Goal: Transaction & Acquisition: Book appointment/travel/reservation

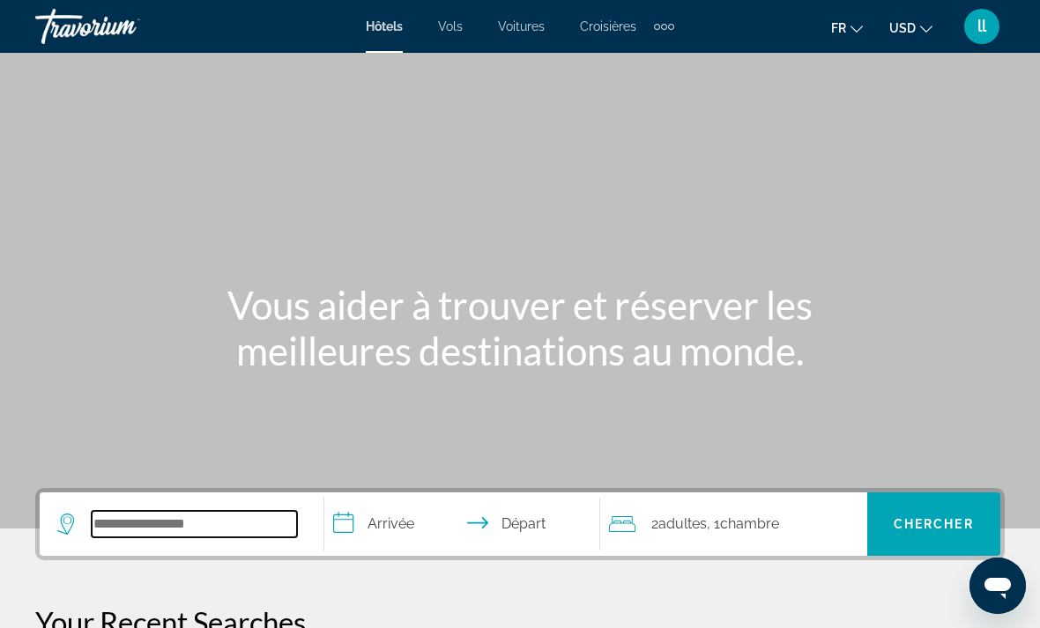
click at [173, 524] on input "Search widget" at bounding box center [194, 524] width 205 height 26
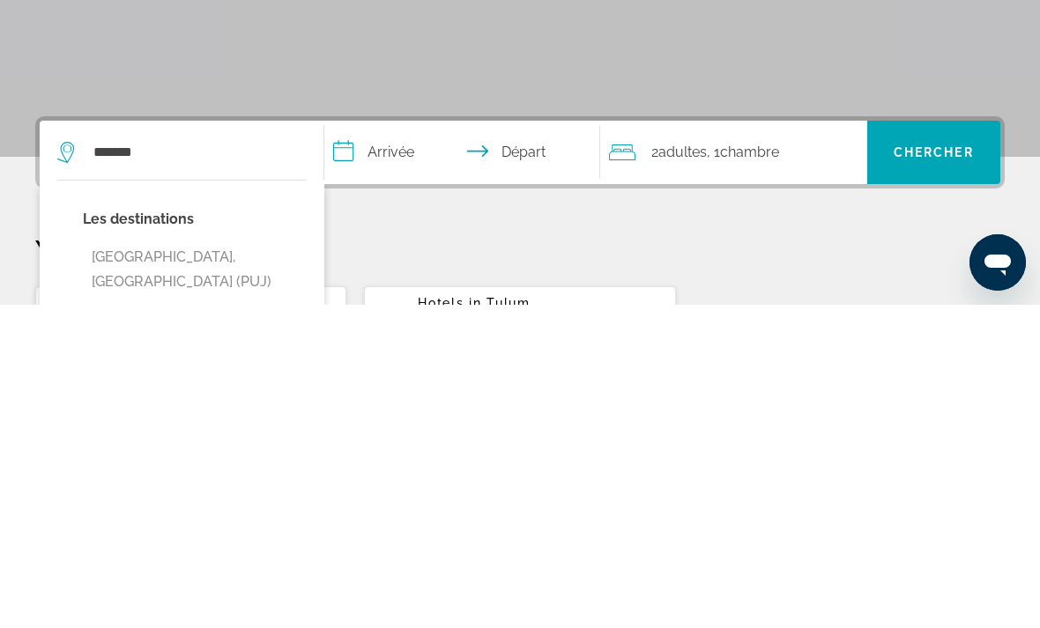
click at [204, 564] on button "[GEOGRAPHIC_DATA], [GEOGRAPHIC_DATA] (PUJ)" at bounding box center [195, 593] width 224 height 58
type input "**********"
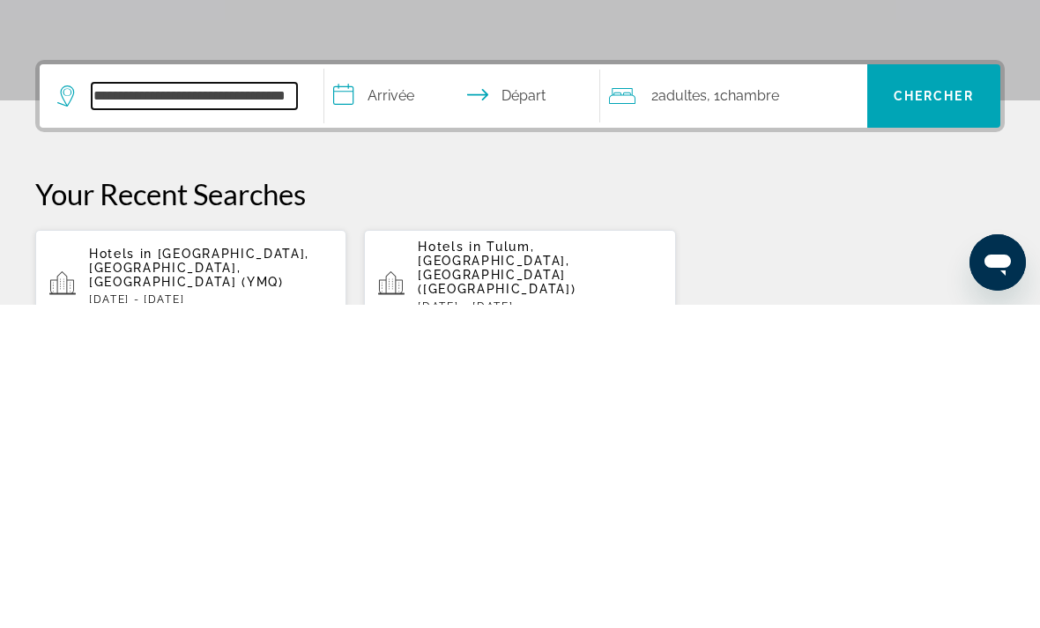
scroll to position [107, 0]
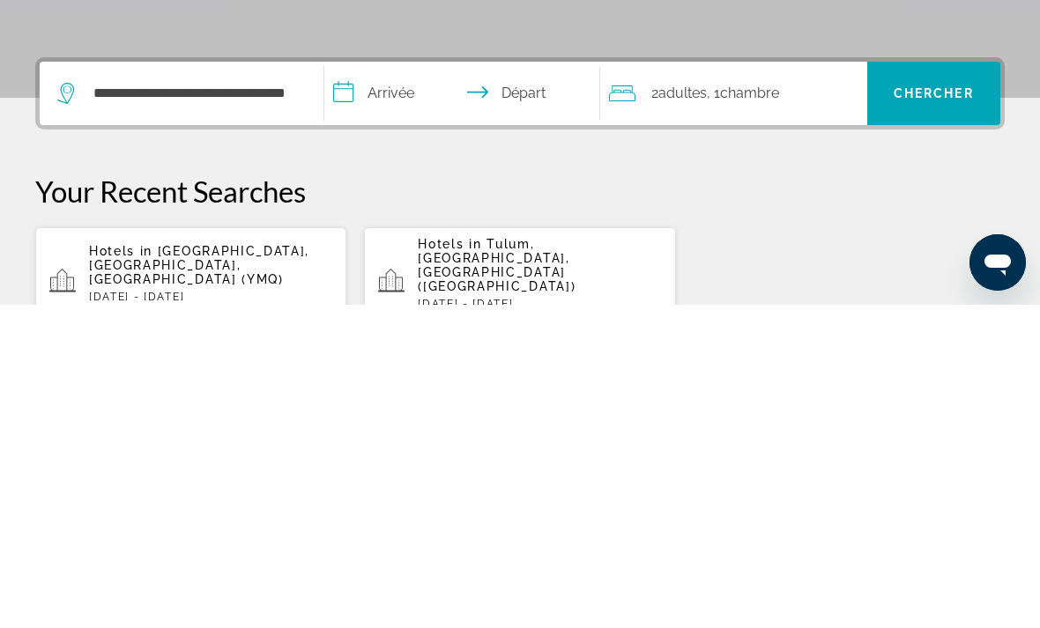
click at [926, 396] on span "Search widget" at bounding box center [933, 417] width 133 height 42
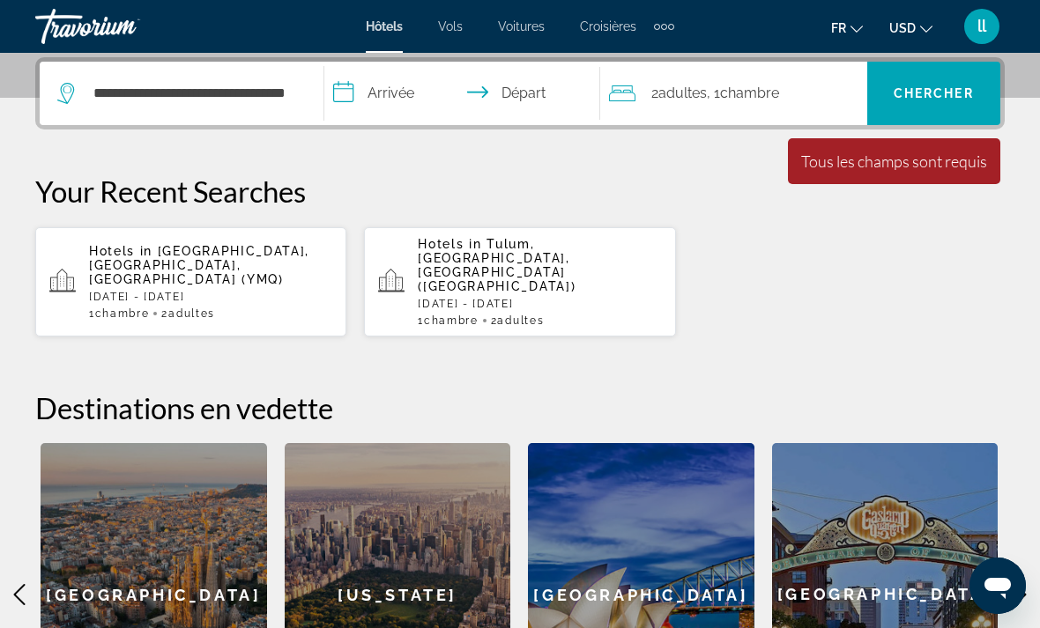
click at [386, 103] on input "**********" at bounding box center [465, 96] width 283 height 69
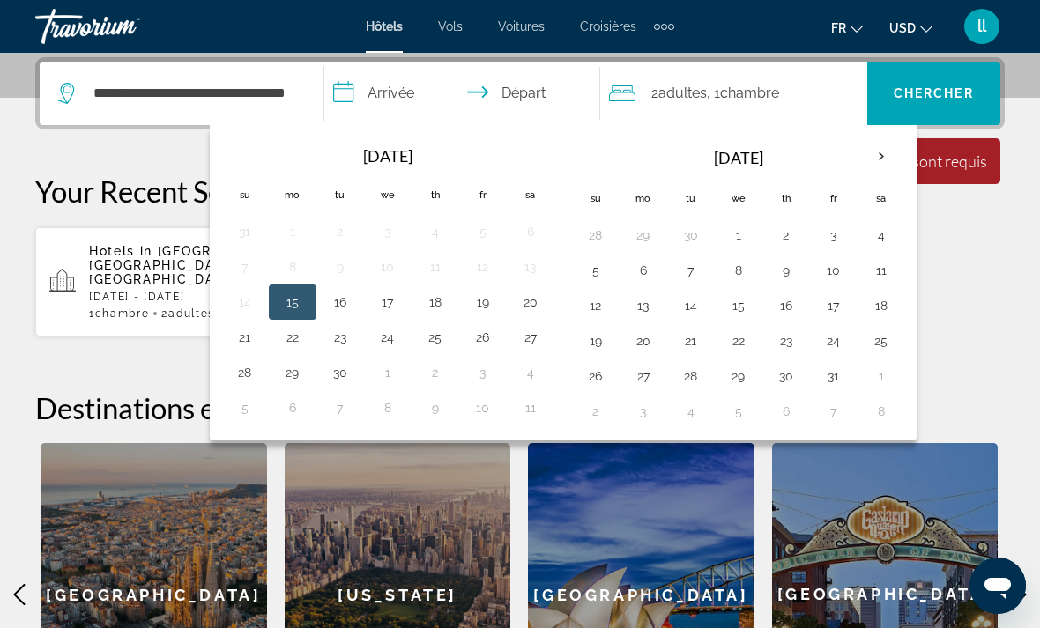
click at [294, 298] on button "15" at bounding box center [292, 302] width 28 height 25
click at [531, 303] on button "20" at bounding box center [530, 302] width 28 height 25
type input "**********"
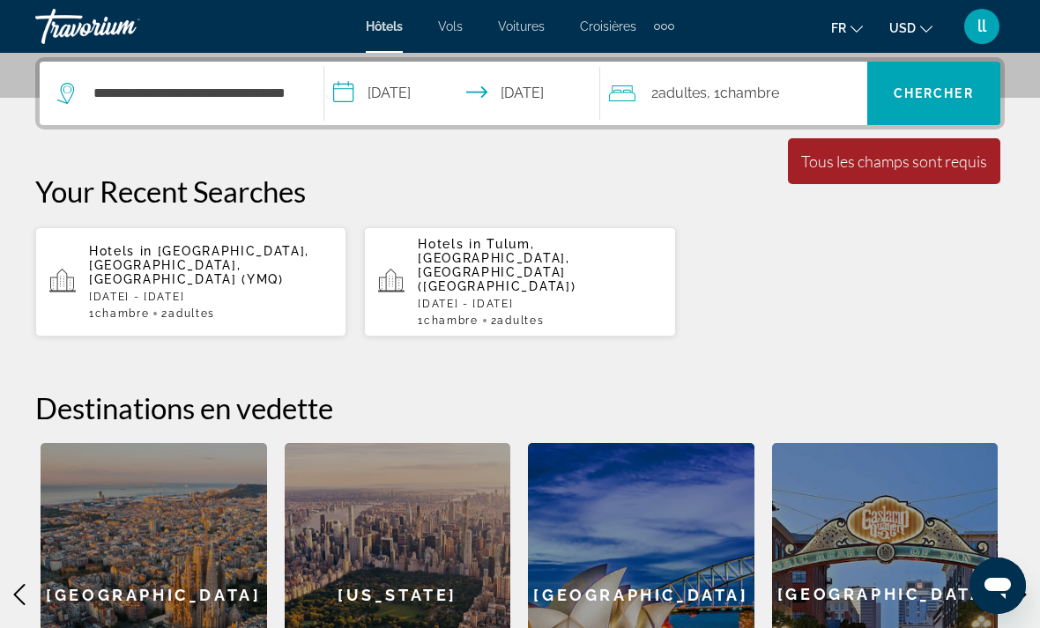
click at [698, 93] on span "Adultes" at bounding box center [682, 93] width 48 height 17
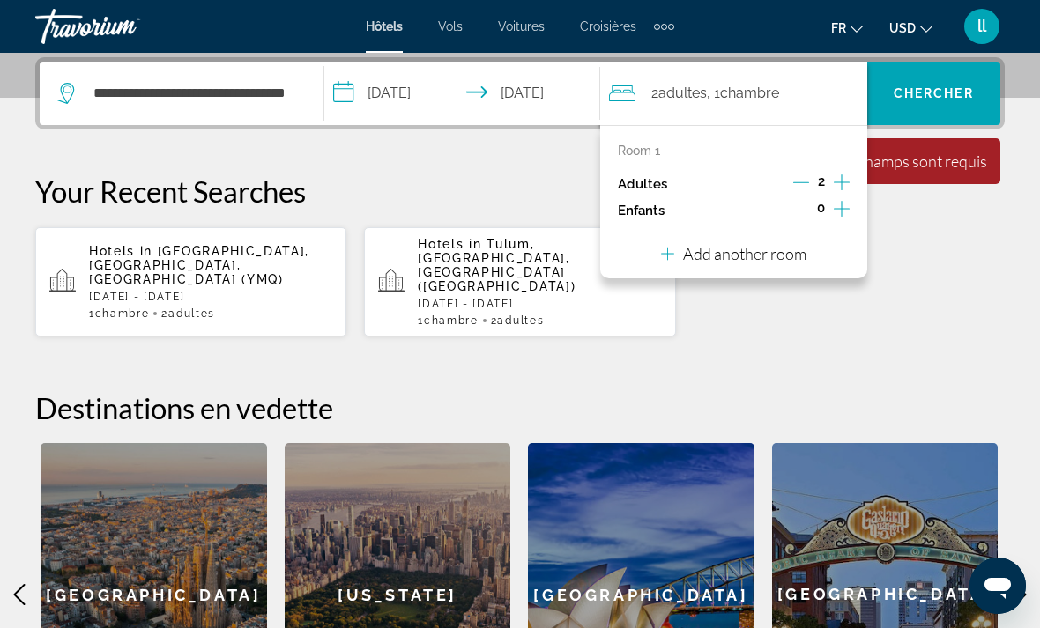
click at [798, 185] on icon "Decrement adults" at bounding box center [801, 182] width 16 height 16
click at [839, 181] on icon "Increment adults" at bounding box center [841, 182] width 16 height 16
click at [793, 189] on button "Decrement adults" at bounding box center [801, 184] width 16 height 21
click at [836, 181] on icon "Increment adults" at bounding box center [841, 182] width 16 height 21
click at [943, 89] on span "Chercher" at bounding box center [933, 93] width 80 height 14
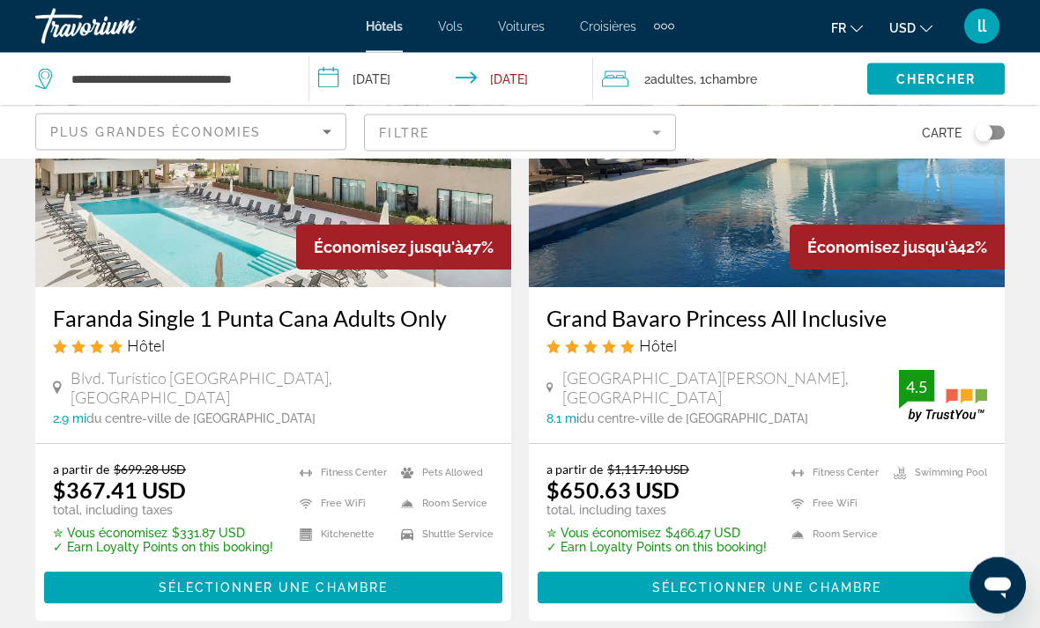
scroll to position [209, 0]
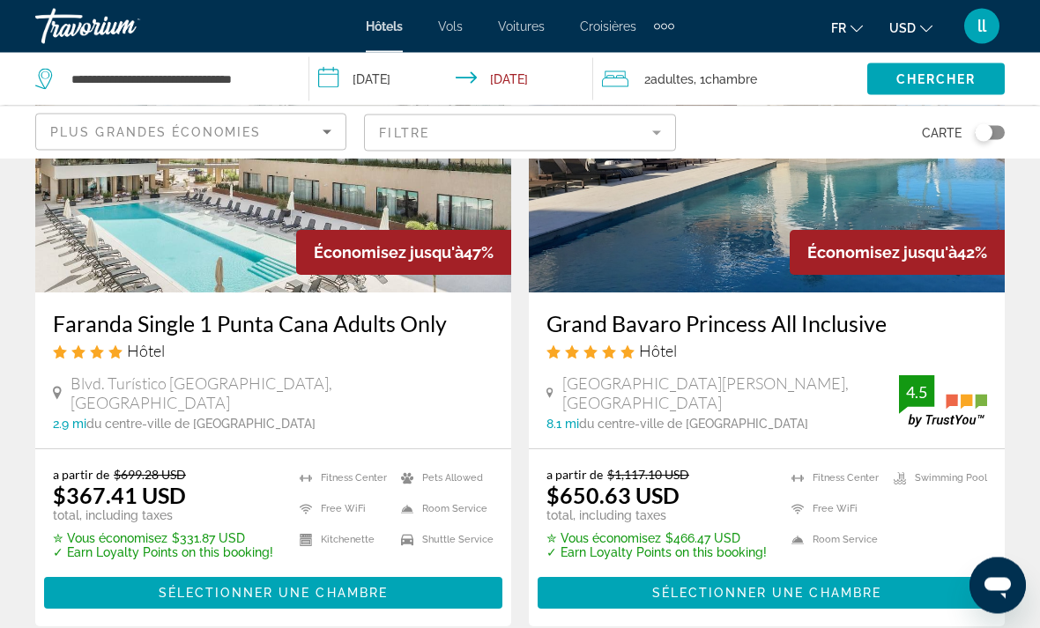
click at [129, 361] on div "[PERSON_NAME] Single 1 Punta Cana Adults Only Hôtel" at bounding box center [273, 342] width 440 height 63
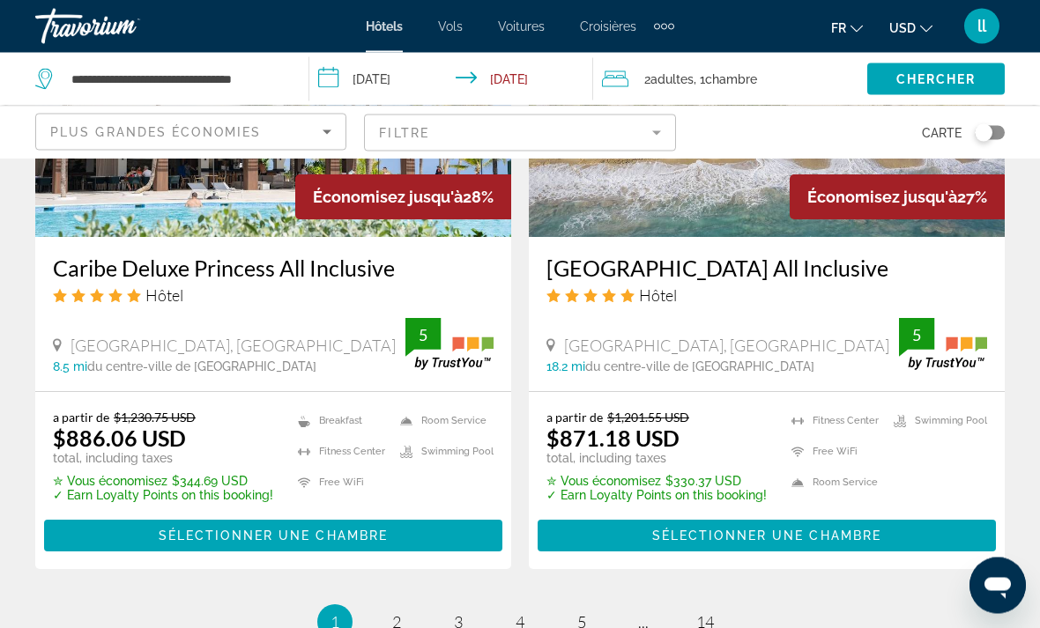
scroll to position [3543, 0]
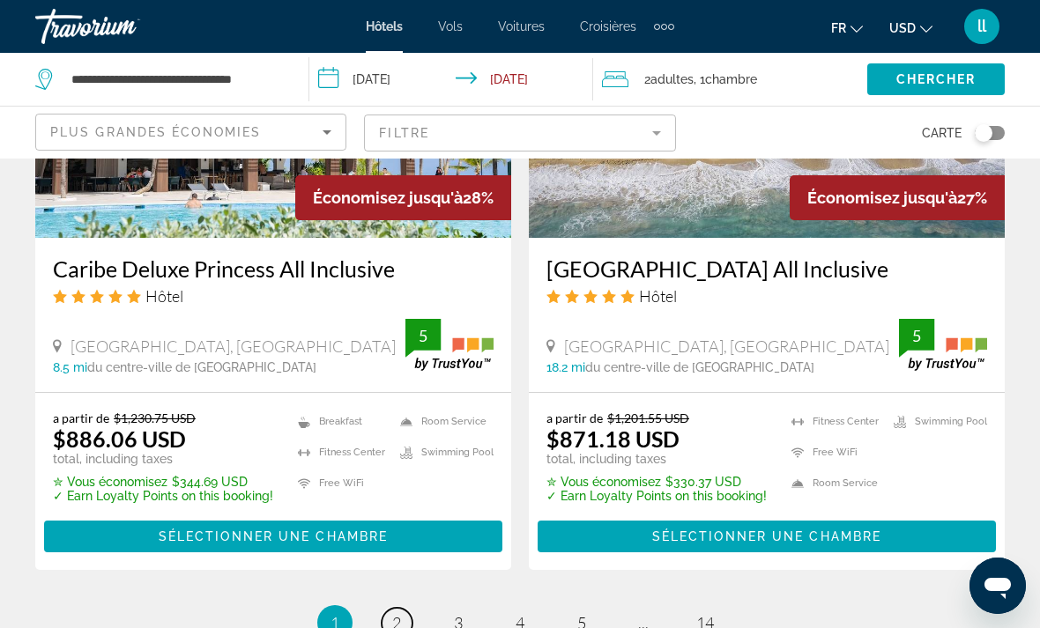
click at [396, 627] on link "page 2" at bounding box center [396, 623] width 31 height 31
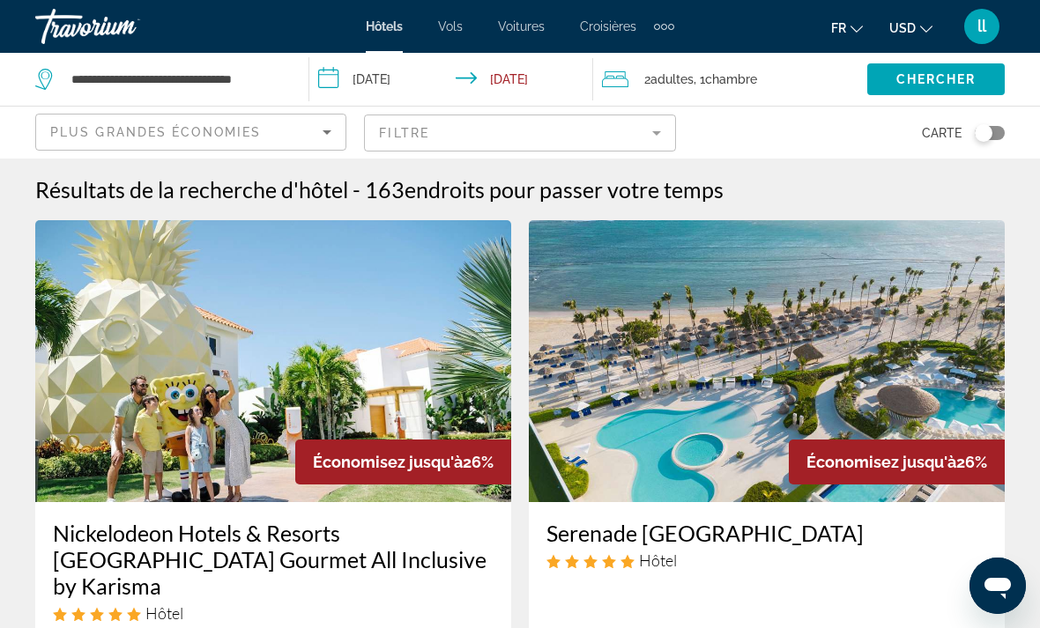
click at [334, 137] on icon "Sort by" at bounding box center [326, 132] width 21 height 21
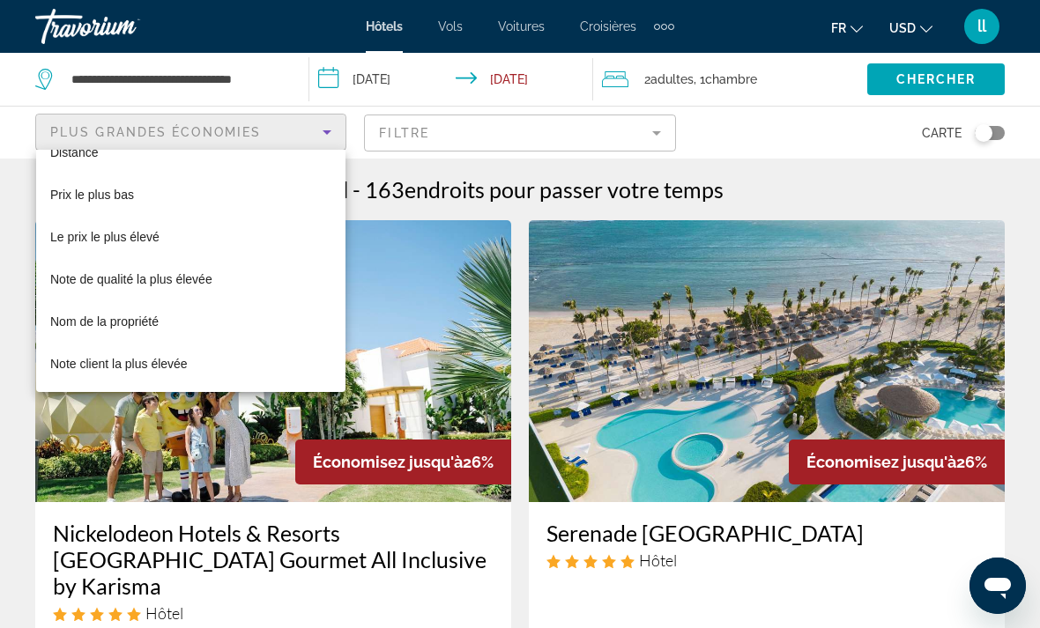
scroll to position [68, 0]
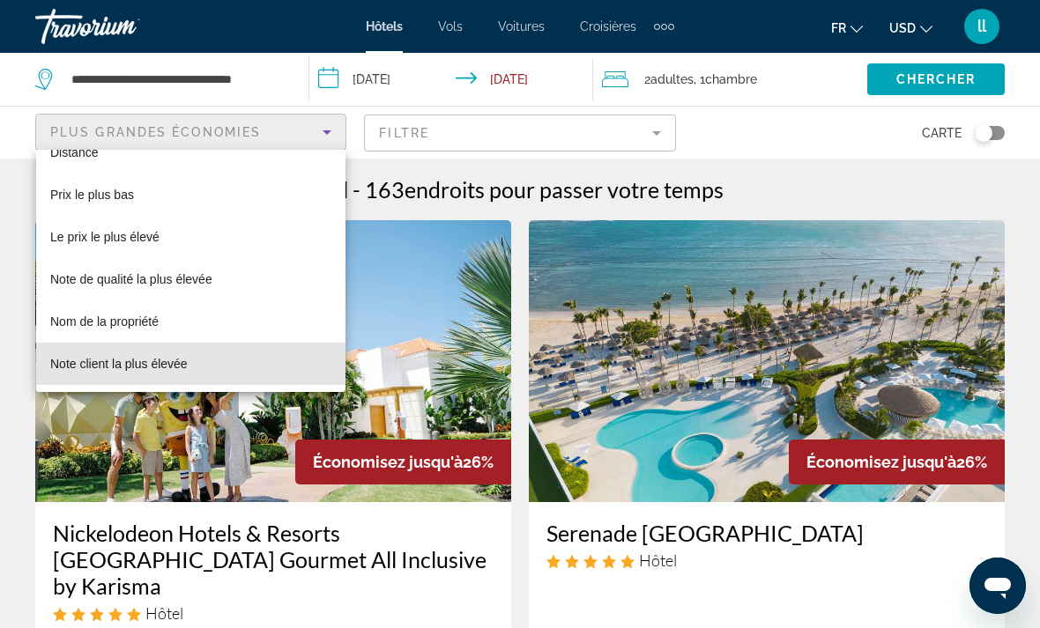
click at [184, 360] on span "Note client la plus élevée" at bounding box center [118, 364] width 137 height 14
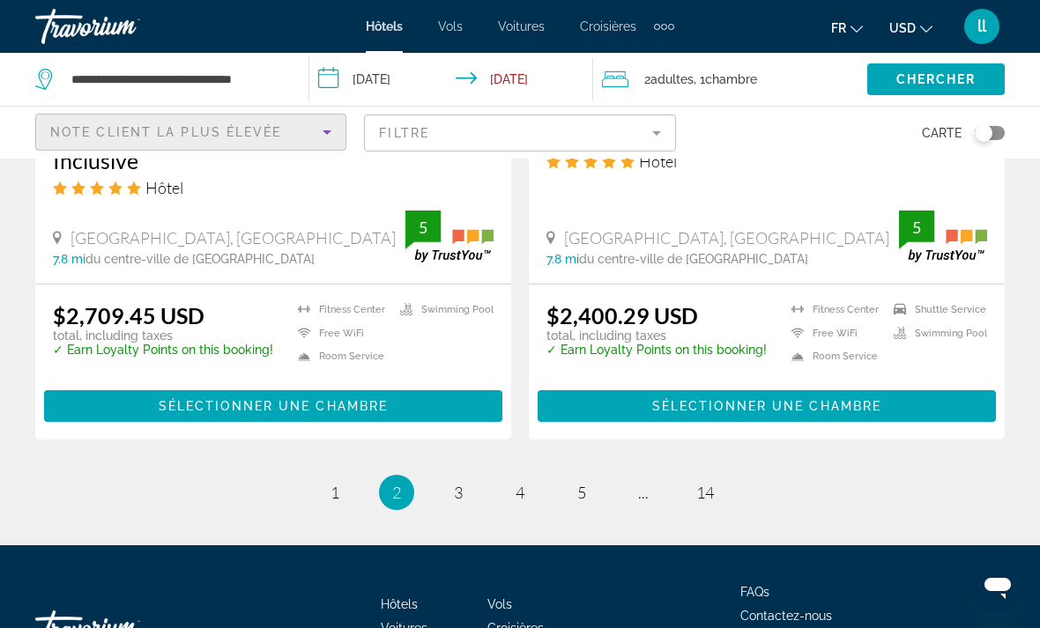
scroll to position [3802, 0]
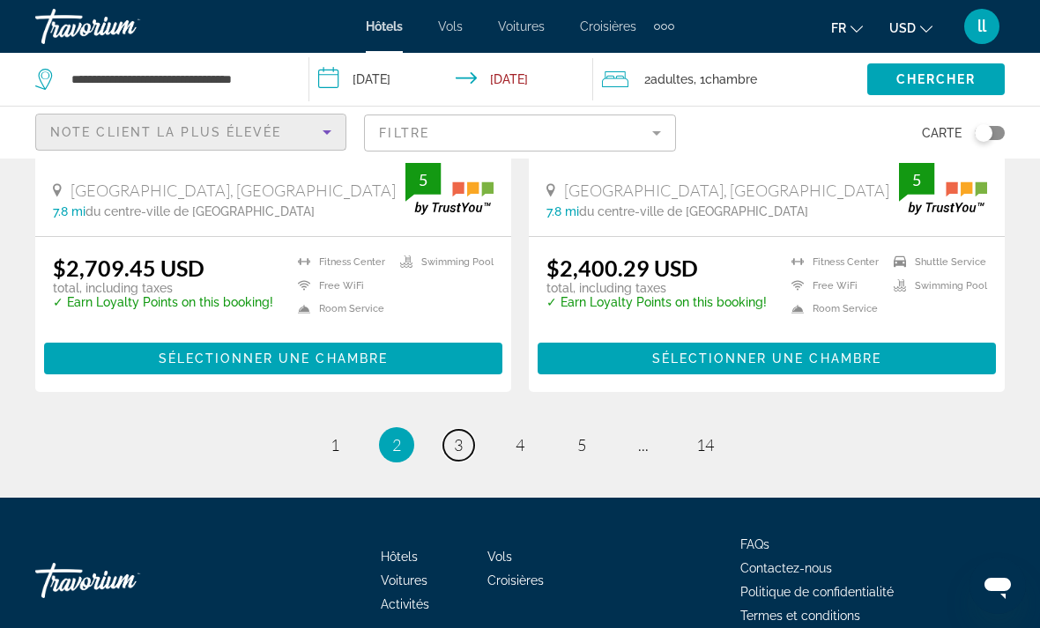
click at [456, 435] on span "3" at bounding box center [458, 444] width 9 height 19
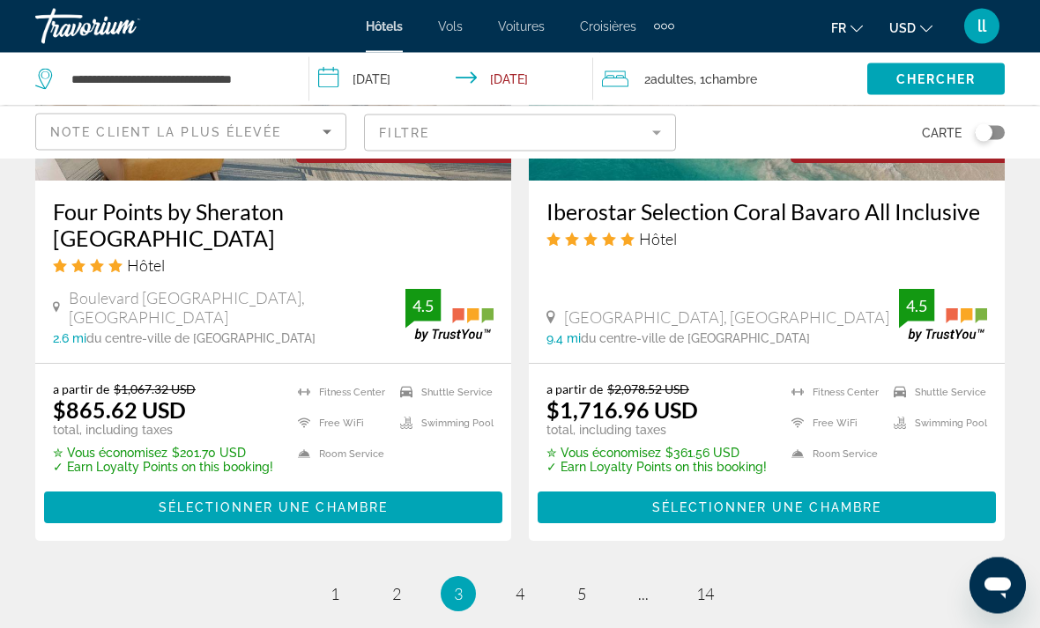
scroll to position [3778, 0]
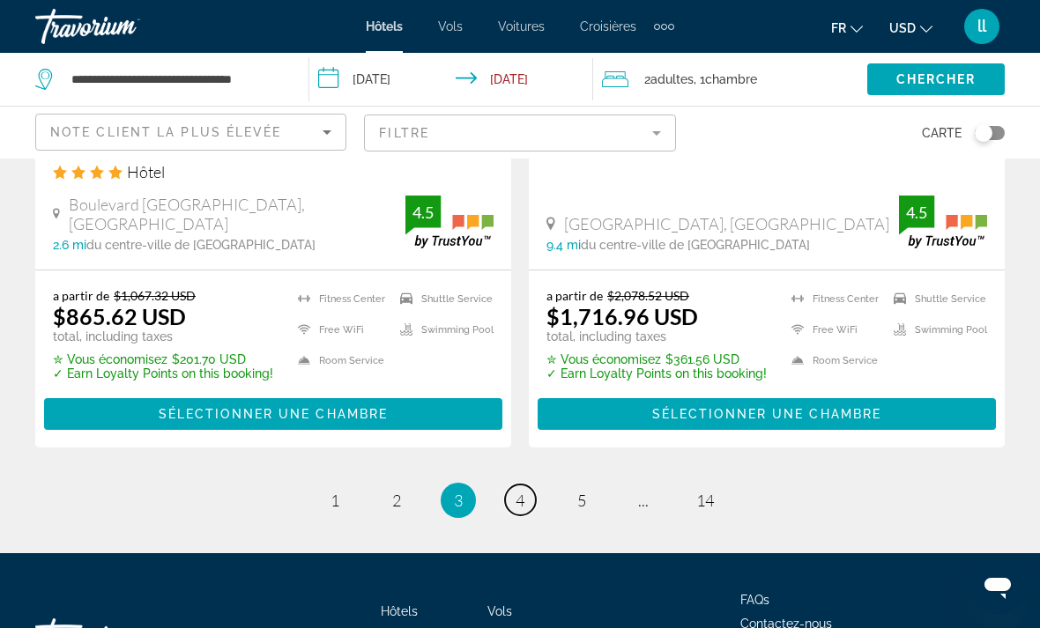
click at [519, 491] on span "4" at bounding box center [519, 500] width 9 height 19
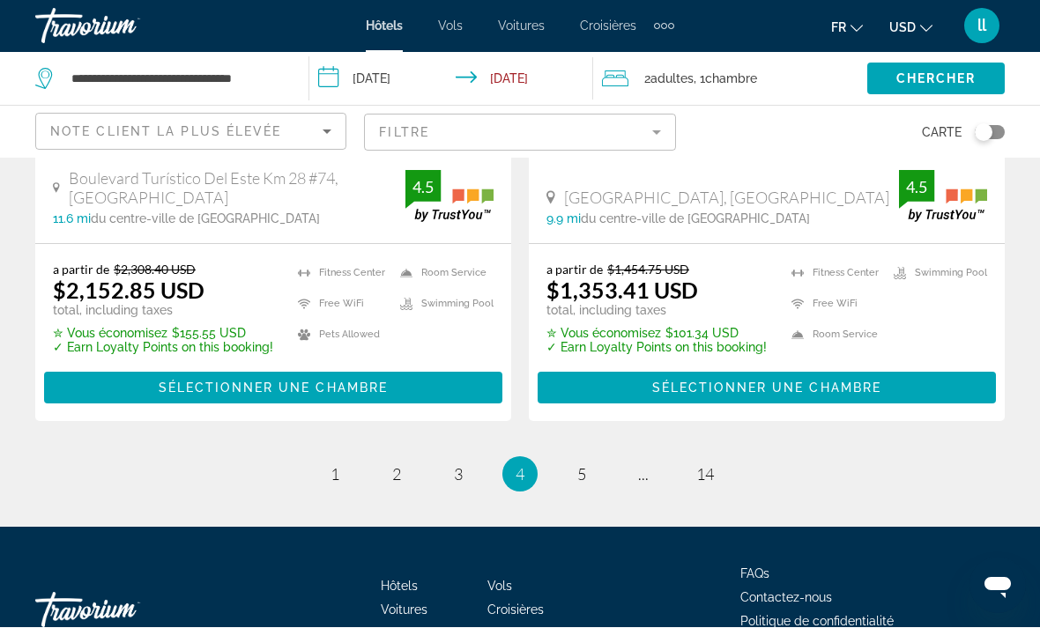
scroll to position [3753, 0]
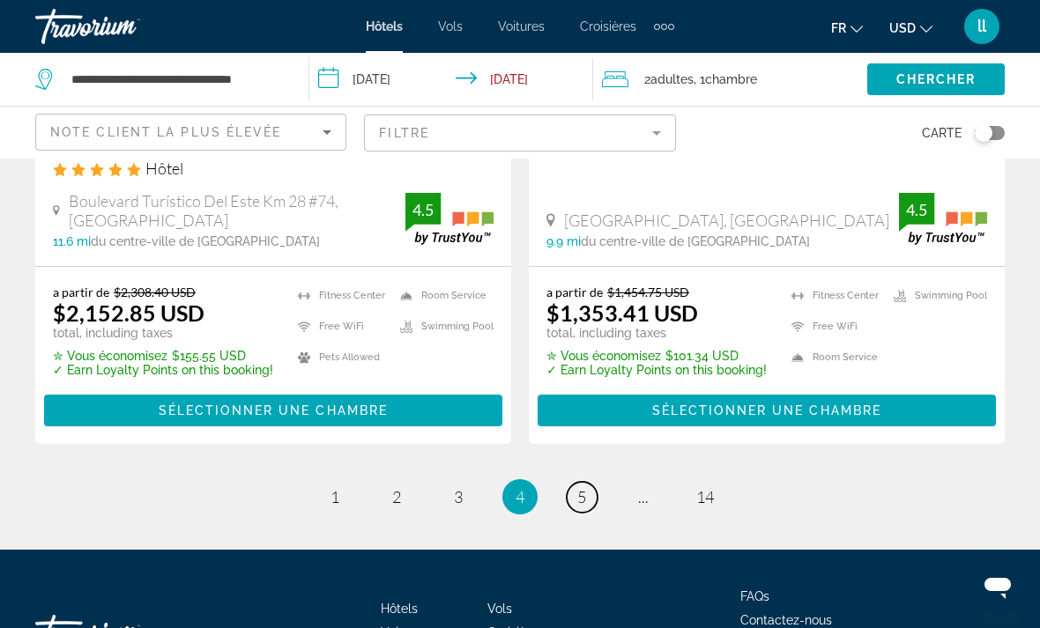
click at [574, 482] on link "page 5" at bounding box center [581, 497] width 31 height 31
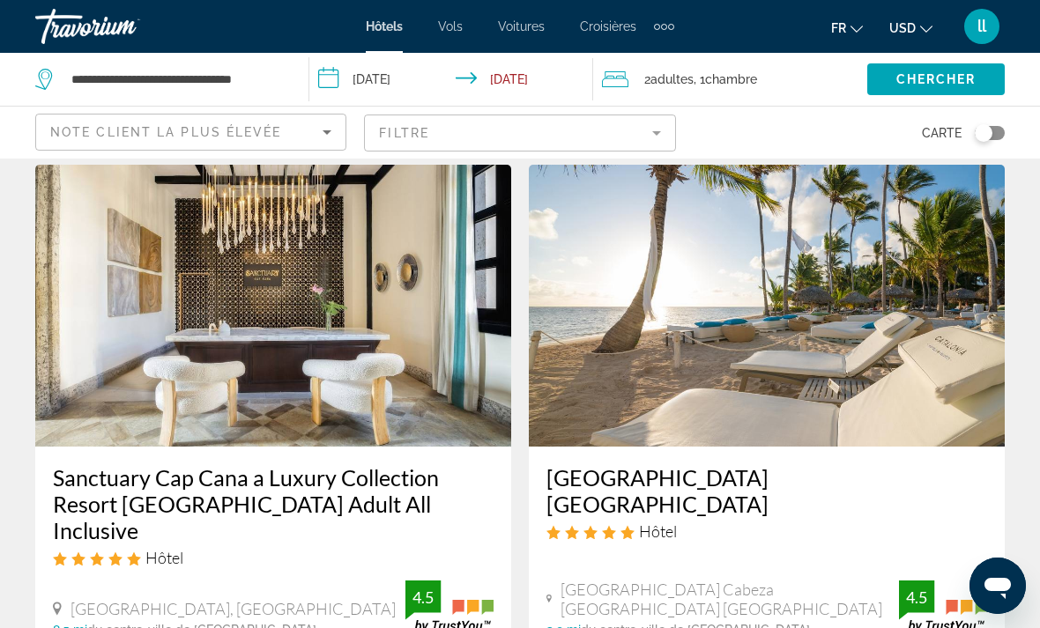
scroll to position [1362, 0]
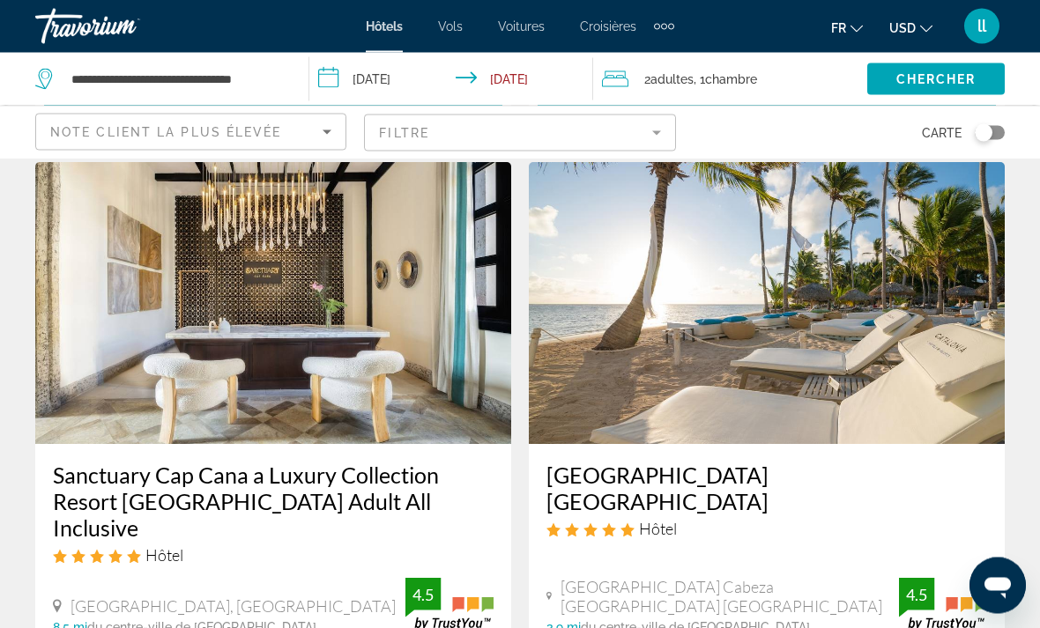
click at [849, 350] on img "Main content" at bounding box center [767, 304] width 476 height 282
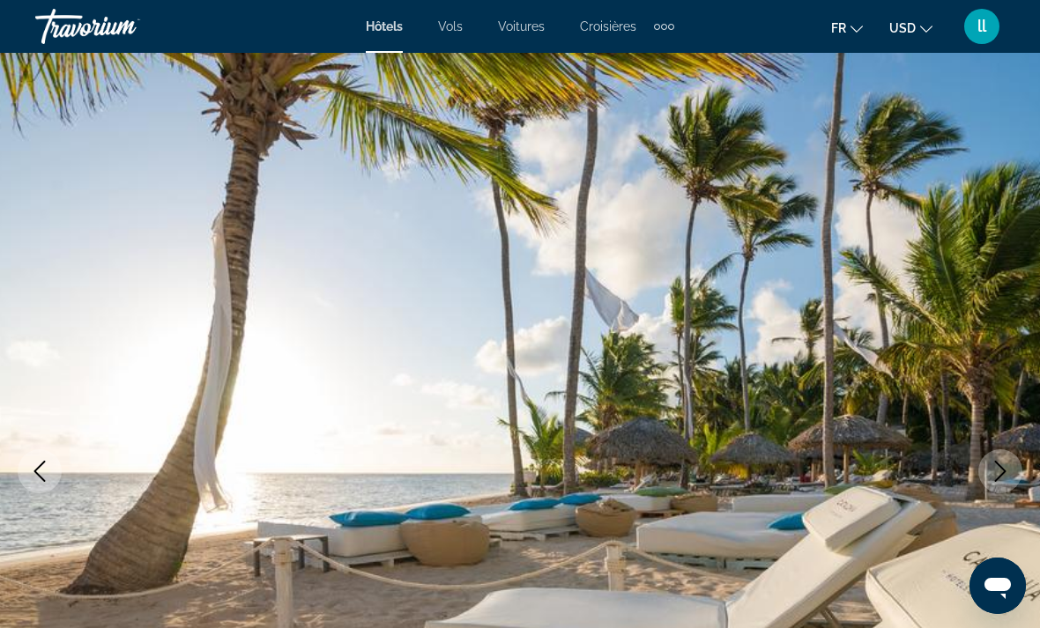
click at [986, 470] on button "Next image" at bounding box center [1000, 471] width 44 height 44
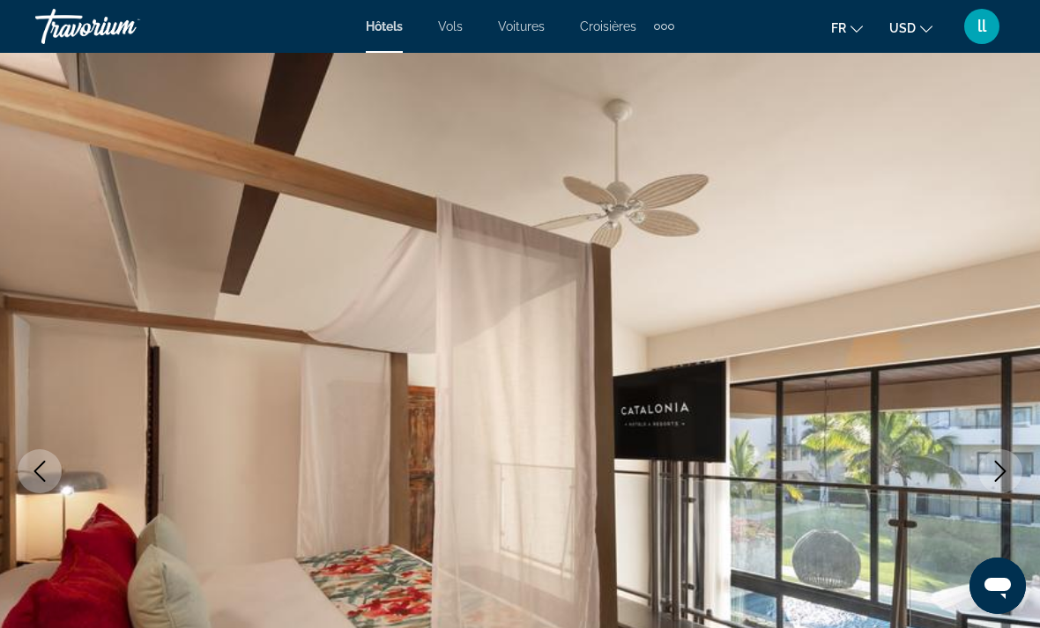
click at [997, 462] on icon "Next image" at bounding box center [999, 471] width 21 height 21
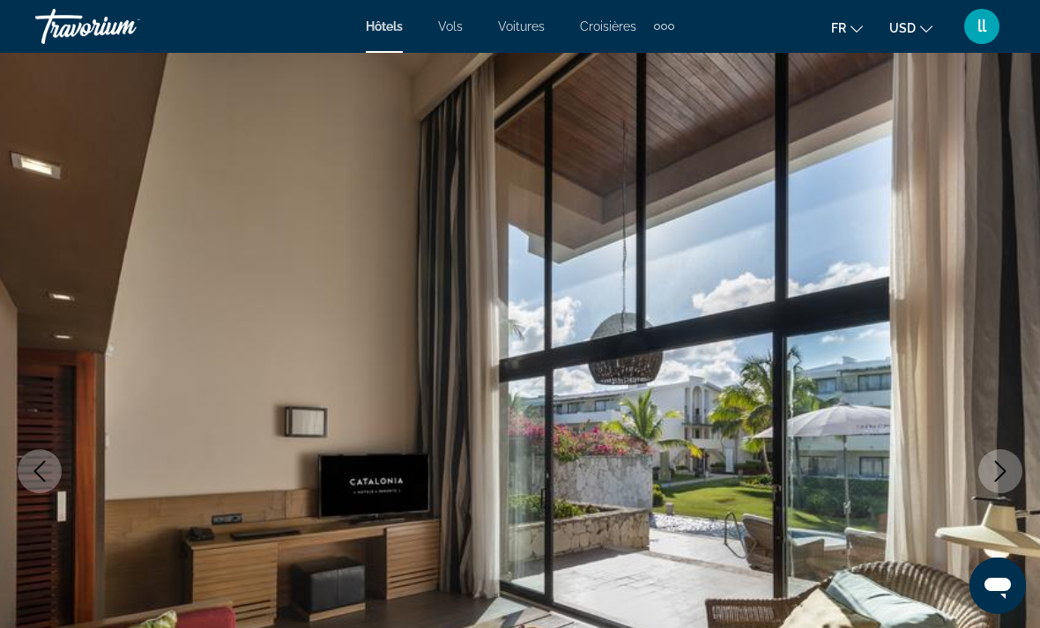
click at [994, 469] on icon "Next image" at bounding box center [999, 471] width 21 height 21
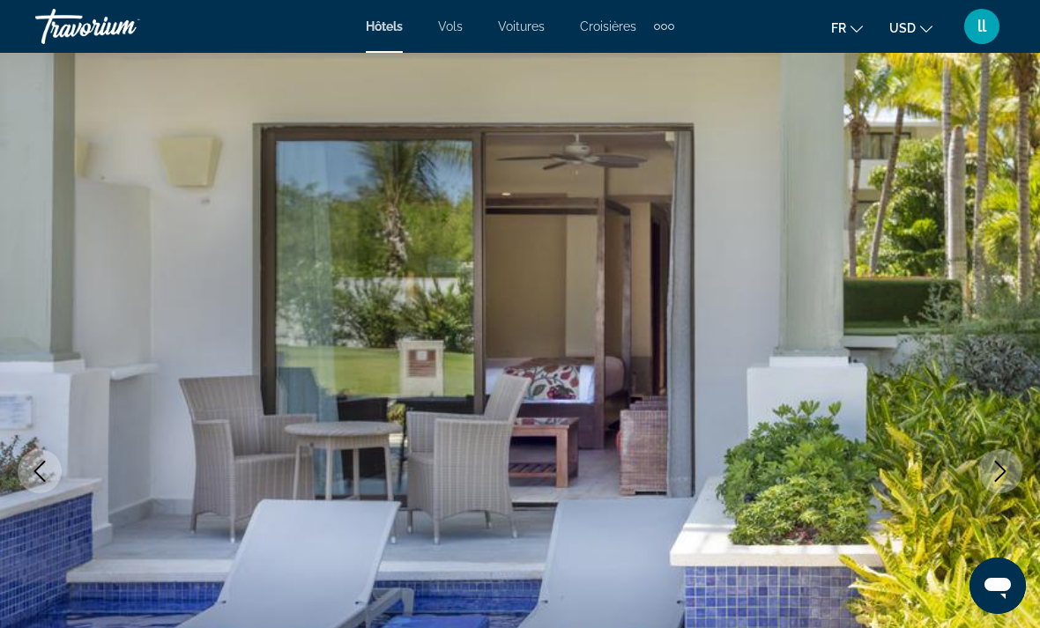
click at [995, 468] on icon "Next image" at bounding box center [999, 471] width 21 height 21
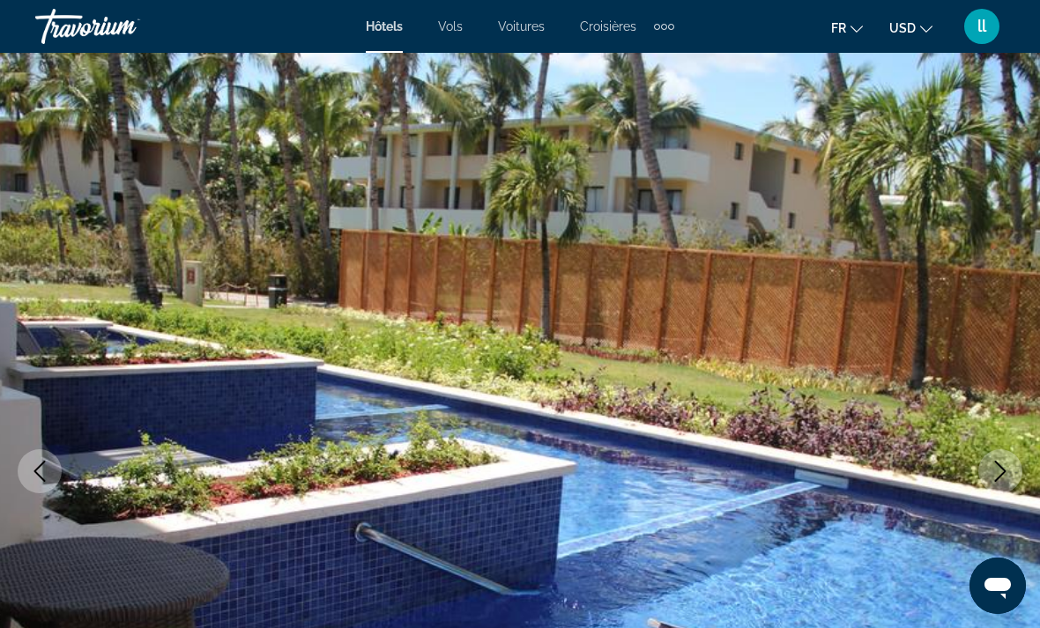
click at [995, 474] on icon "Next image" at bounding box center [999, 471] width 21 height 21
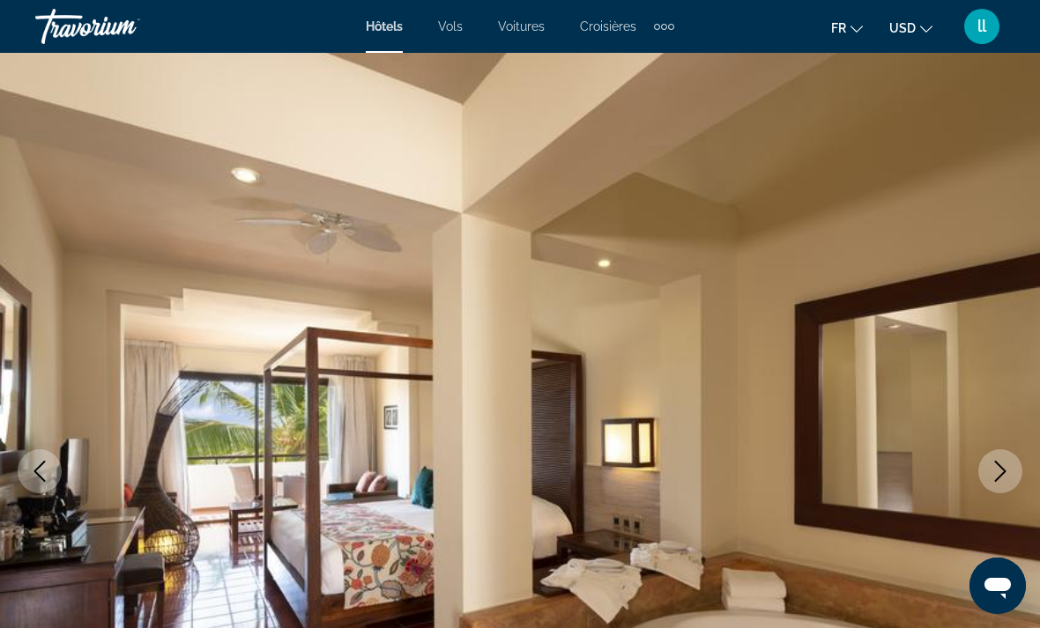
click at [1000, 475] on icon "Next image" at bounding box center [999, 471] width 21 height 21
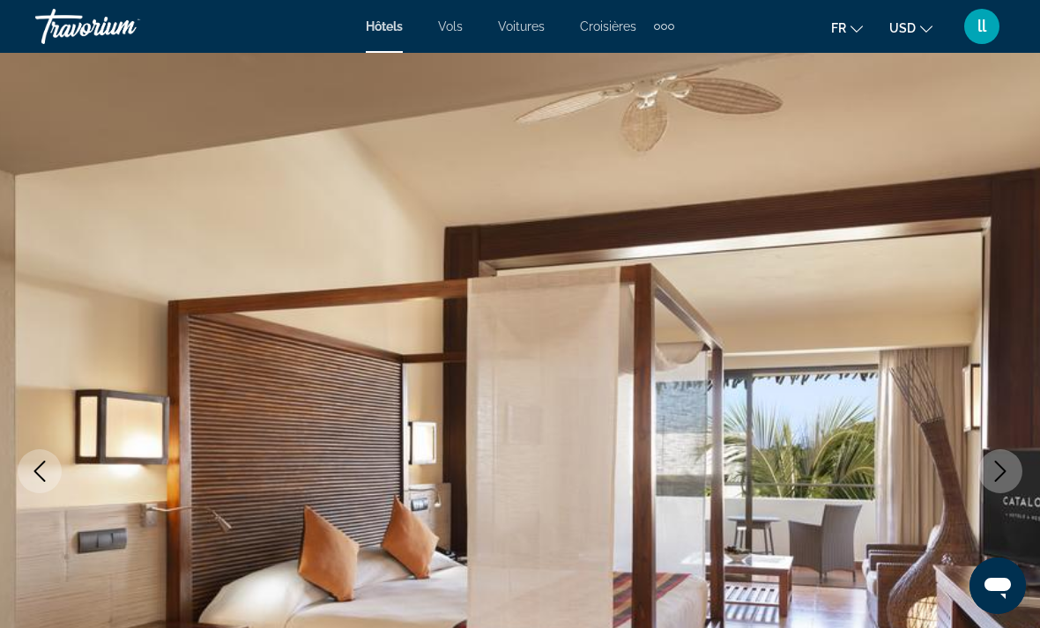
click at [991, 471] on icon "Next image" at bounding box center [999, 471] width 21 height 21
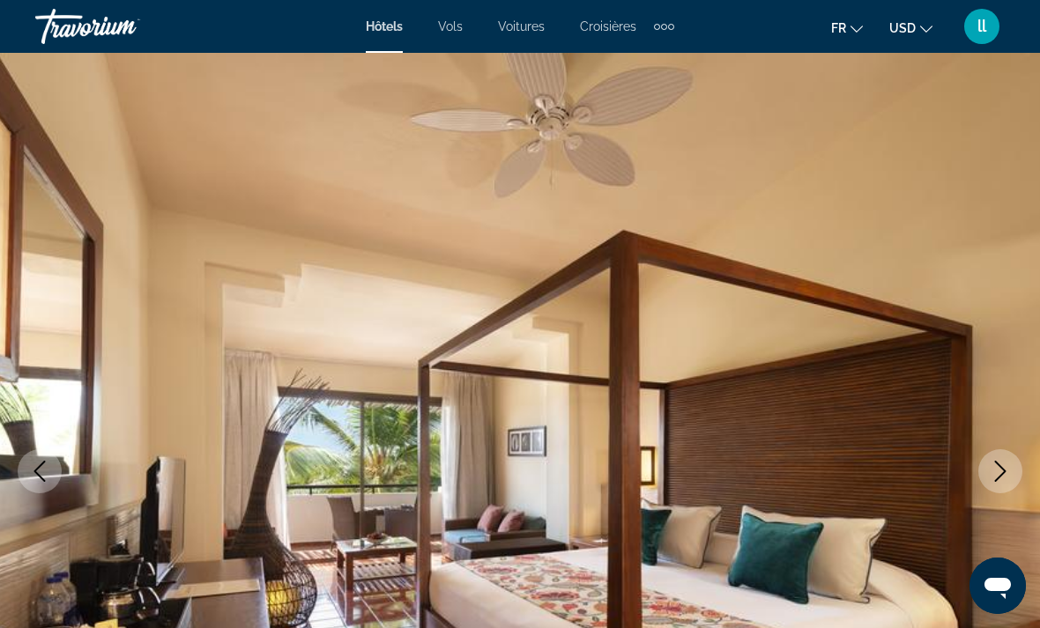
click at [992, 471] on icon "Next image" at bounding box center [999, 471] width 21 height 21
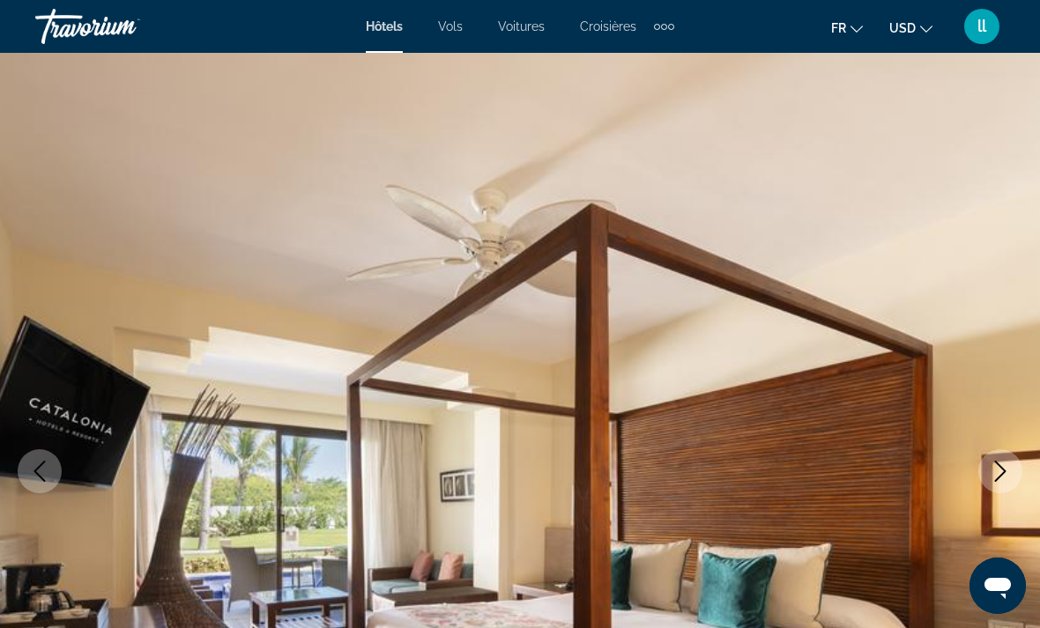
click at [996, 474] on icon "Next image" at bounding box center [999, 471] width 21 height 21
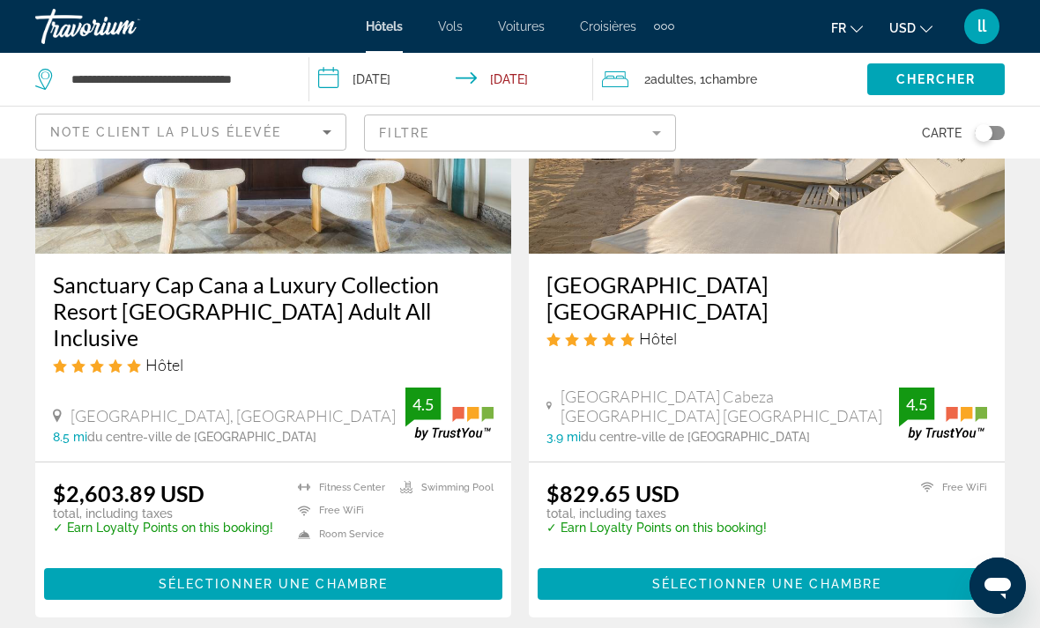
scroll to position [1551, 0]
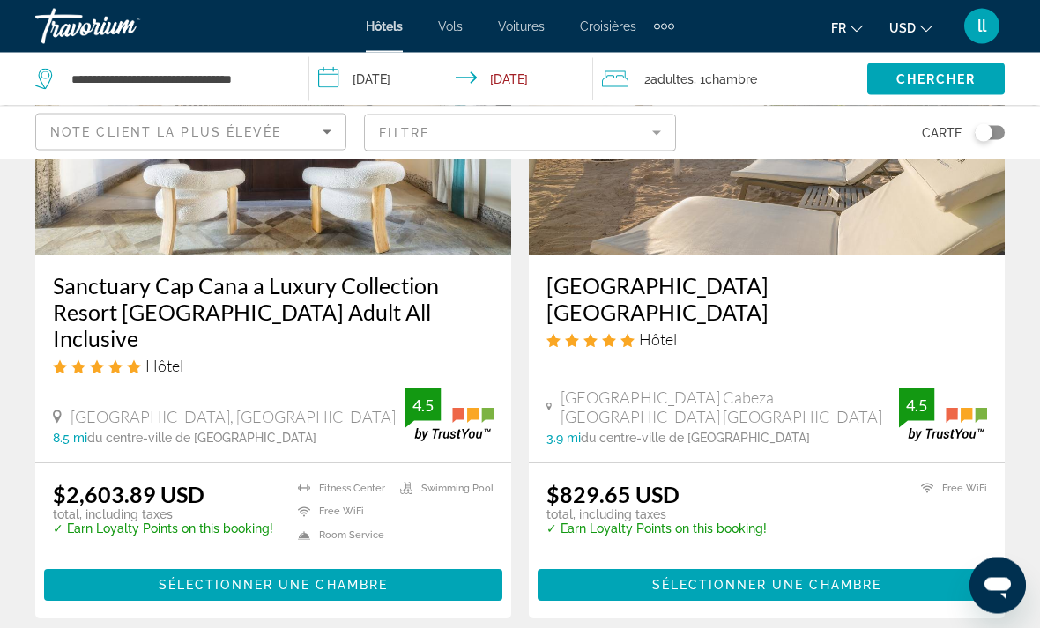
click at [787, 353] on div "[GEOGRAPHIC_DATA] [GEOGRAPHIC_DATA] Hôtel [GEOGRAPHIC_DATA] [GEOGRAPHIC_DATA] 3…" at bounding box center [767, 358] width 476 height 207
click at [663, 297] on h3 "[GEOGRAPHIC_DATA] [GEOGRAPHIC_DATA]" at bounding box center [766, 299] width 440 height 53
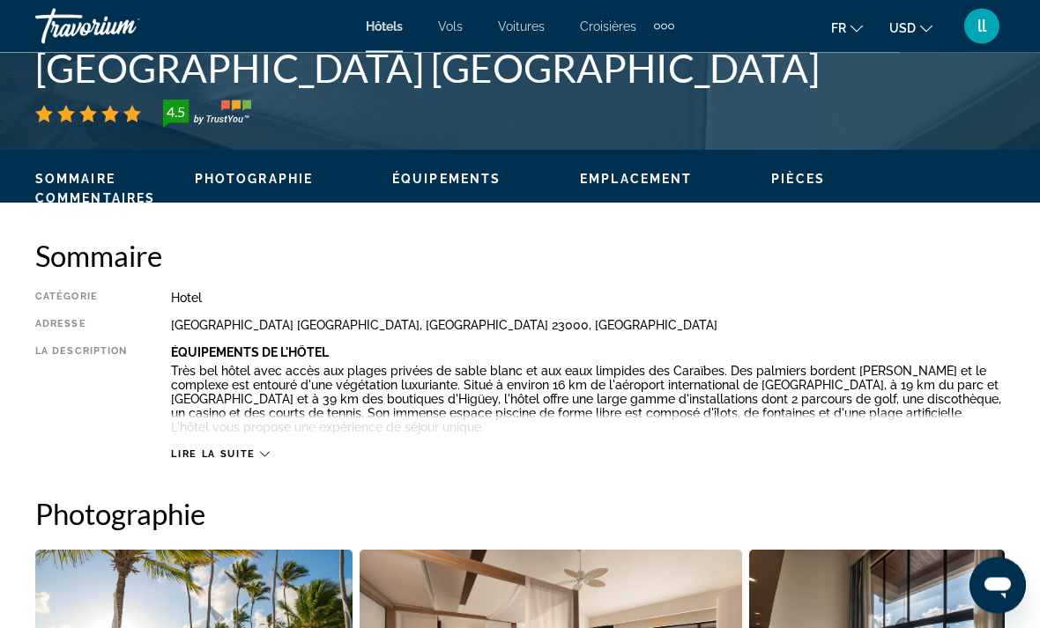
scroll to position [740, 0]
click at [246, 456] on span "Lire la suite" at bounding box center [213, 453] width 84 height 11
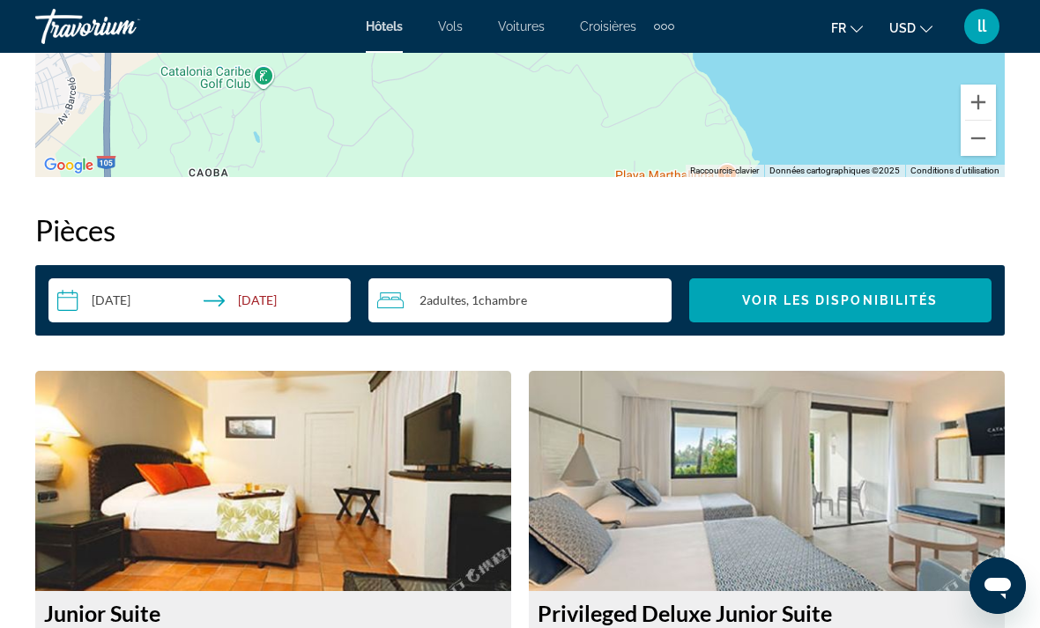
scroll to position [2392, 0]
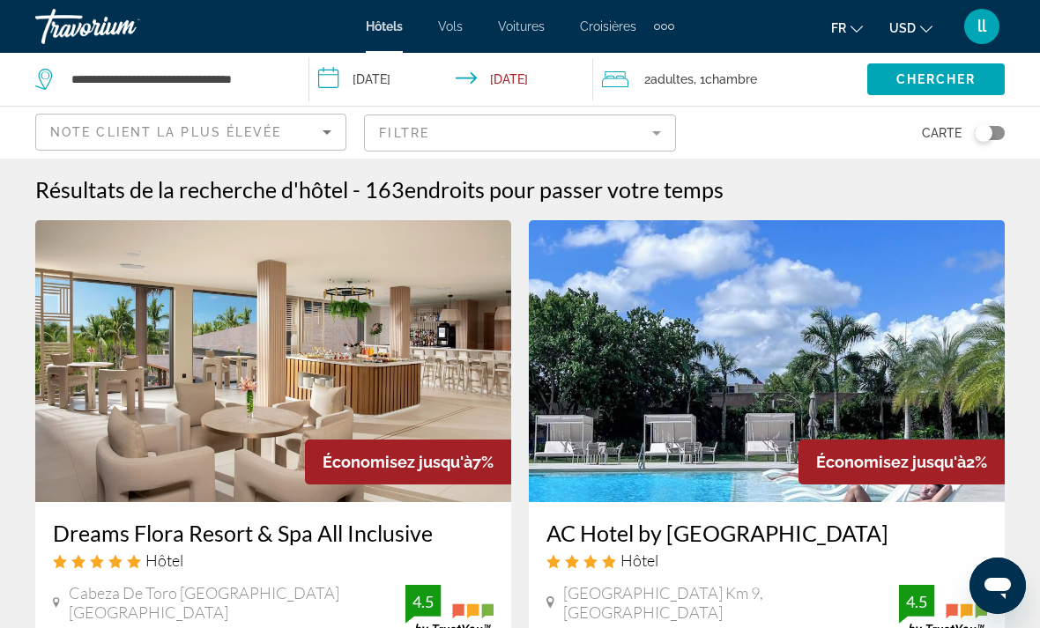
click at [326, 135] on icon "Sort by" at bounding box center [326, 132] width 21 height 21
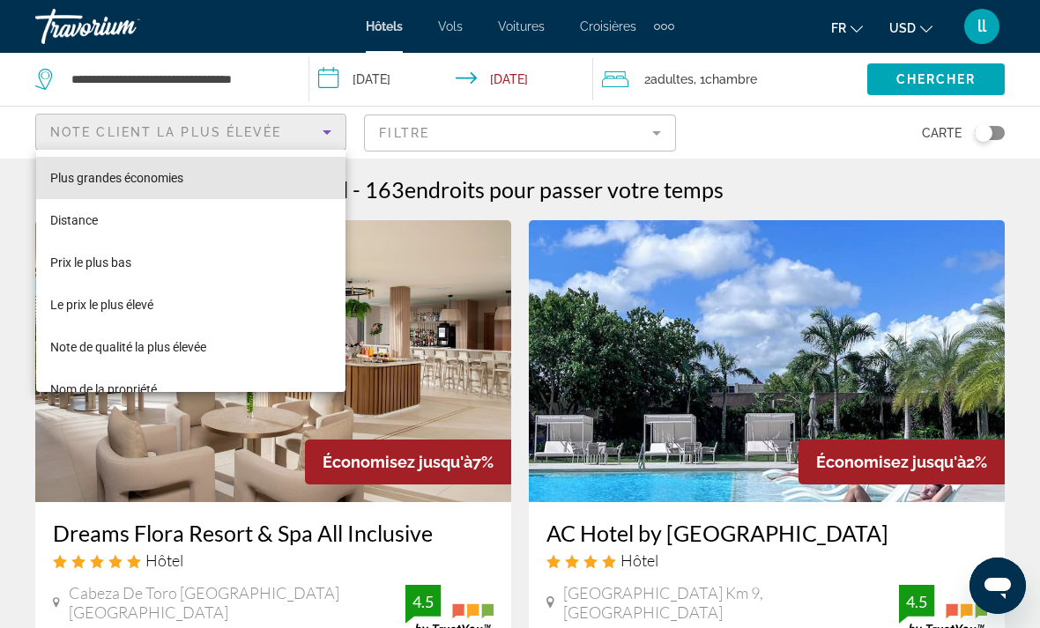
click at [176, 177] on span "Plus grandes économies" at bounding box center [116, 178] width 133 height 14
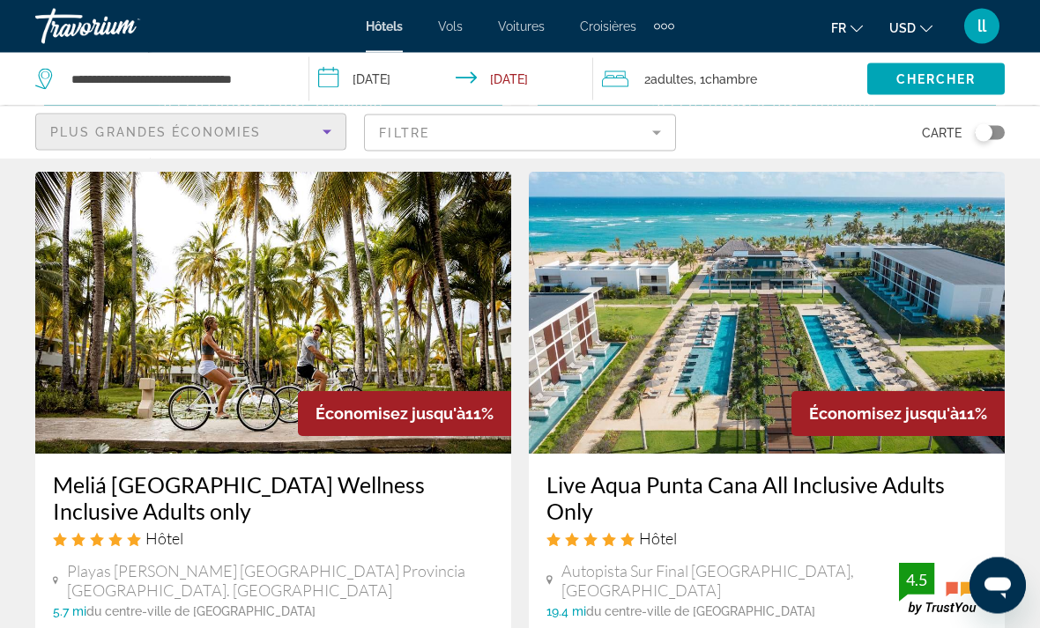
scroll to position [2758, 0]
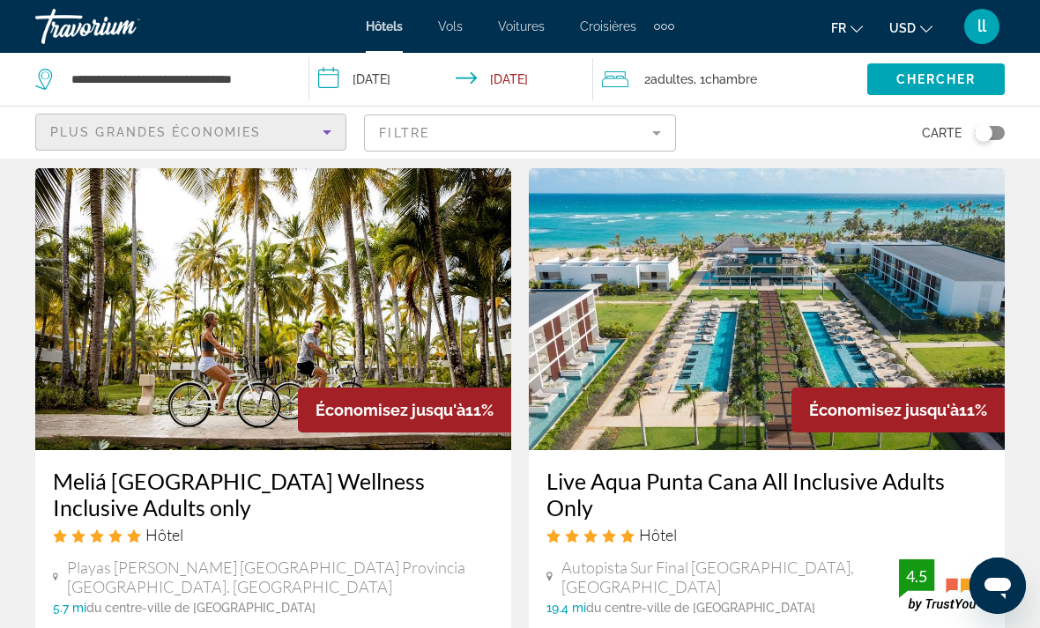
click at [167, 468] on h3 "Meliá [GEOGRAPHIC_DATA] Wellness Inclusive Adults only" at bounding box center [273, 494] width 440 height 53
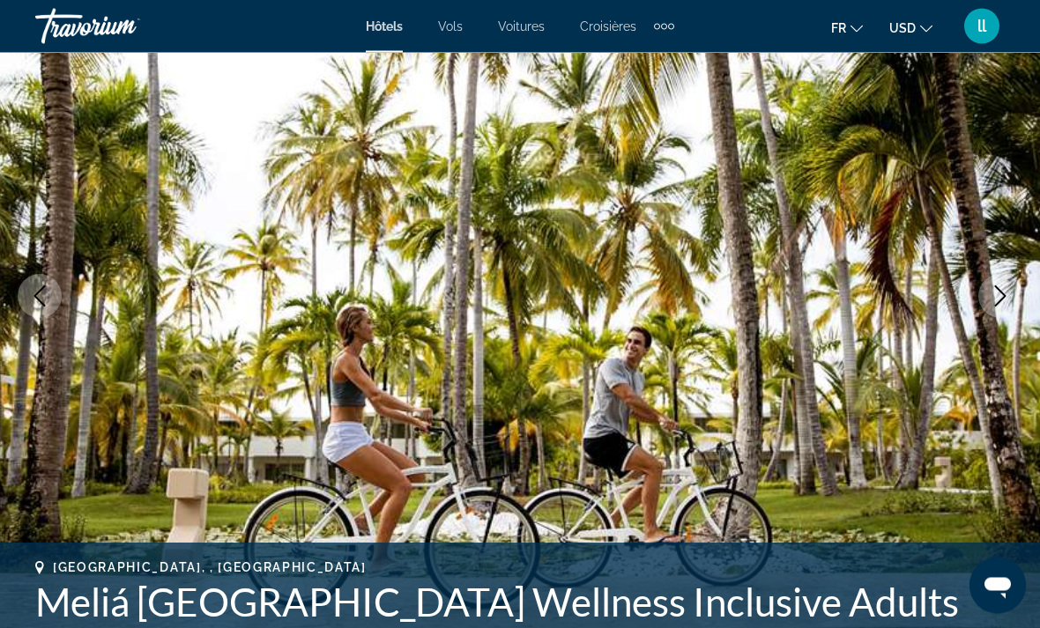
scroll to position [174, 0]
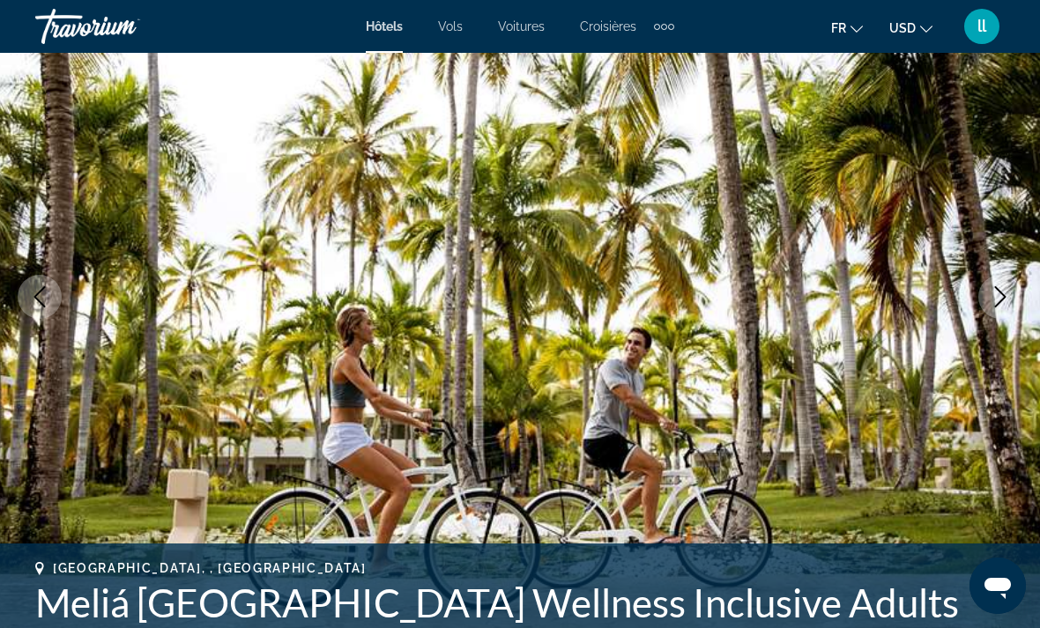
click at [993, 315] on button "Next image" at bounding box center [1000, 297] width 44 height 44
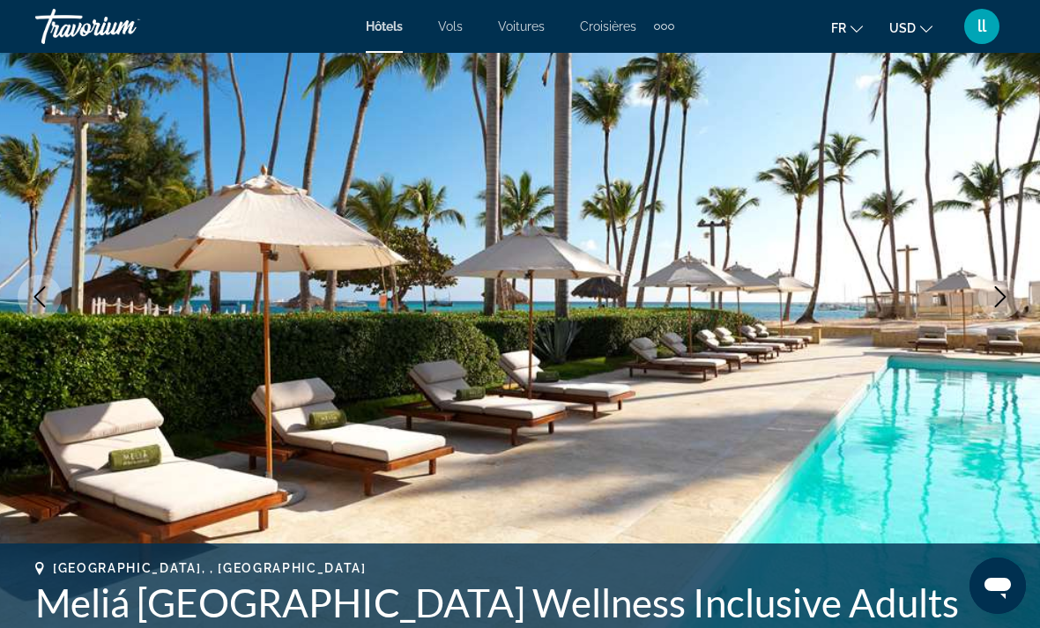
click at [993, 298] on icon "Next image" at bounding box center [999, 296] width 21 height 21
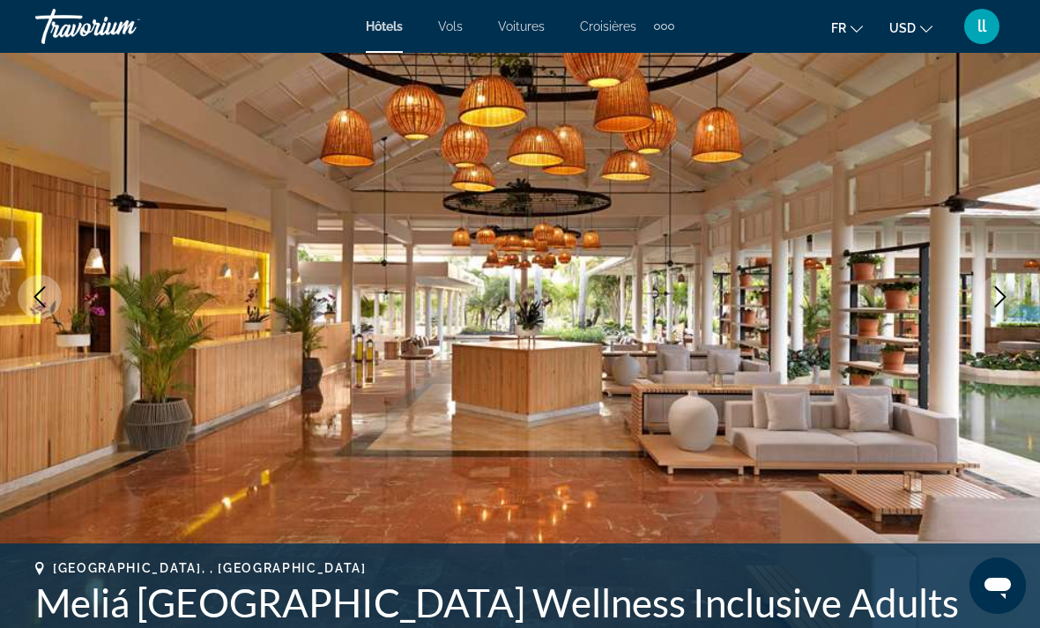
click at [993, 292] on icon "Next image" at bounding box center [999, 296] width 21 height 21
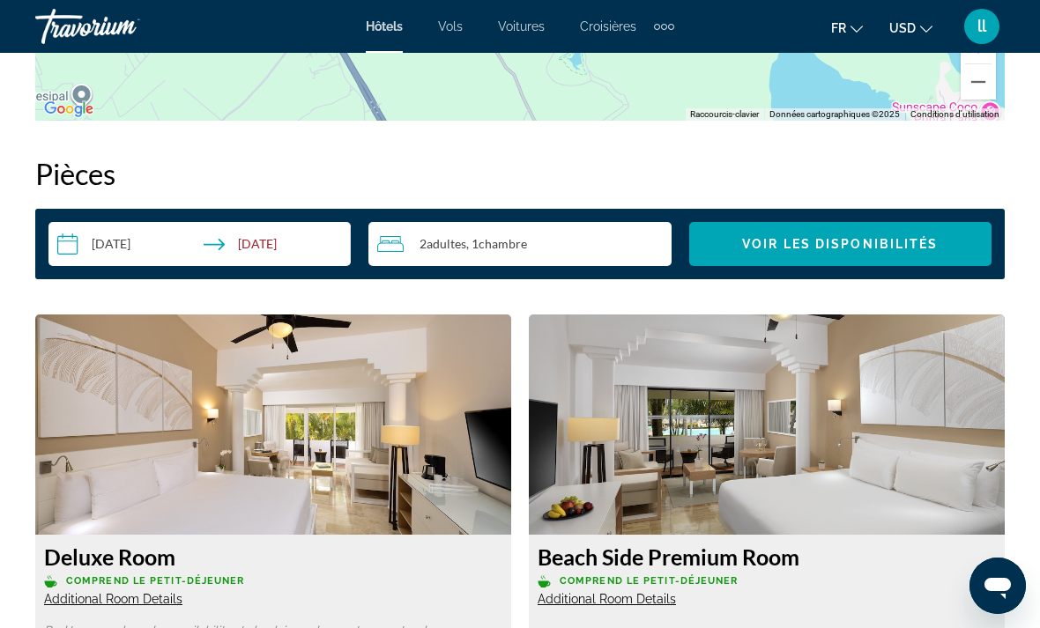
scroll to position [2503, 0]
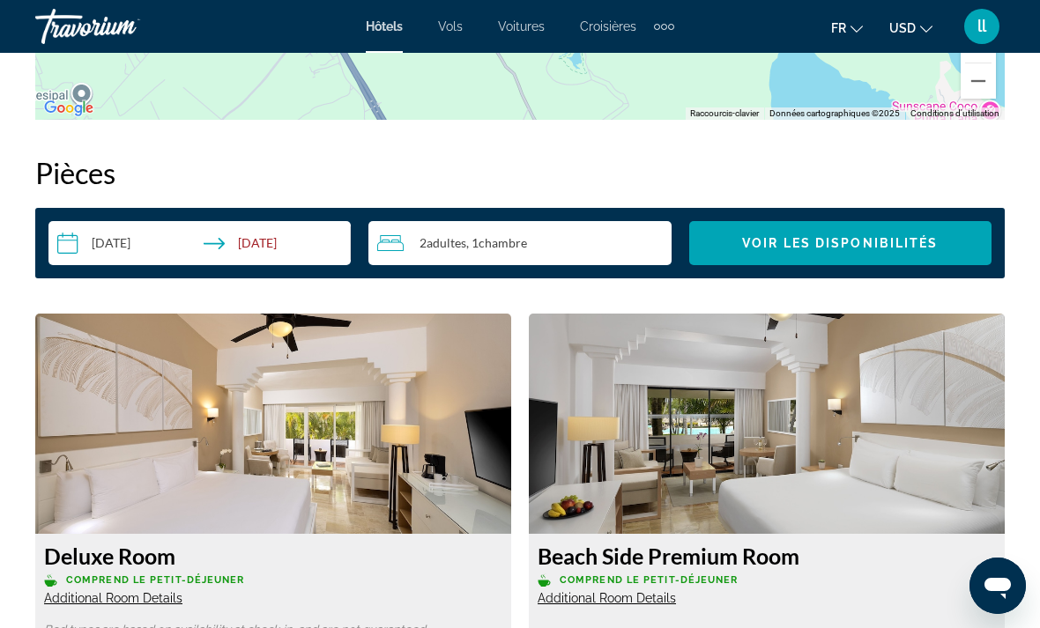
click at [182, 224] on input "**********" at bounding box center [202, 245] width 309 height 49
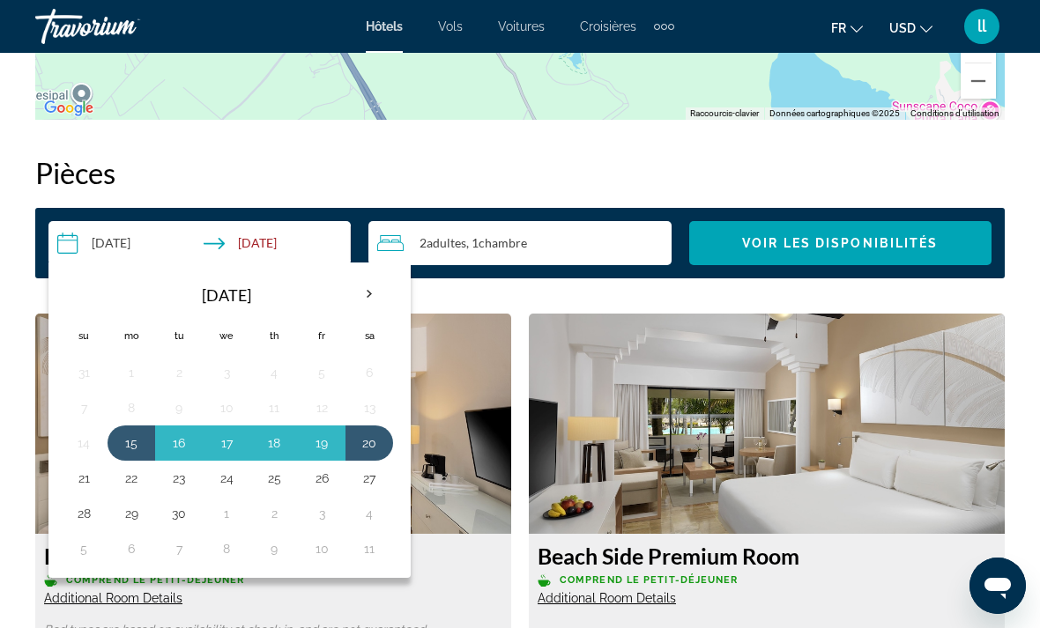
click at [169, 431] on button "16" at bounding box center [179, 443] width 28 height 25
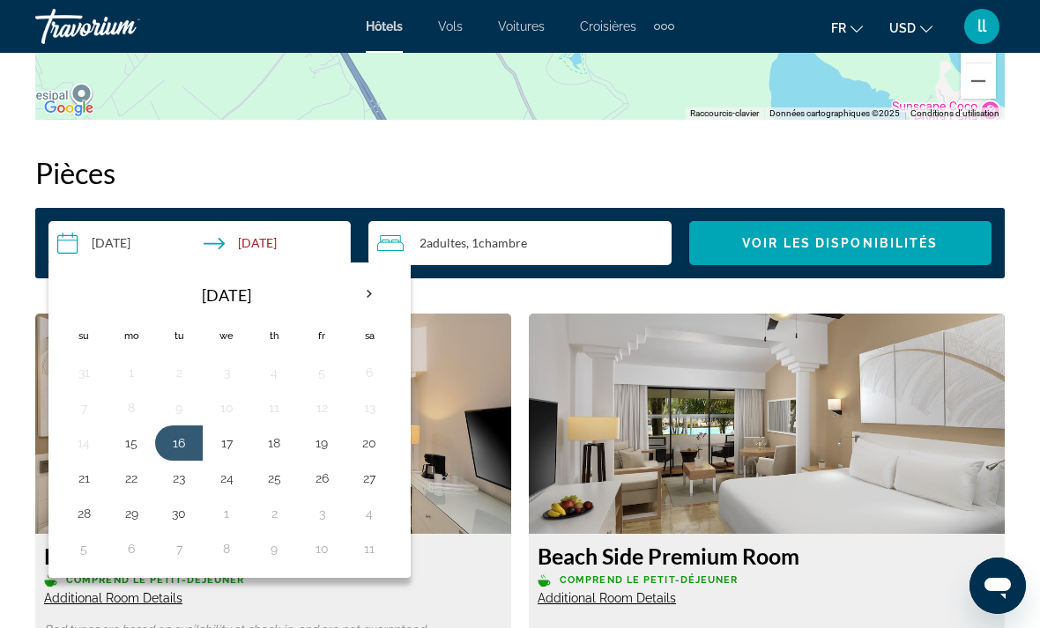
click at [379, 432] on button "20" at bounding box center [369, 443] width 28 height 25
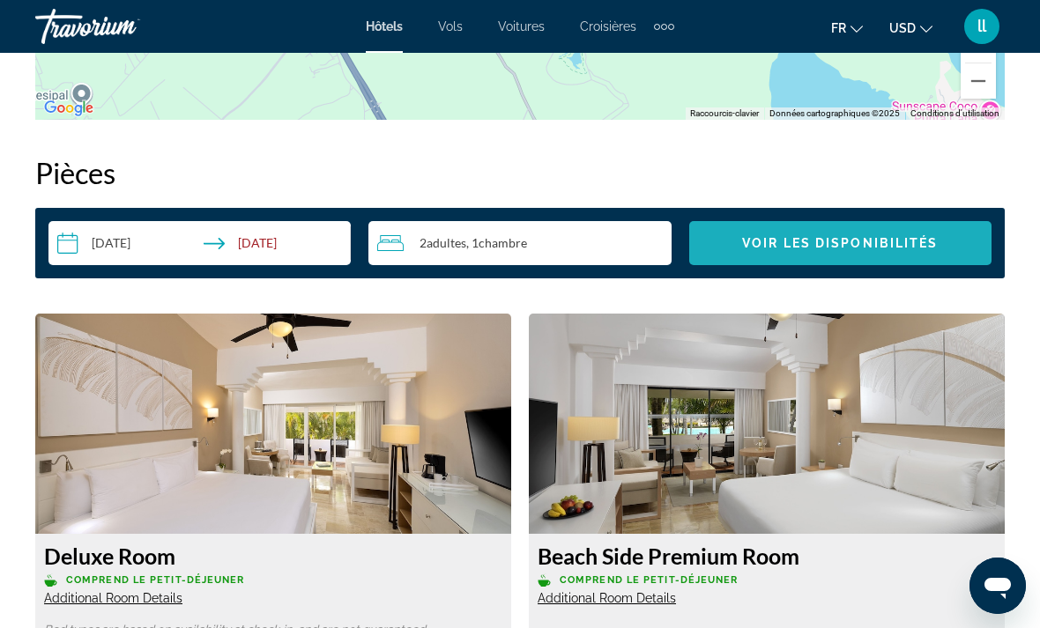
click at [858, 236] on span "Voir les disponibilités" at bounding box center [840, 243] width 196 height 14
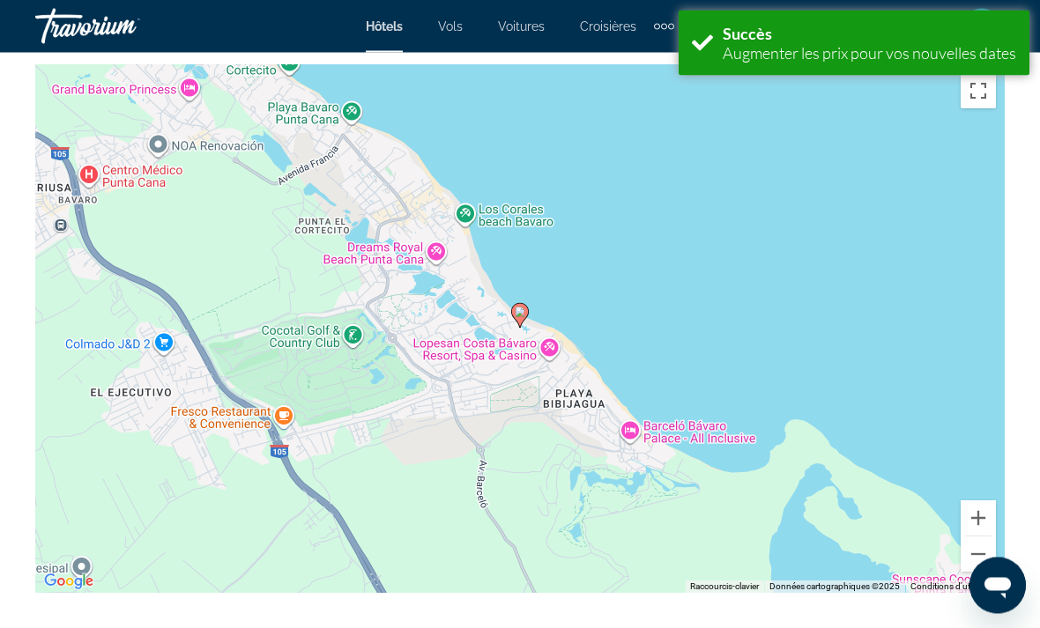
scroll to position [2538, 0]
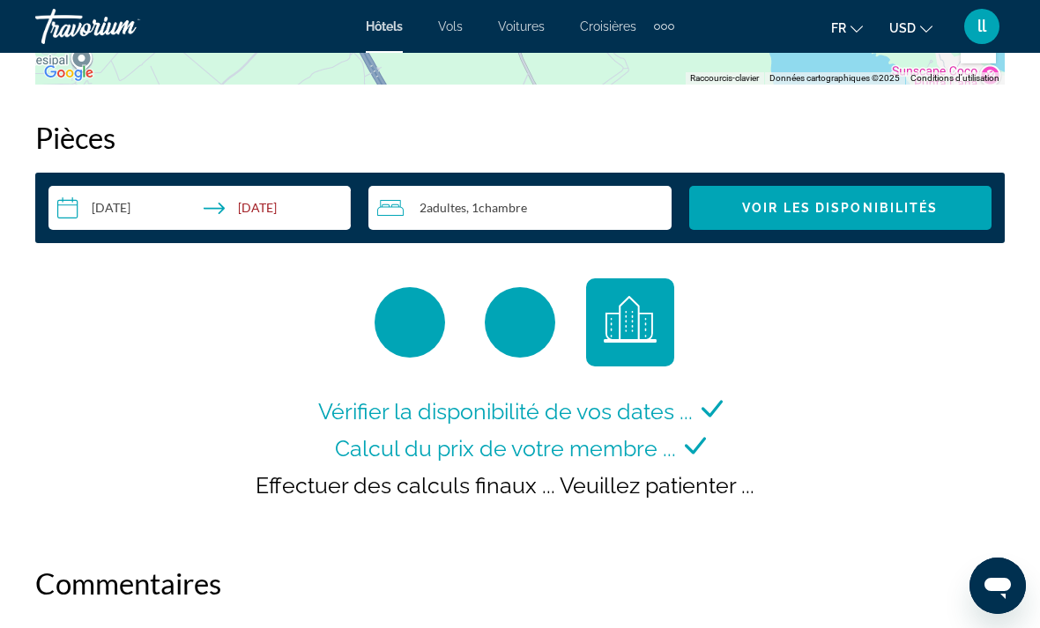
click at [189, 196] on input "**********" at bounding box center [202, 210] width 309 height 49
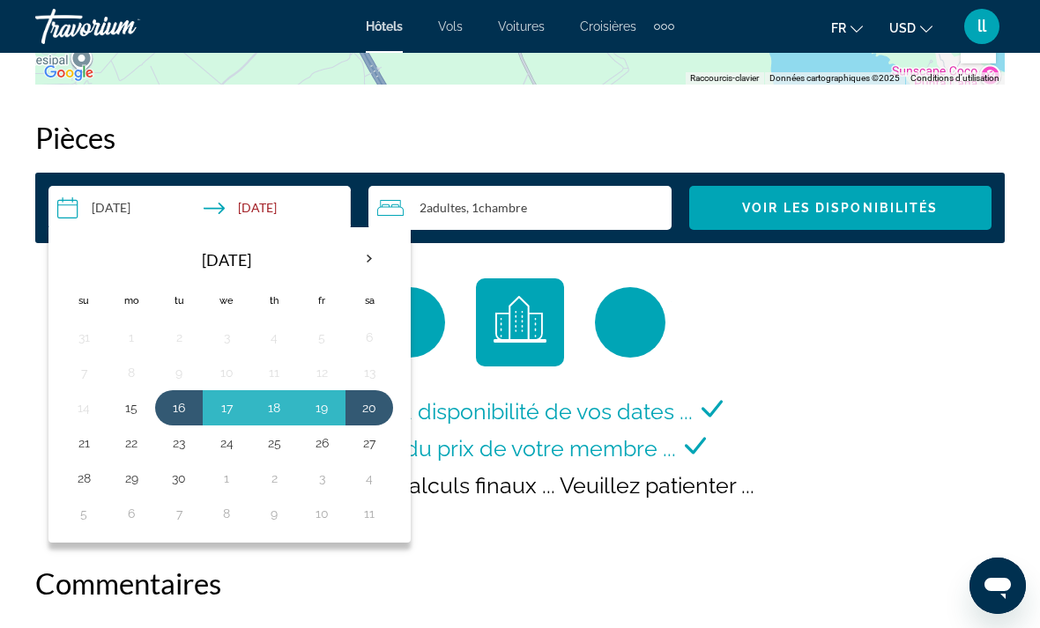
click at [126, 396] on button "15" at bounding box center [131, 408] width 28 height 25
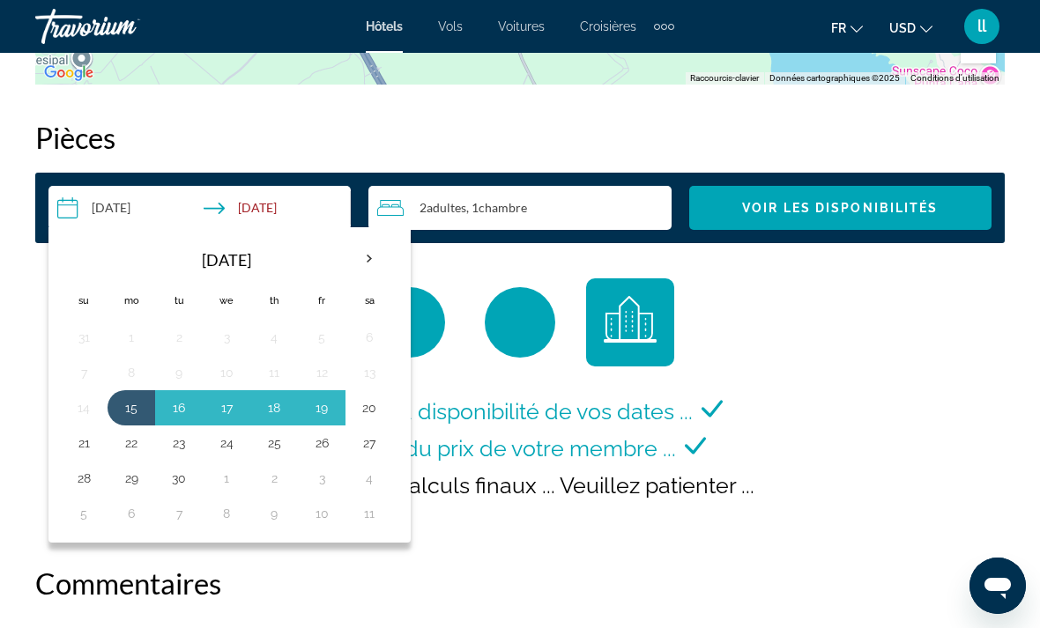
click at [379, 396] on button "20" at bounding box center [369, 408] width 28 height 25
type input "**********"
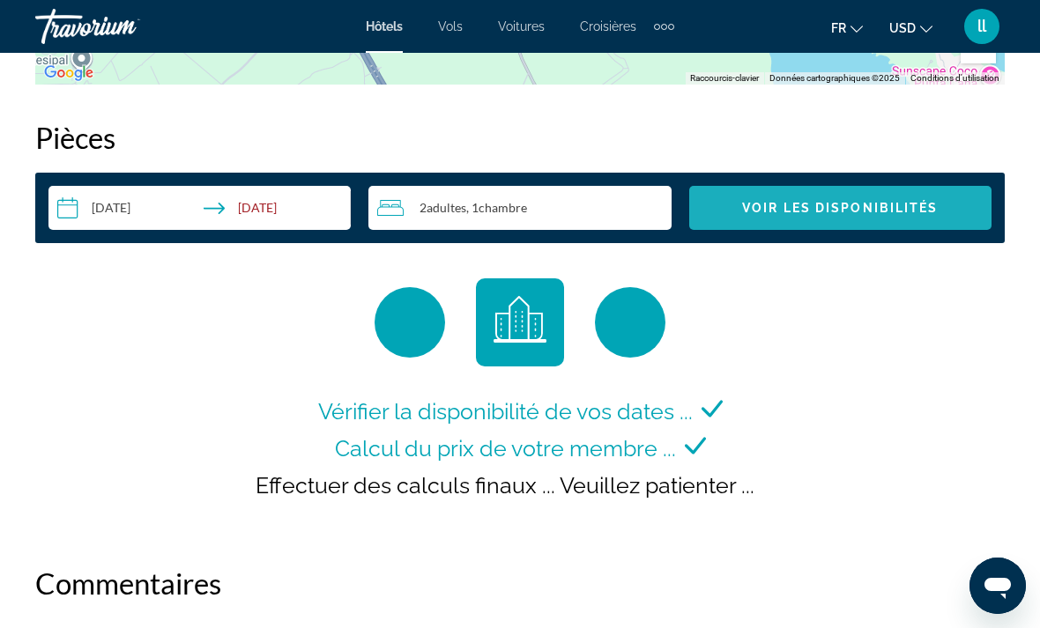
click at [849, 201] on span "Voir les disponibilités" at bounding box center [840, 208] width 196 height 14
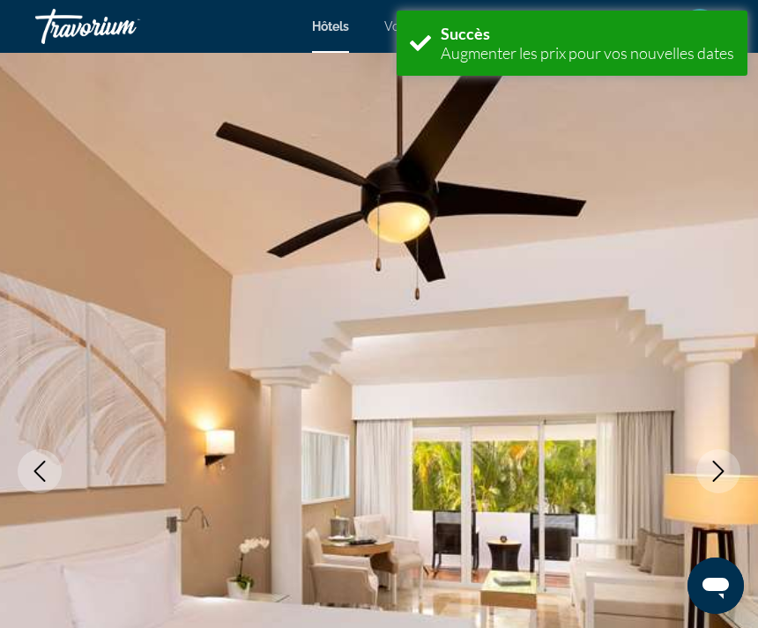
click at [677, 336] on img "Main content" at bounding box center [379, 471] width 758 height 837
click at [685, 344] on img "Main content" at bounding box center [379, 471] width 758 height 837
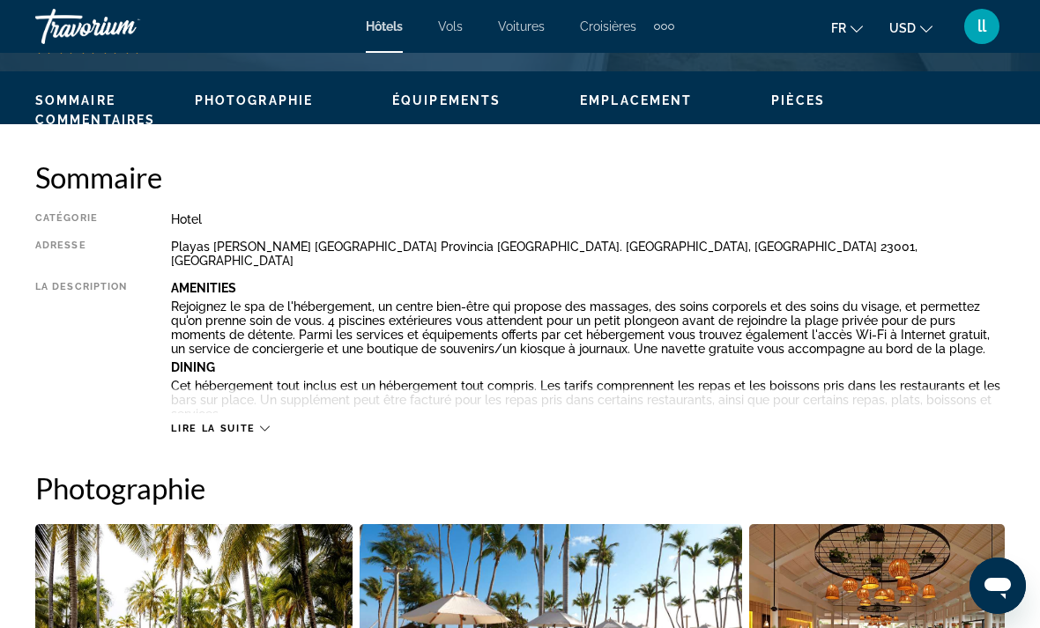
scroll to position [809, 0]
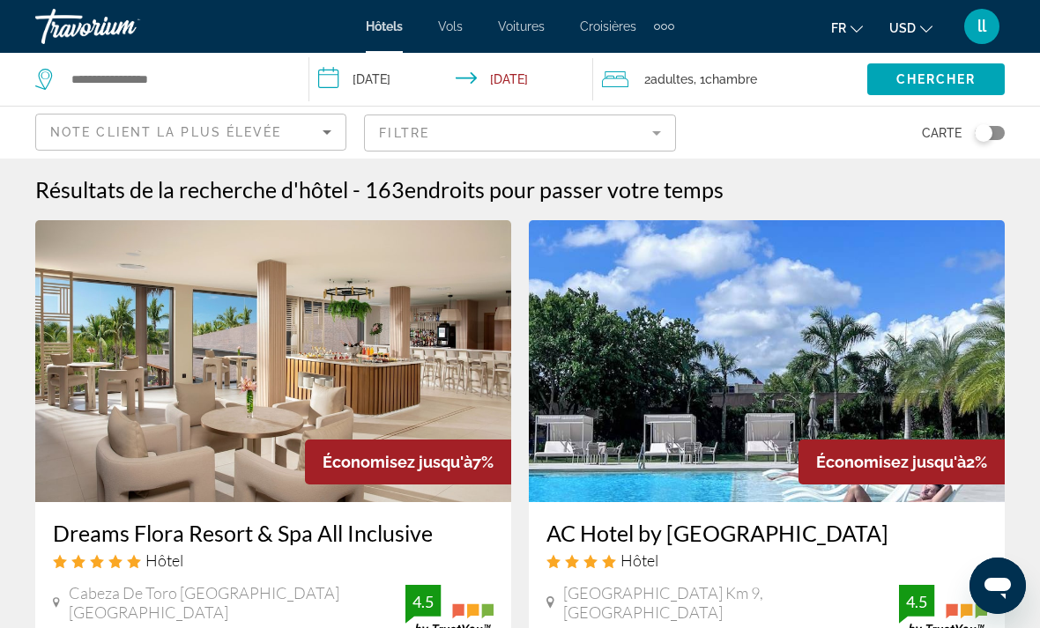
click at [93, 36] on div "Travorium" at bounding box center [123, 27] width 176 height 46
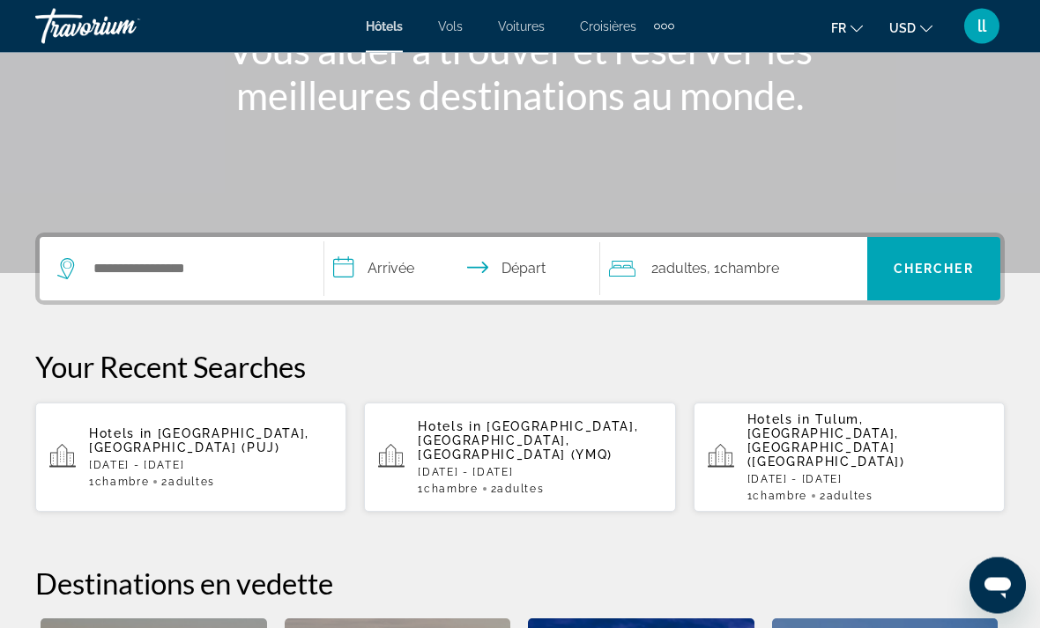
scroll to position [254, 0]
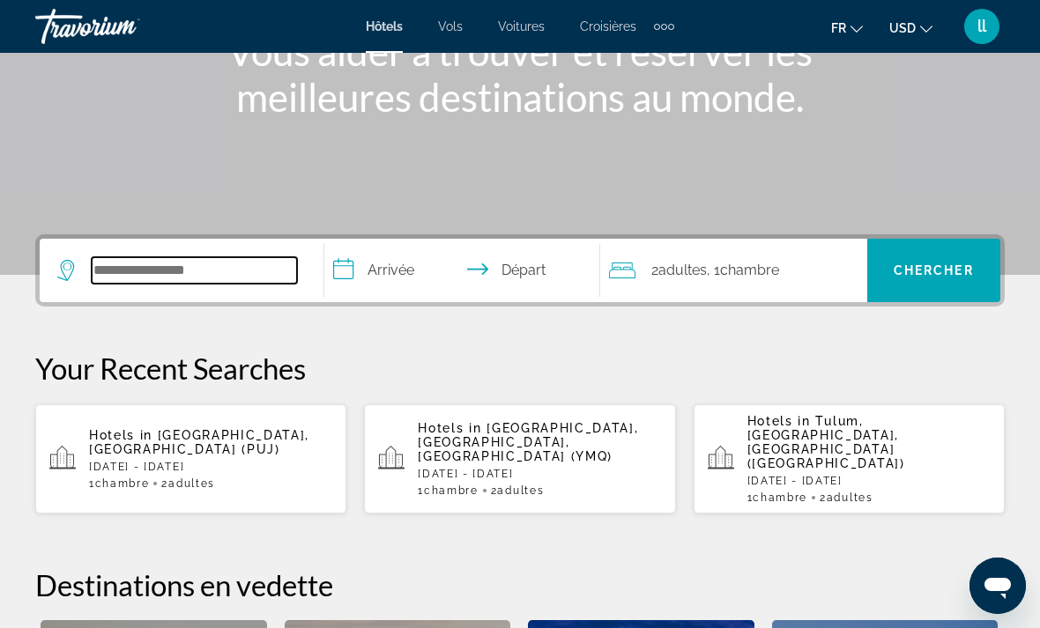
click at [174, 274] on input "Search widget" at bounding box center [194, 270] width 205 height 26
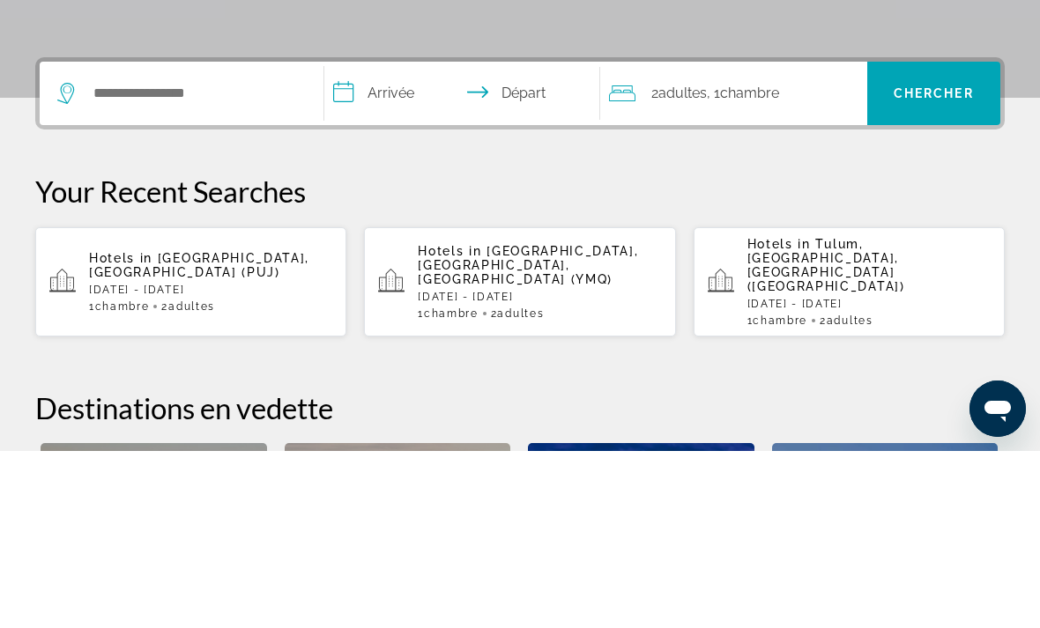
click at [170, 461] on p "[DATE] - [DATE]" at bounding box center [210, 467] width 243 height 12
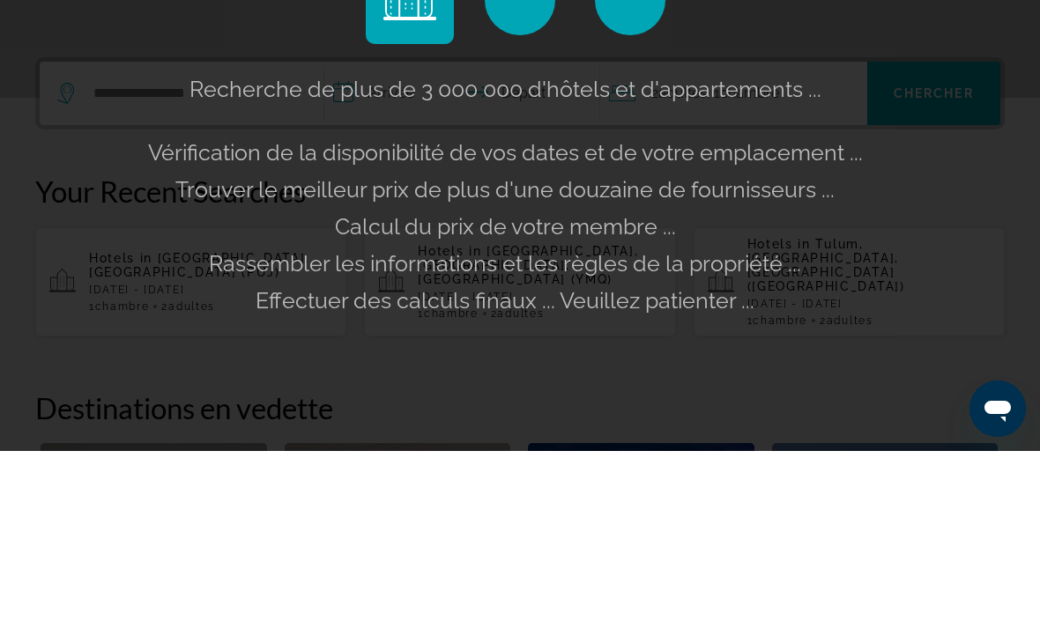
scroll to position [431, 0]
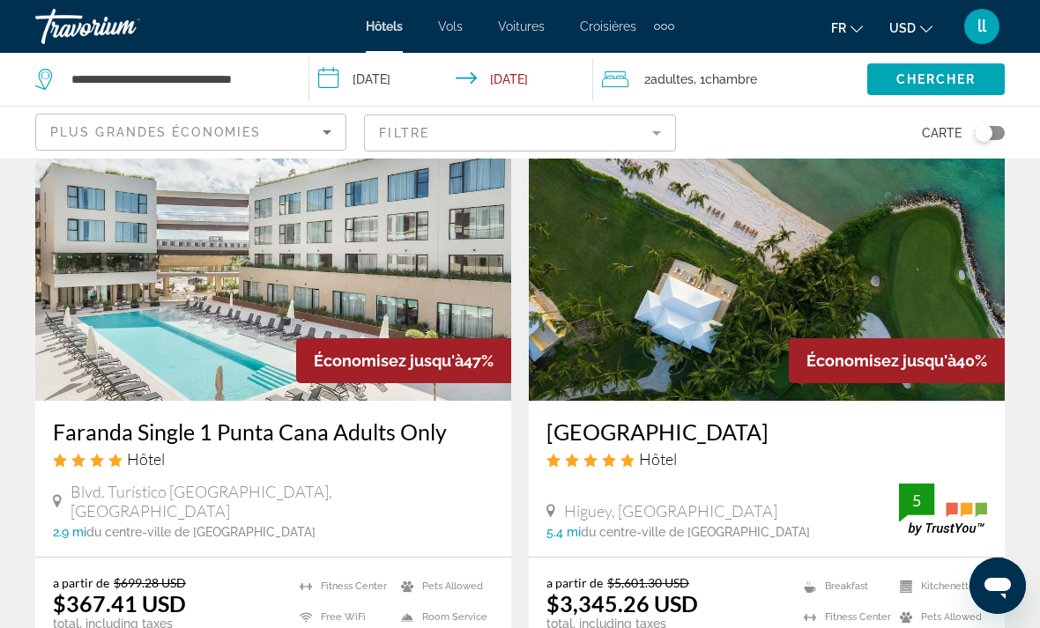
scroll to position [100, 0]
click at [355, 315] on img "Main content" at bounding box center [273, 261] width 476 height 282
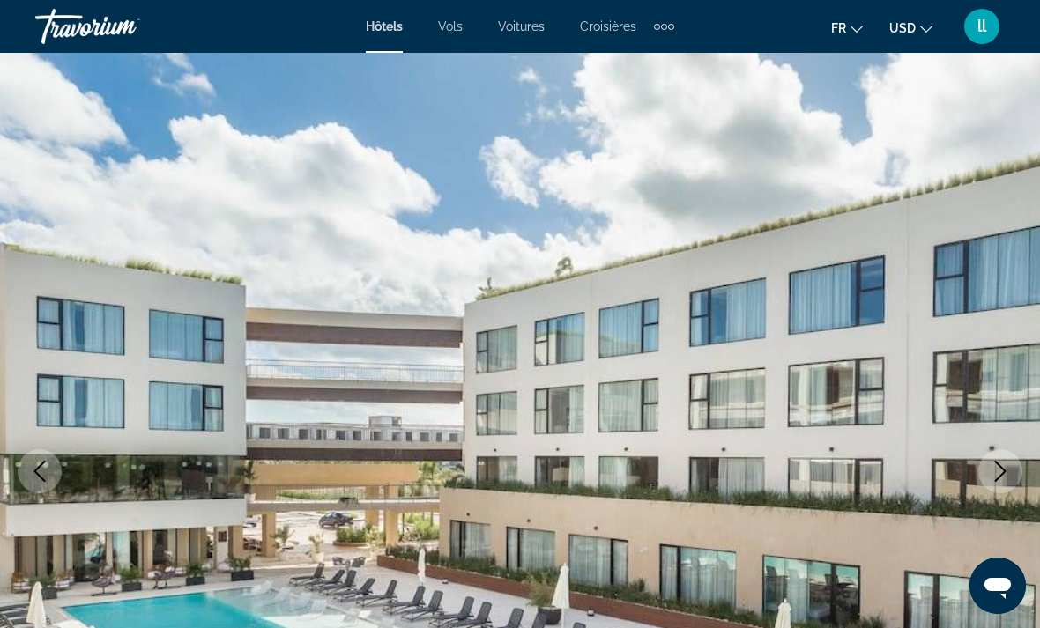
click at [996, 467] on icon "Next image" at bounding box center [999, 471] width 21 height 21
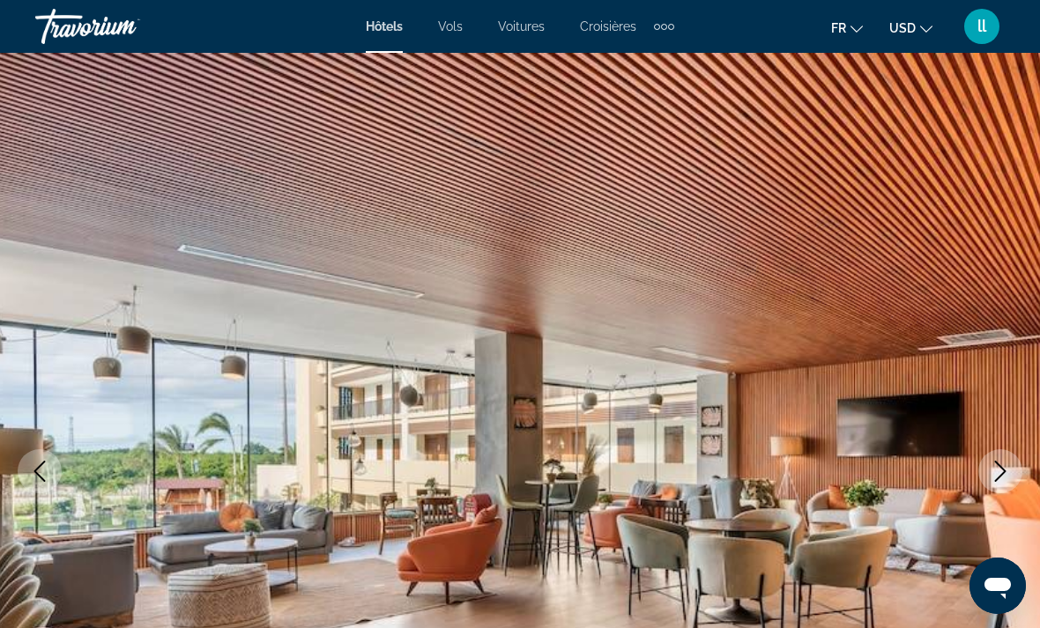
click at [994, 476] on icon "Next image" at bounding box center [999, 471] width 21 height 21
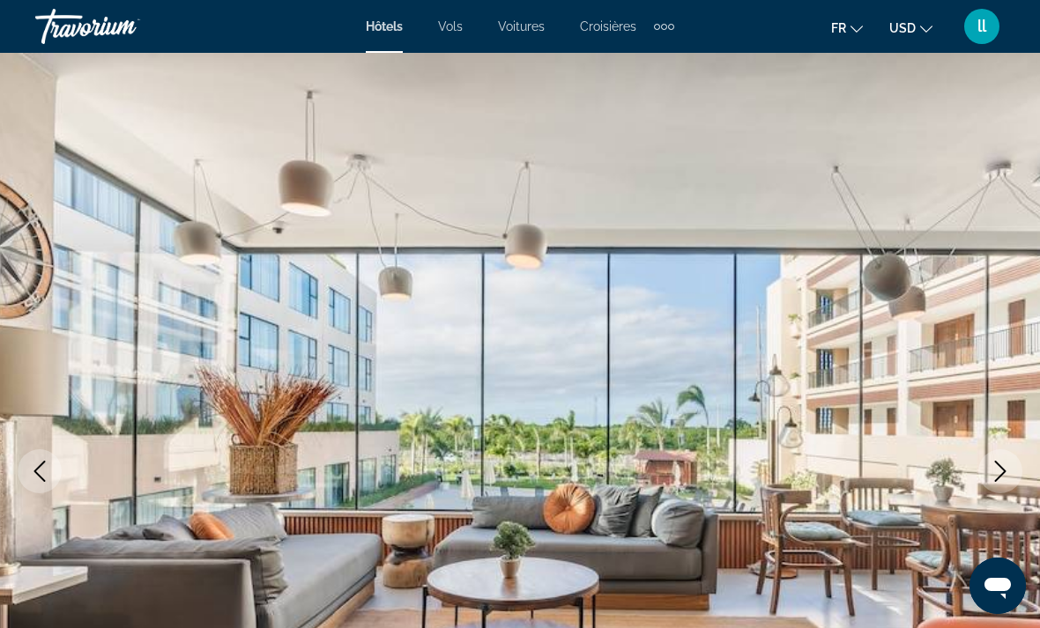
click at [1008, 456] on button "Next image" at bounding box center [1000, 471] width 44 height 44
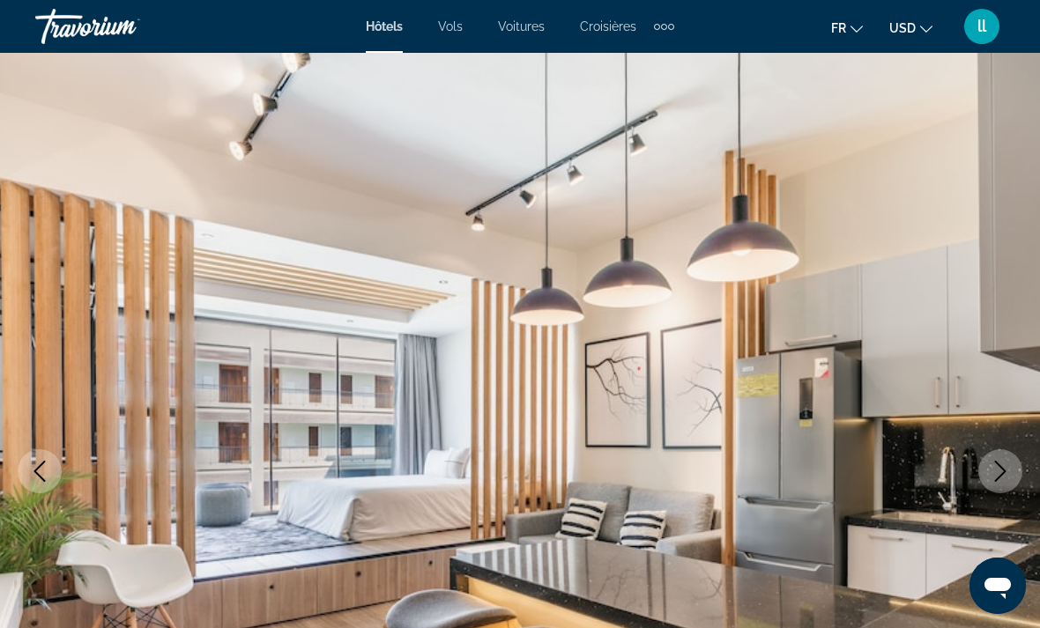
click at [1005, 464] on icon "Next image" at bounding box center [999, 471] width 21 height 21
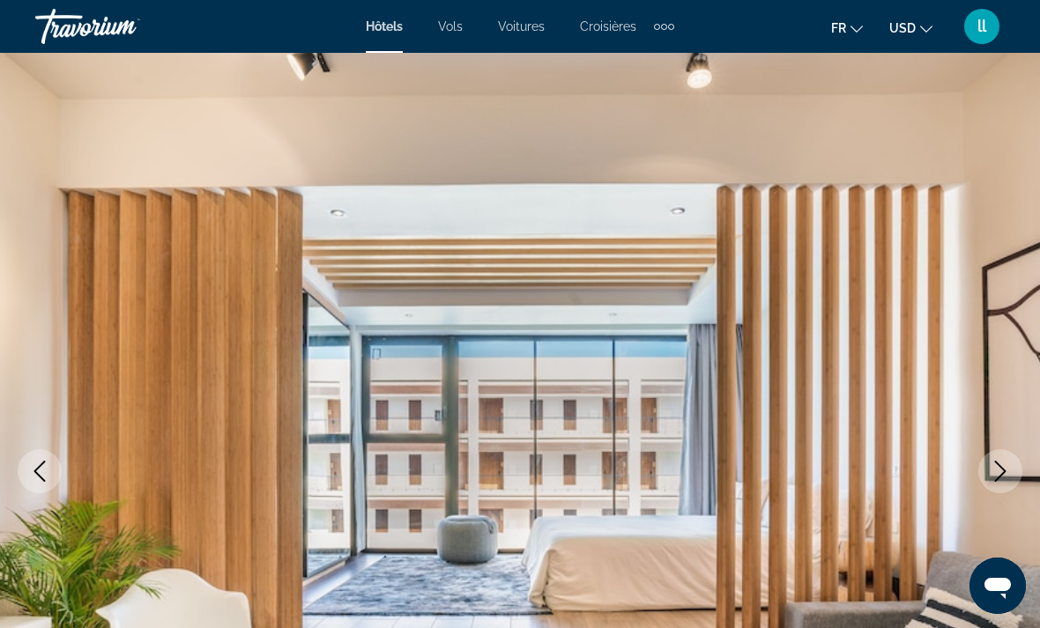
click at [1001, 475] on icon "Next image" at bounding box center [1000, 471] width 11 height 21
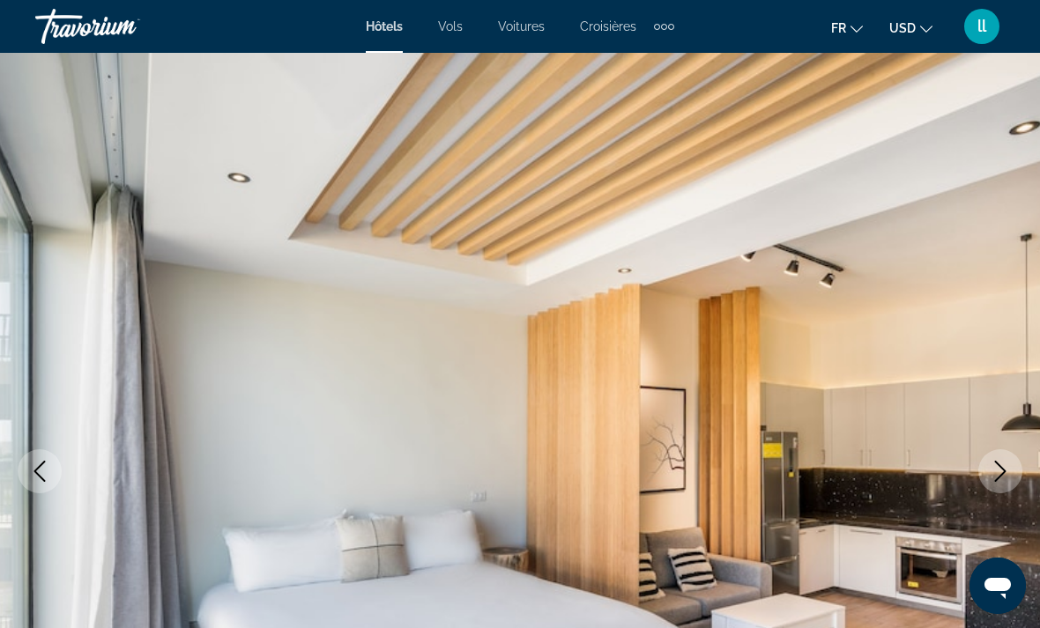
click at [1001, 470] on icon "Next image" at bounding box center [999, 471] width 21 height 21
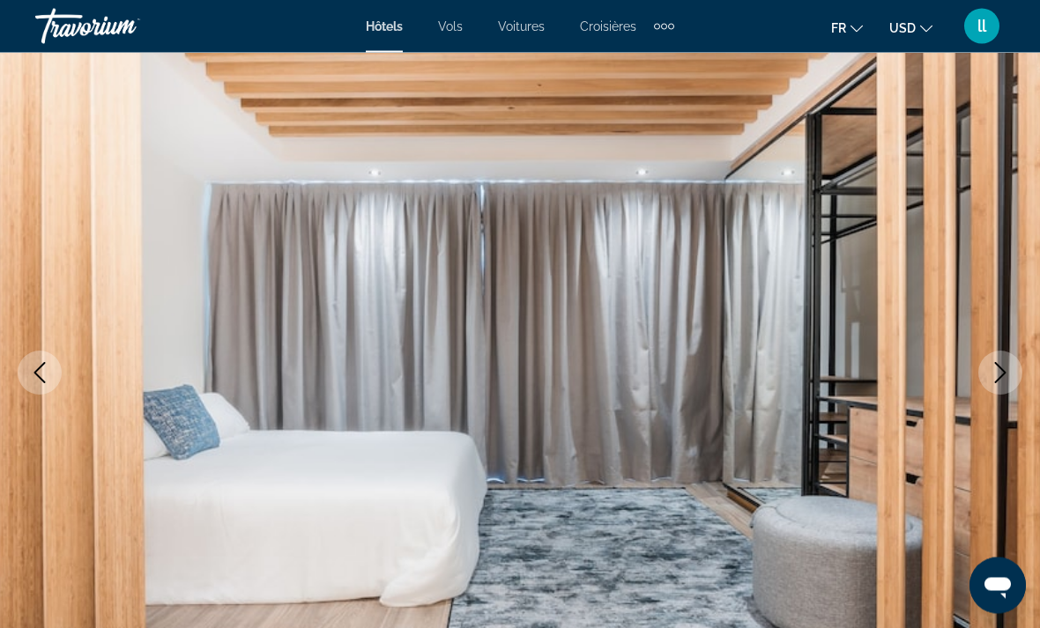
scroll to position [96, 0]
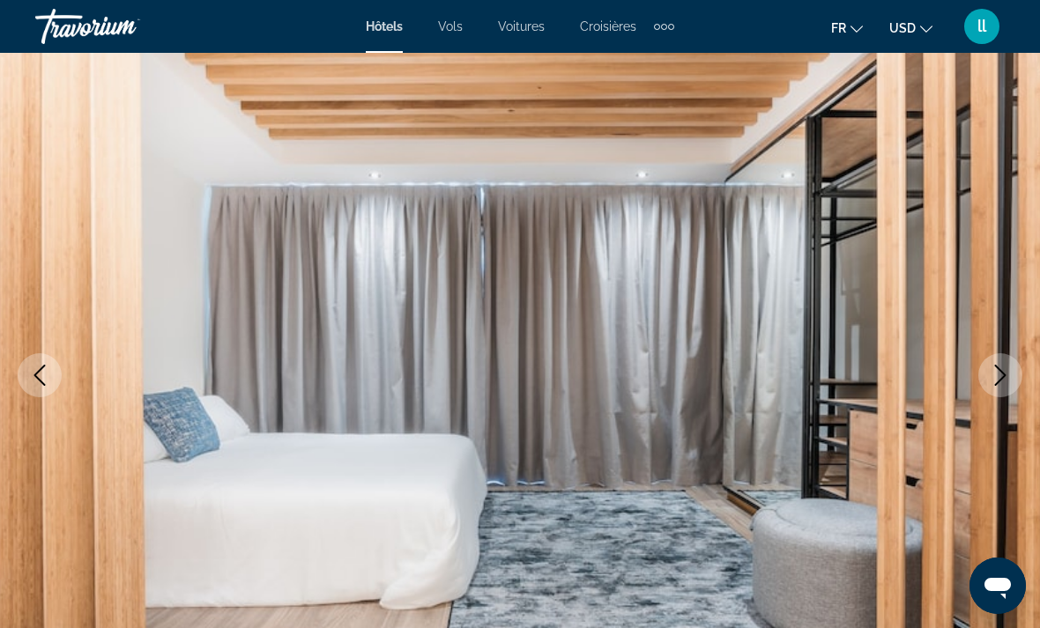
click at [1004, 389] on button "Next image" at bounding box center [1000, 375] width 44 height 44
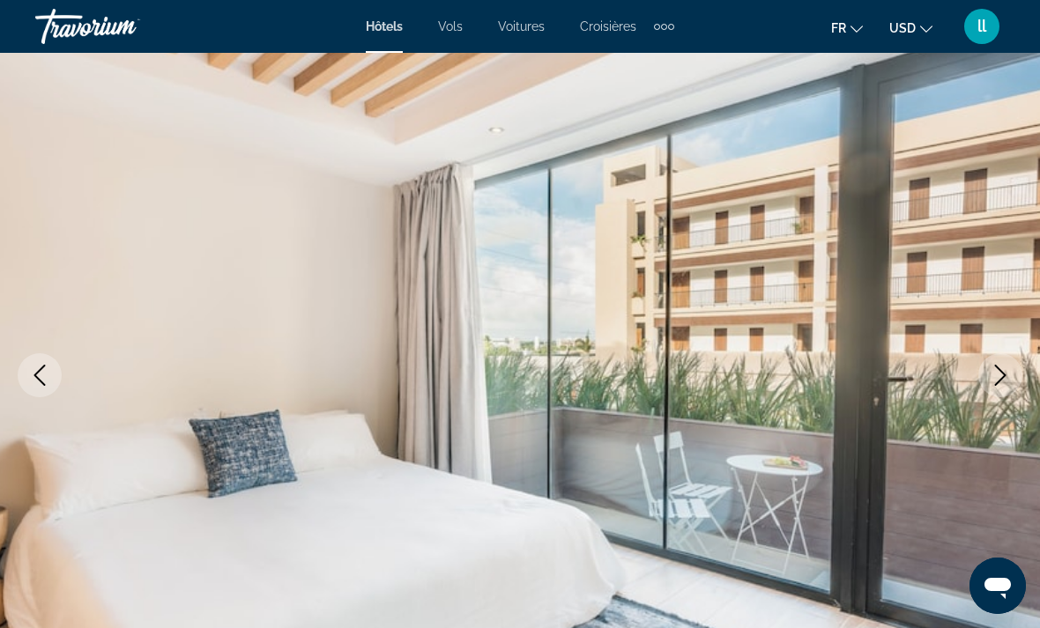
click at [999, 375] on icon "Next image" at bounding box center [999, 375] width 21 height 21
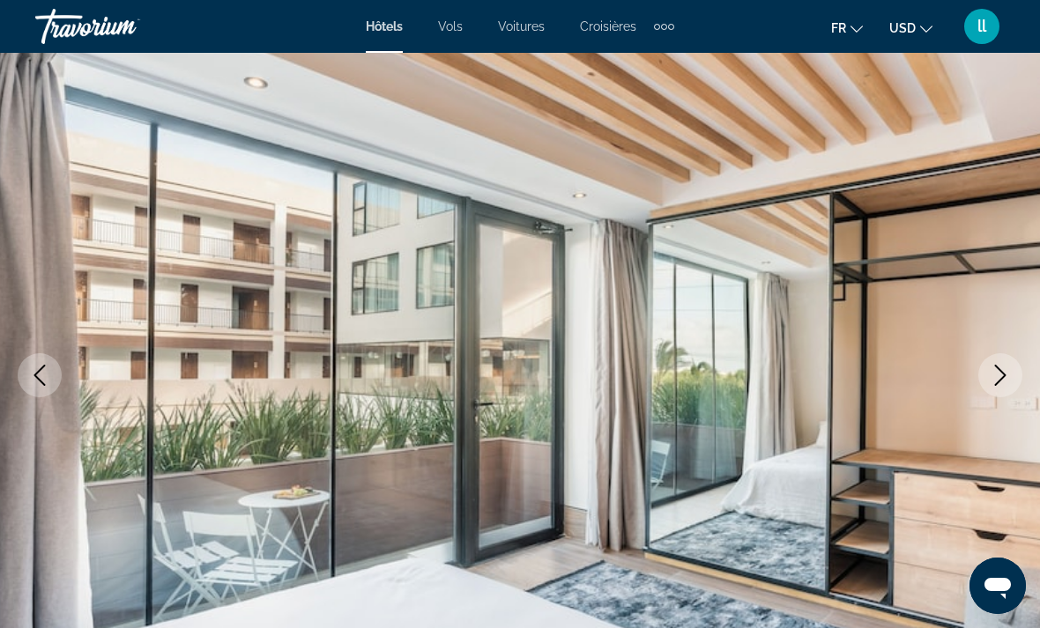
click at [1003, 394] on button "Next image" at bounding box center [1000, 375] width 44 height 44
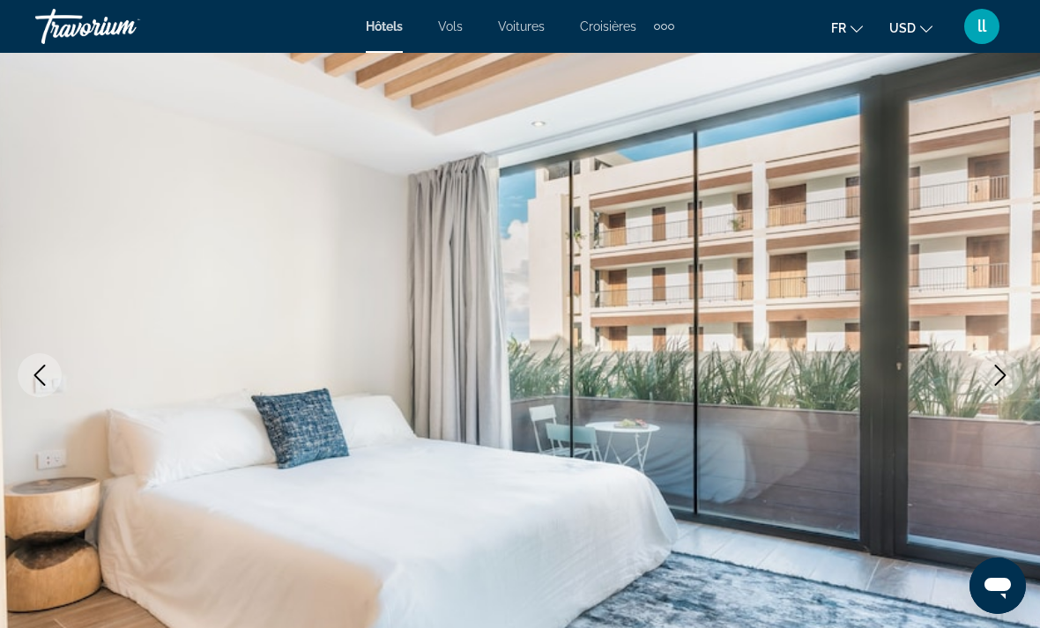
click at [989, 377] on icon "Next image" at bounding box center [999, 375] width 21 height 21
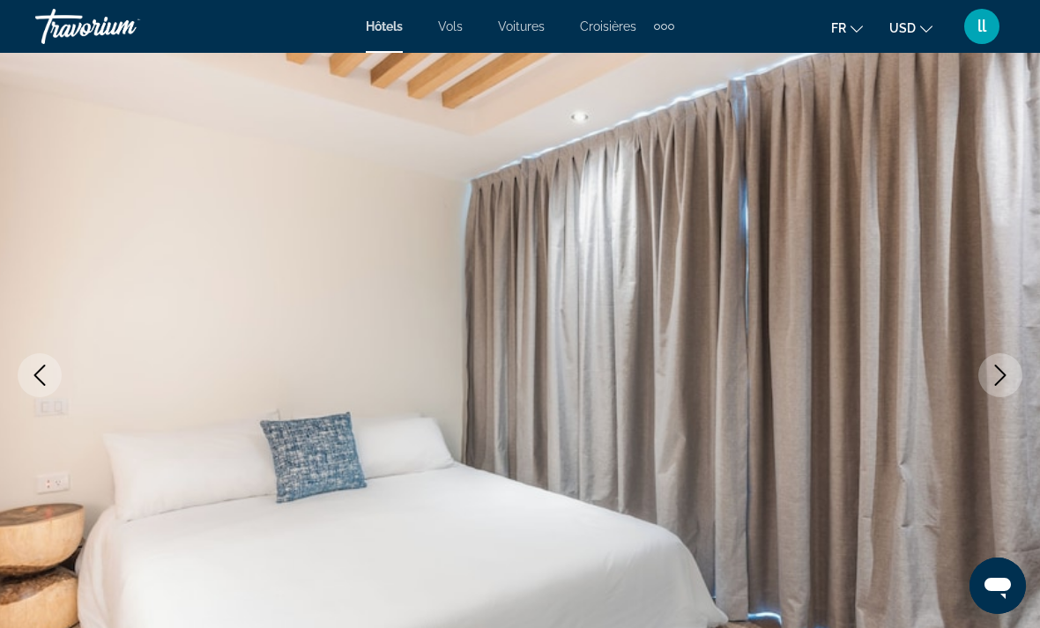
click at [994, 381] on icon "Next image" at bounding box center [999, 375] width 21 height 21
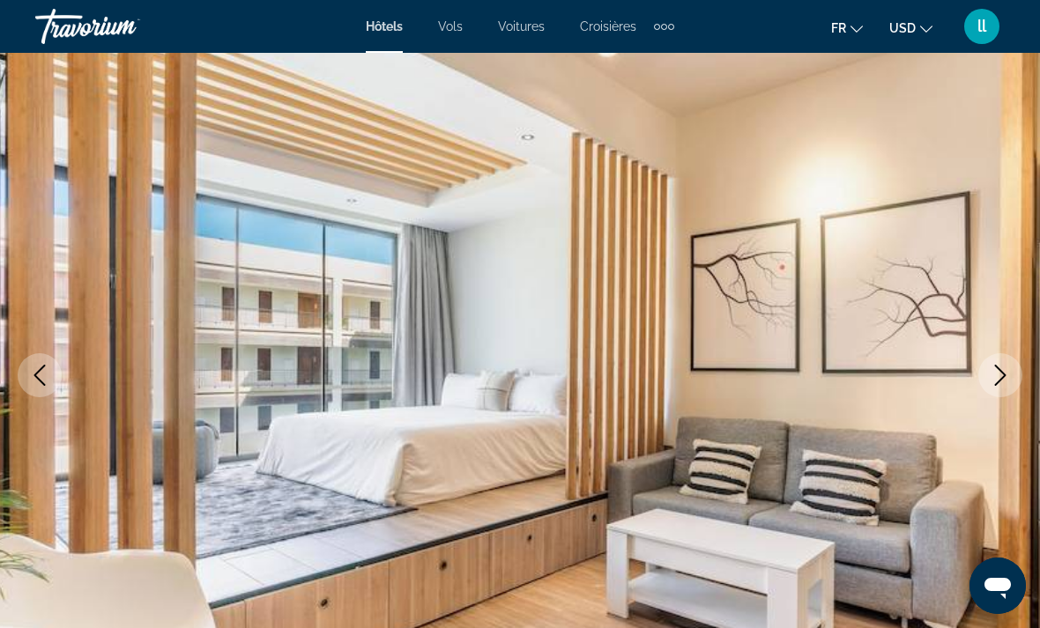
click at [1001, 378] on icon "Next image" at bounding box center [999, 375] width 21 height 21
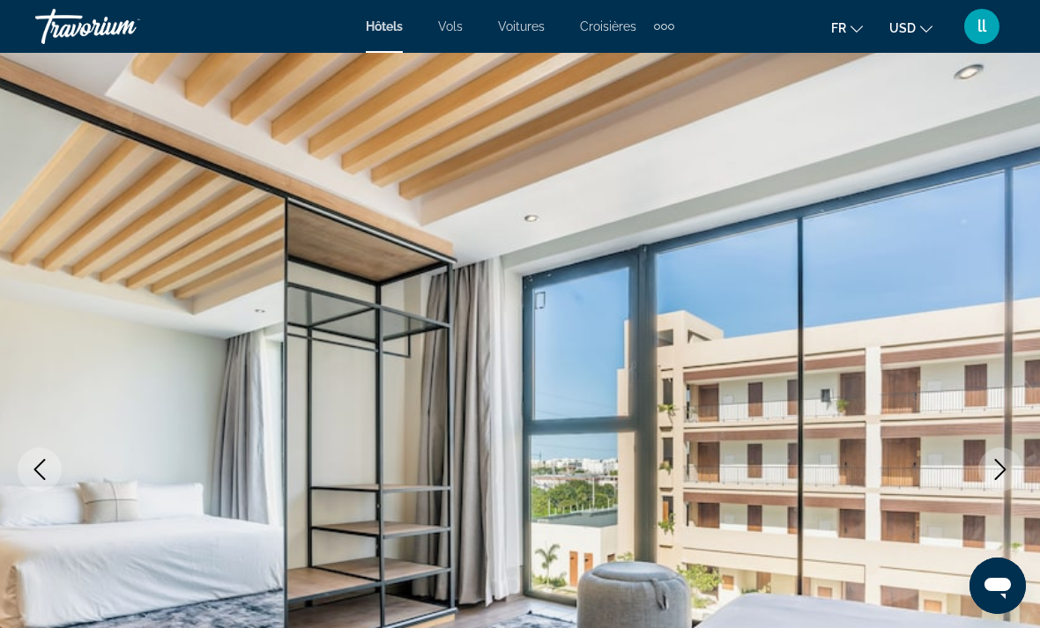
scroll to position [1, 0]
click at [989, 477] on icon "Next image" at bounding box center [999, 470] width 21 height 21
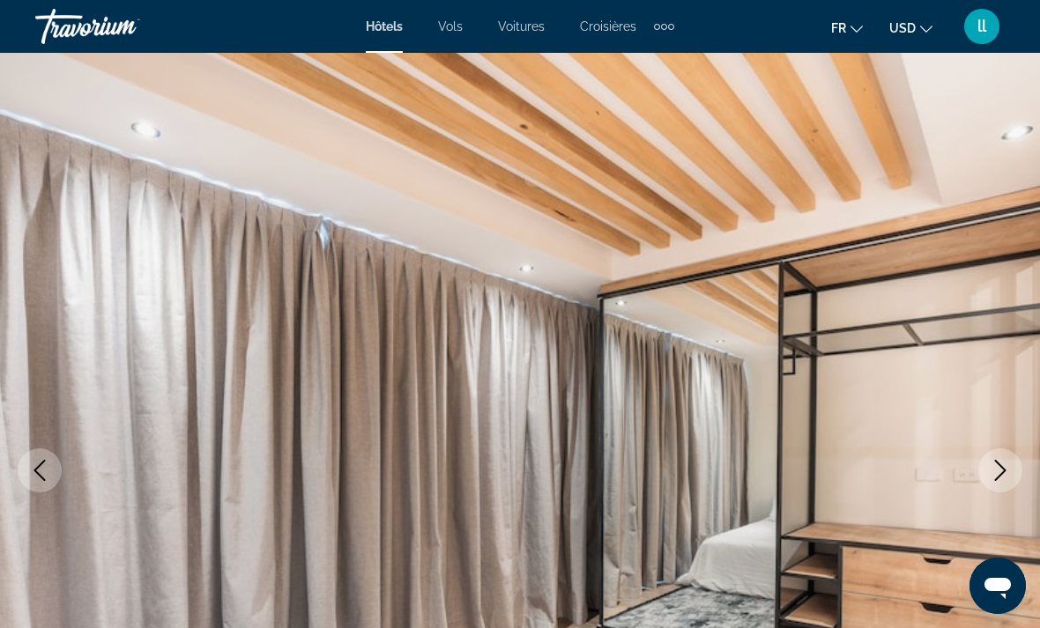
click at [980, 476] on button "Next image" at bounding box center [1000, 470] width 44 height 44
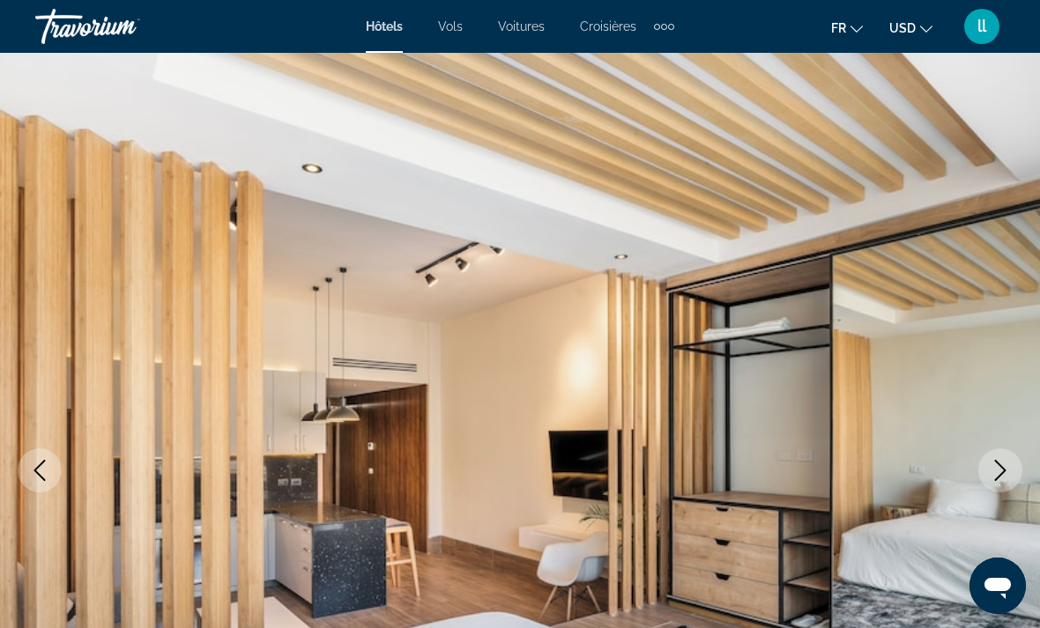
click at [992, 469] on icon "Next image" at bounding box center [999, 470] width 21 height 21
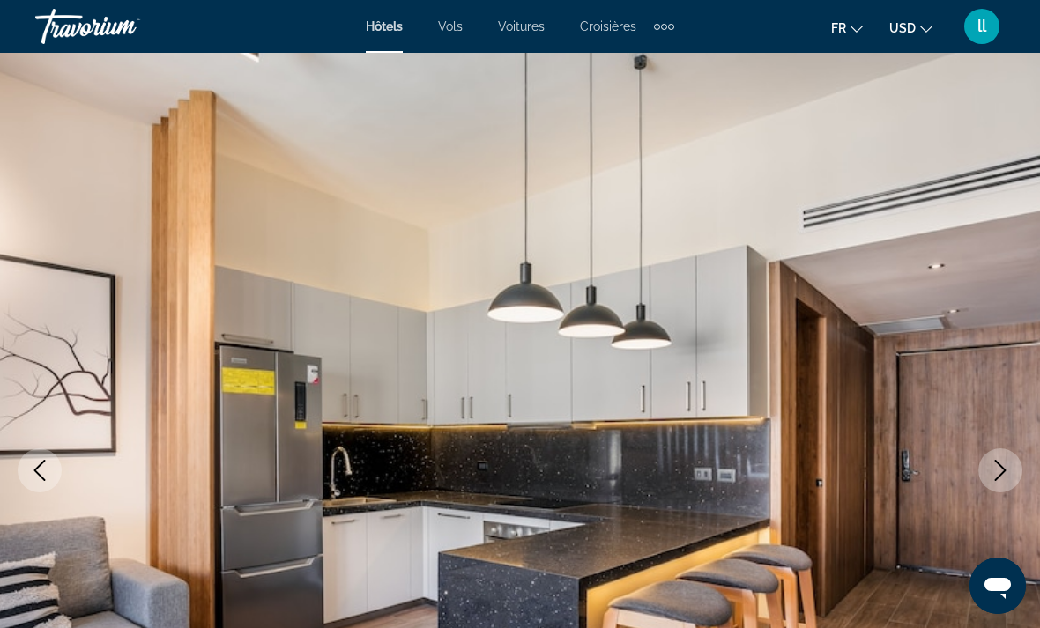
click at [1014, 474] on button "Next image" at bounding box center [1000, 470] width 44 height 44
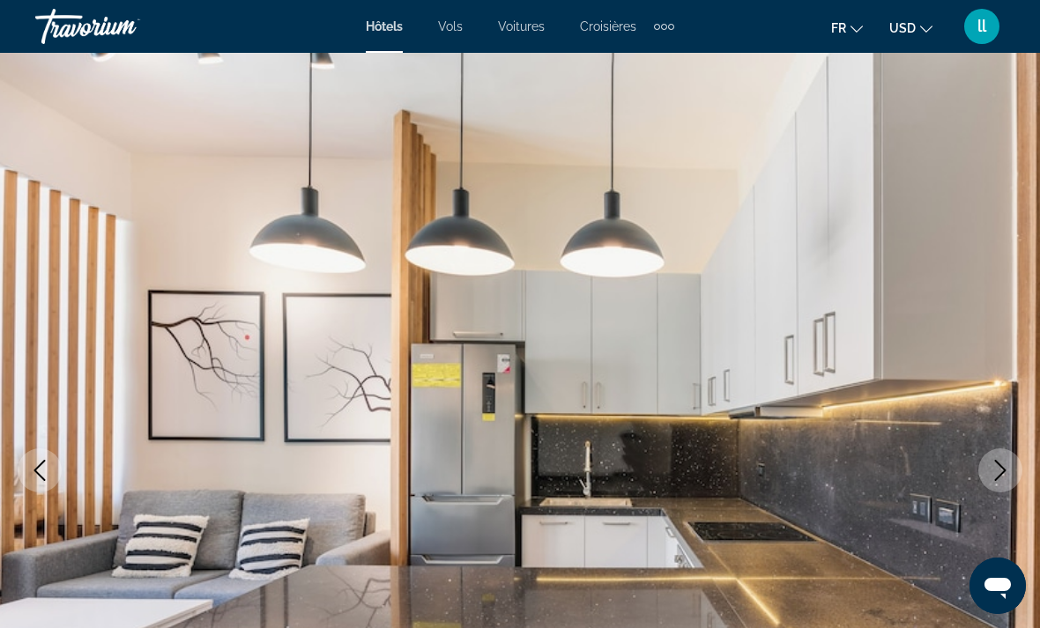
click at [996, 464] on icon "Next image" at bounding box center [999, 470] width 21 height 21
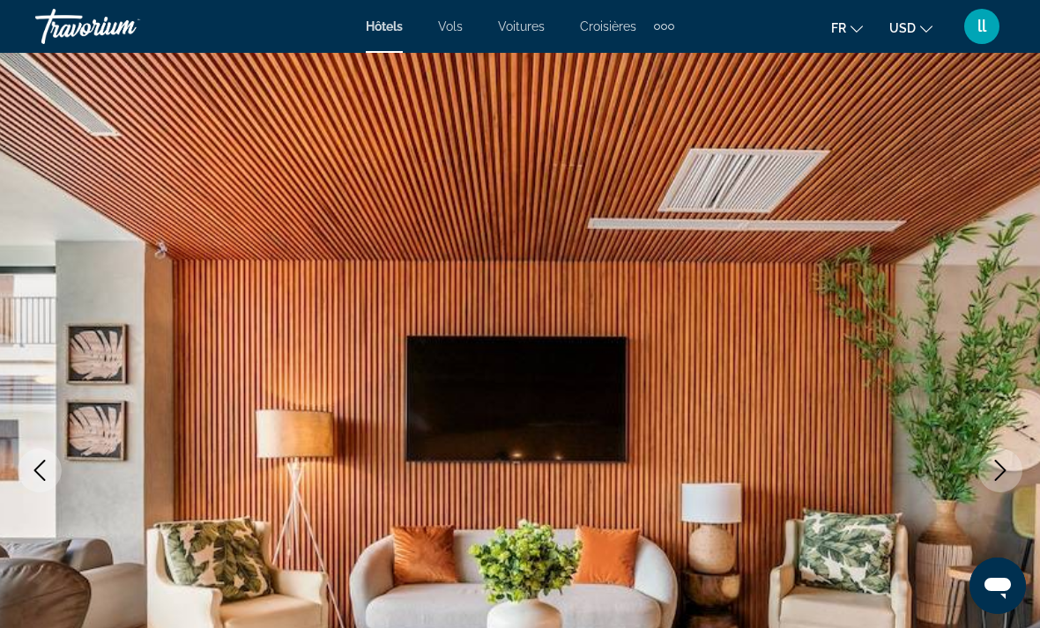
click at [994, 478] on icon "Next image" at bounding box center [999, 470] width 21 height 21
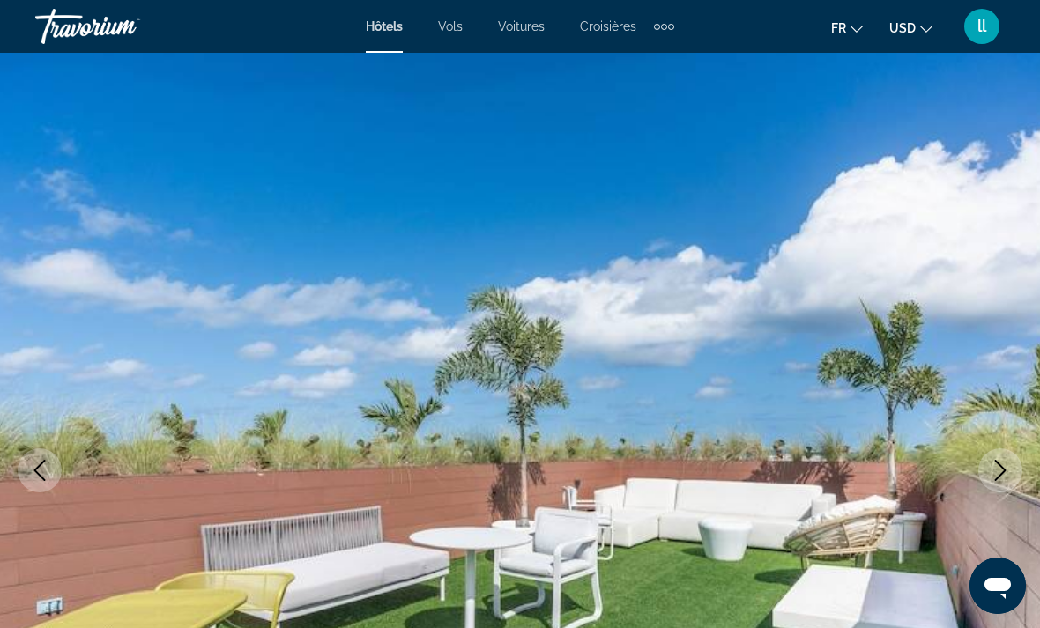
click at [996, 475] on icon "Next image" at bounding box center [999, 470] width 21 height 21
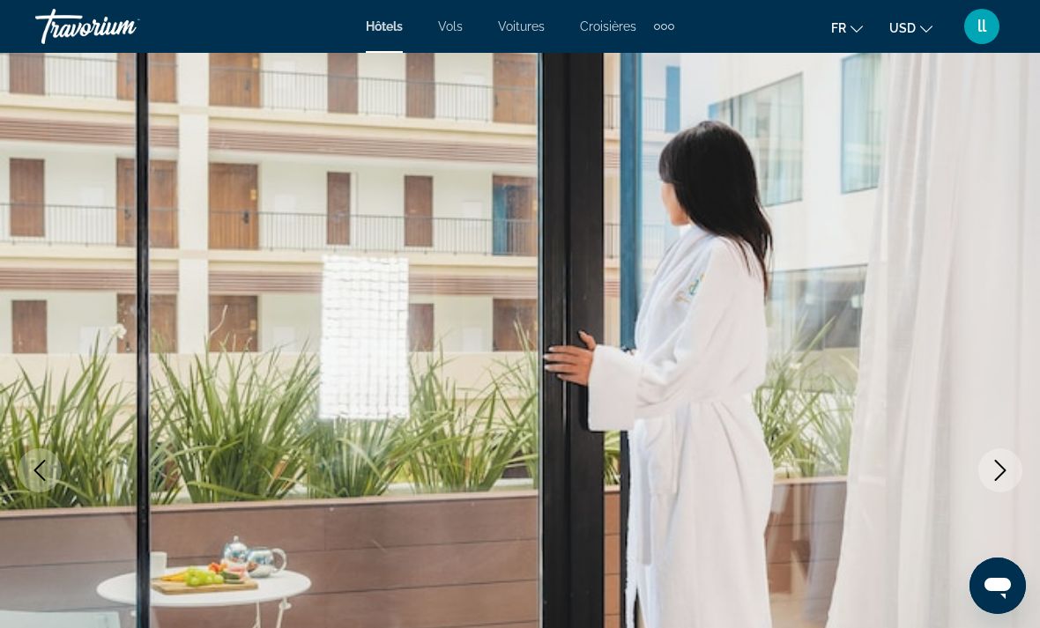
click at [998, 463] on icon "Next image" at bounding box center [1000, 470] width 11 height 21
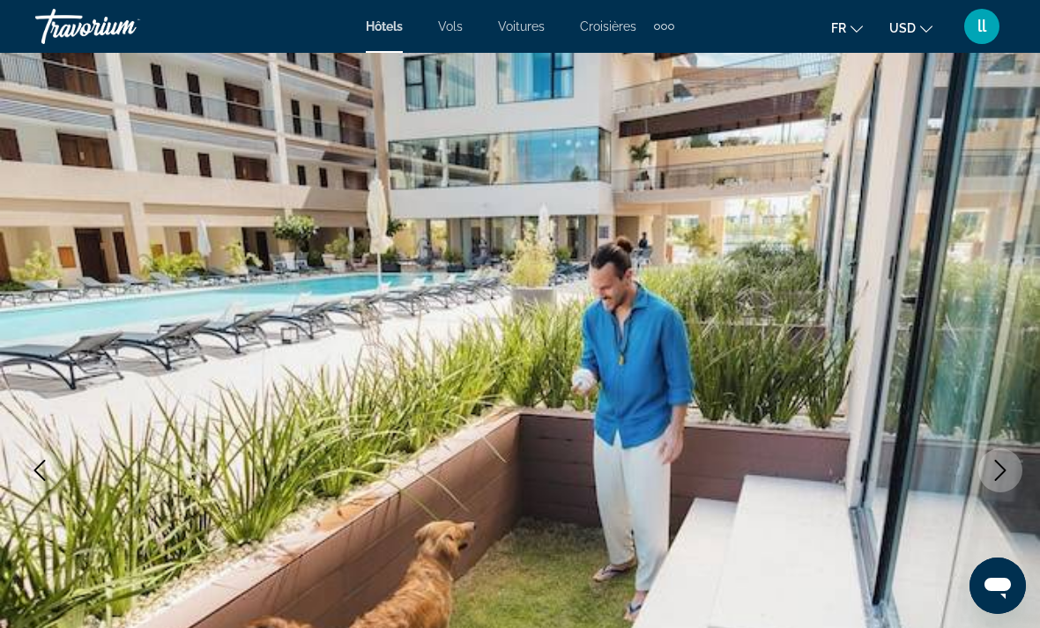
click at [1001, 459] on button "Next image" at bounding box center [1000, 470] width 44 height 44
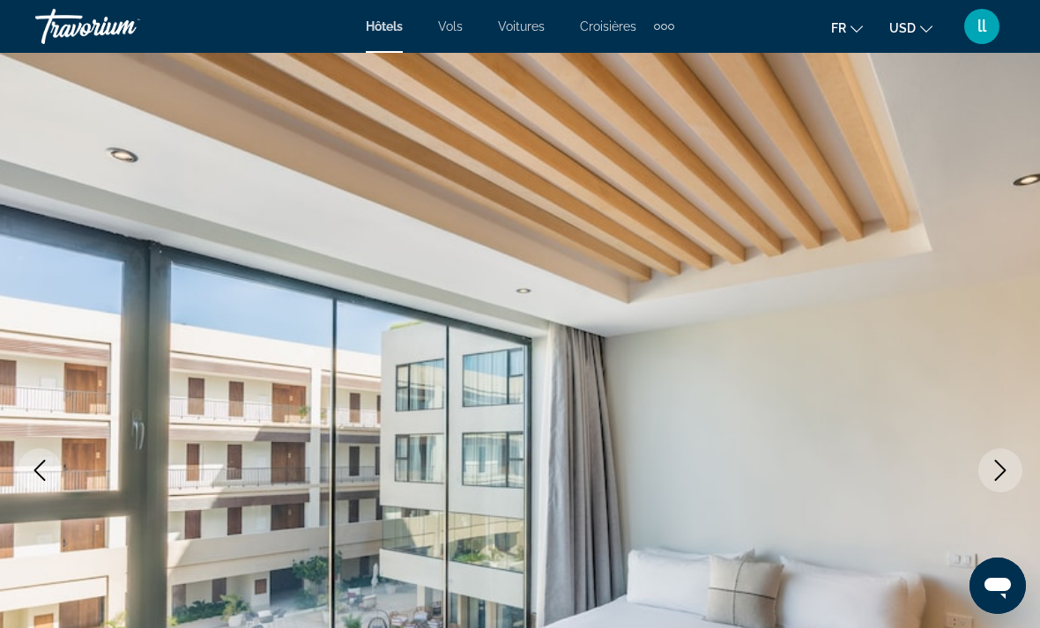
click at [1007, 451] on button "Next image" at bounding box center [1000, 470] width 44 height 44
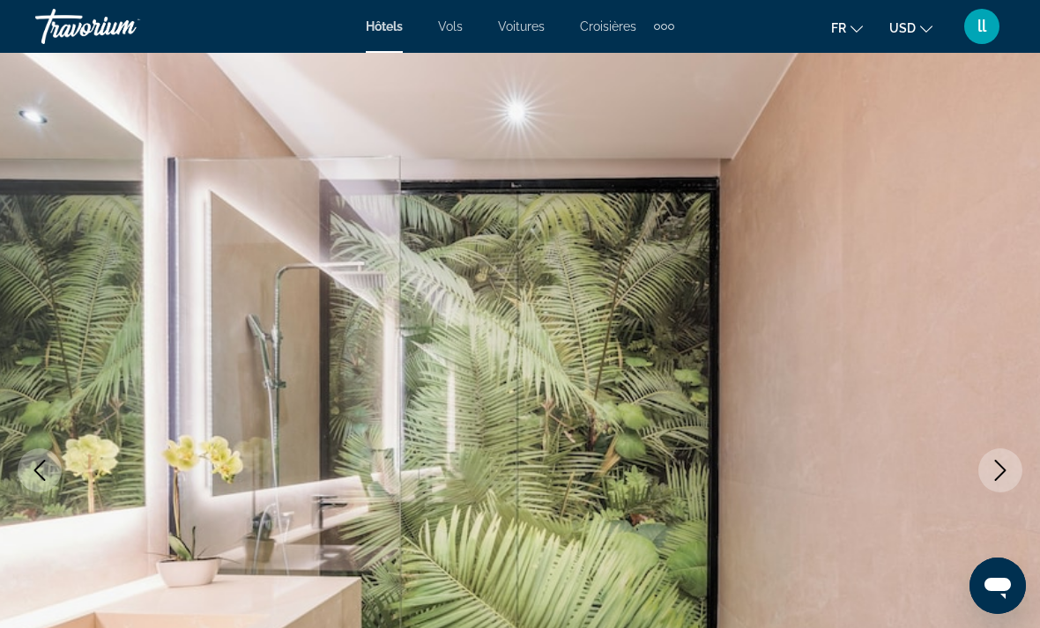
click at [1001, 457] on button "Next image" at bounding box center [1000, 470] width 44 height 44
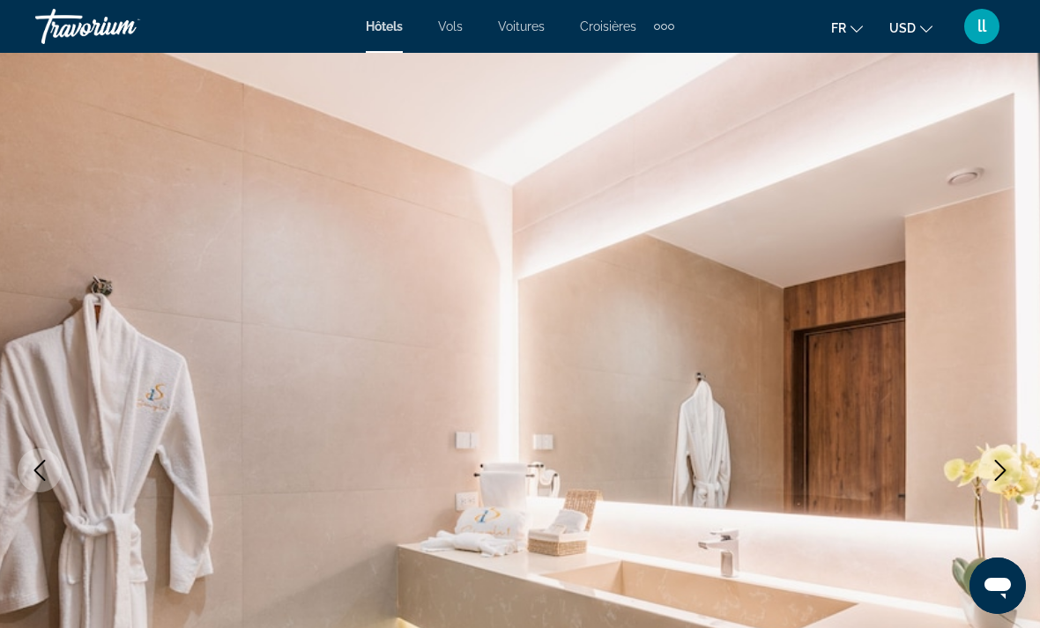
click at [55, 474] on button "Previous image" at bounding box center [40, 470] width 44 height 44
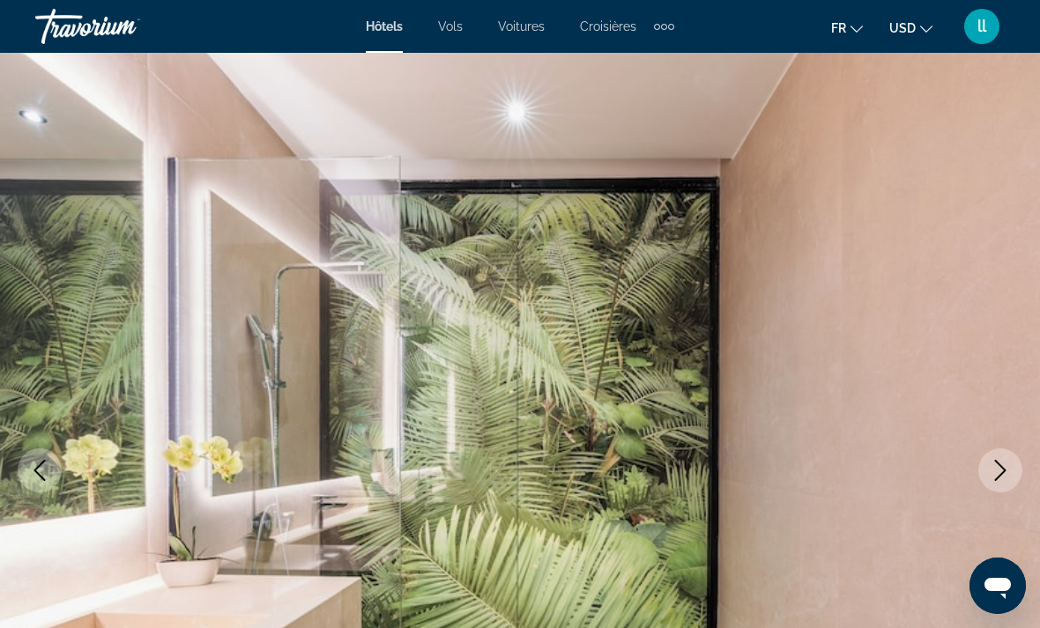
click at [998, 480] on icon "Next image" at bounding box center [999, 470] width 21 height 21
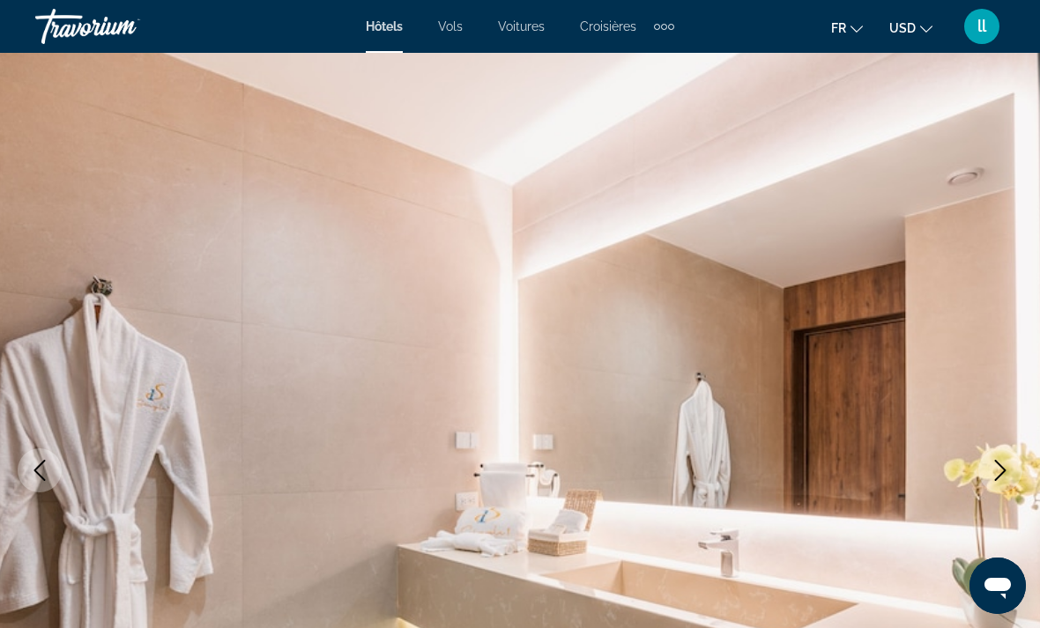
click at [994, 468] on icon "Next image" at bounding box center [999, 470] width 21 height 21
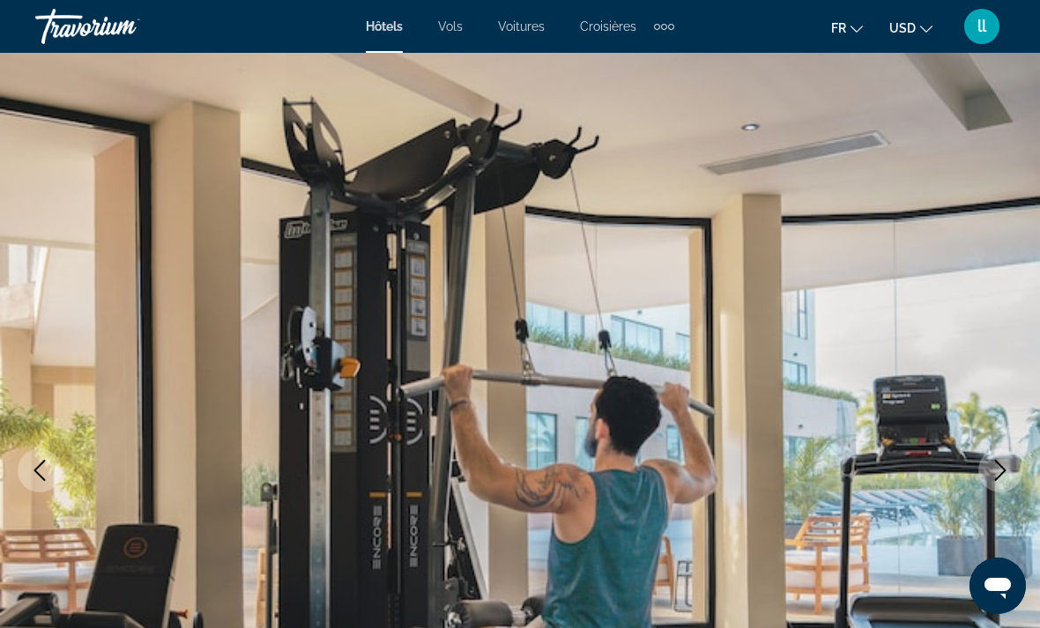
click at [988, 479] on button "Next image" at bounding box center [1000, 470] width 44 height 44
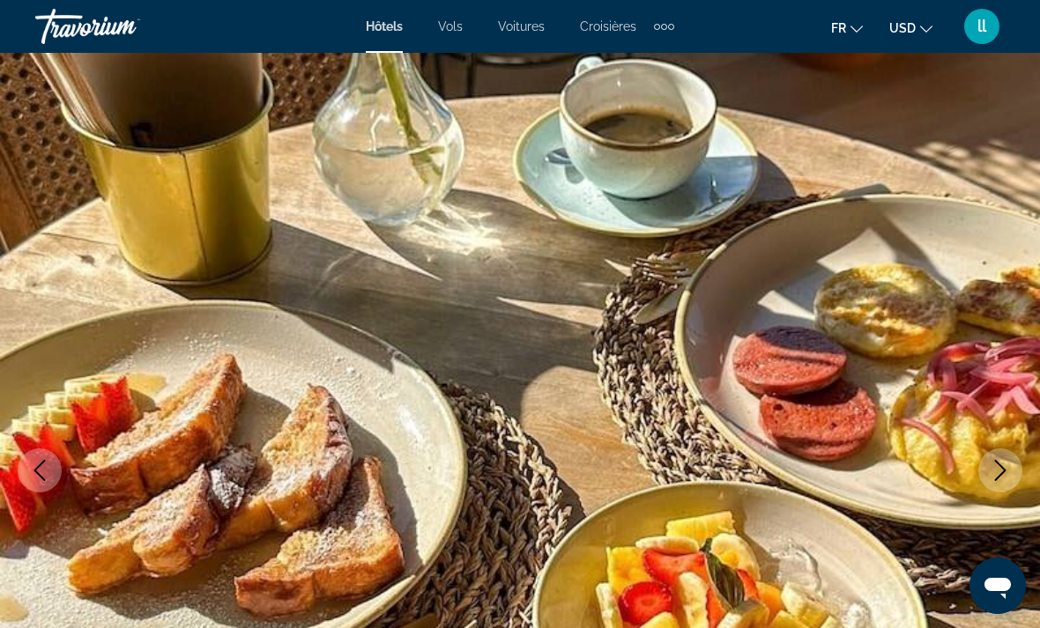
click at [990, 476] on icon "Next image" at bounding box center [999, 470] width 21 height 21
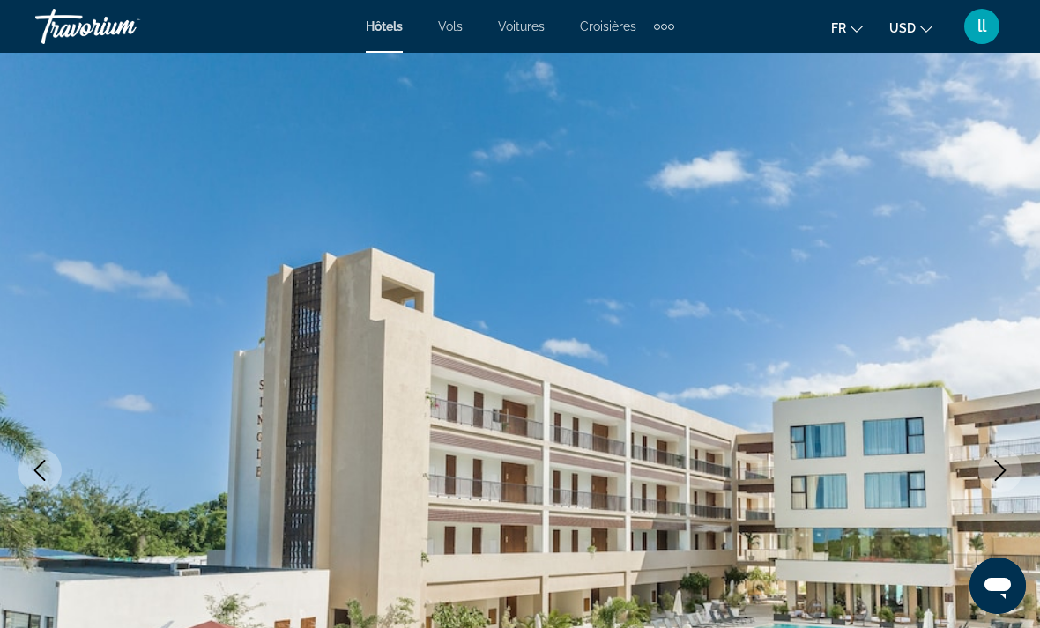
click at [998, 460] on icon "Next image" at bounding box center [999, 470] width 21 height 21
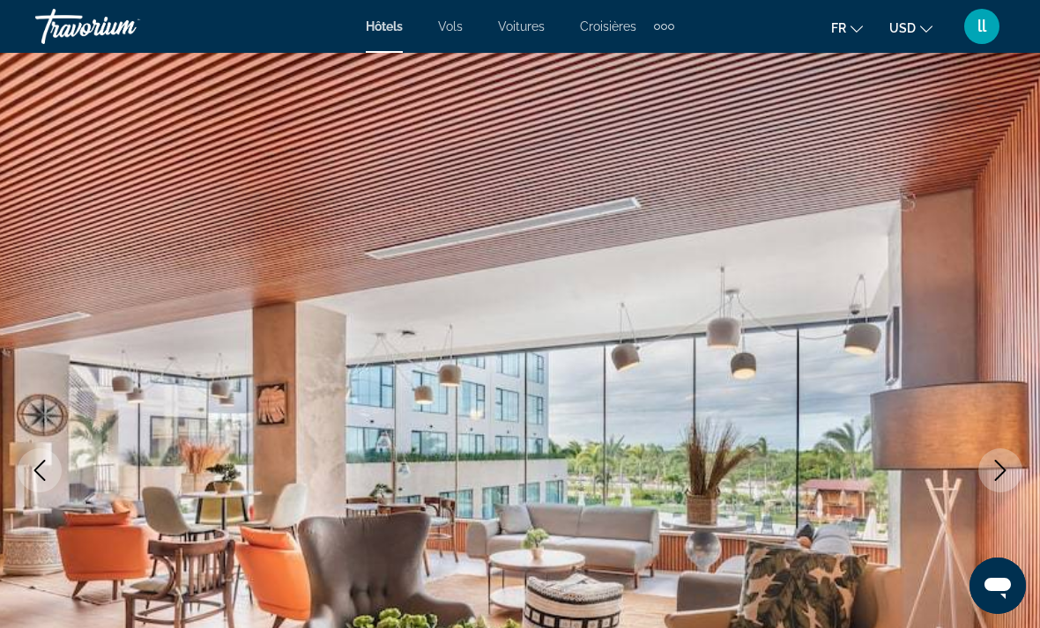
click at [992, 468] on icon "Next image" at bounding box center [999, 470] width 21 height 21
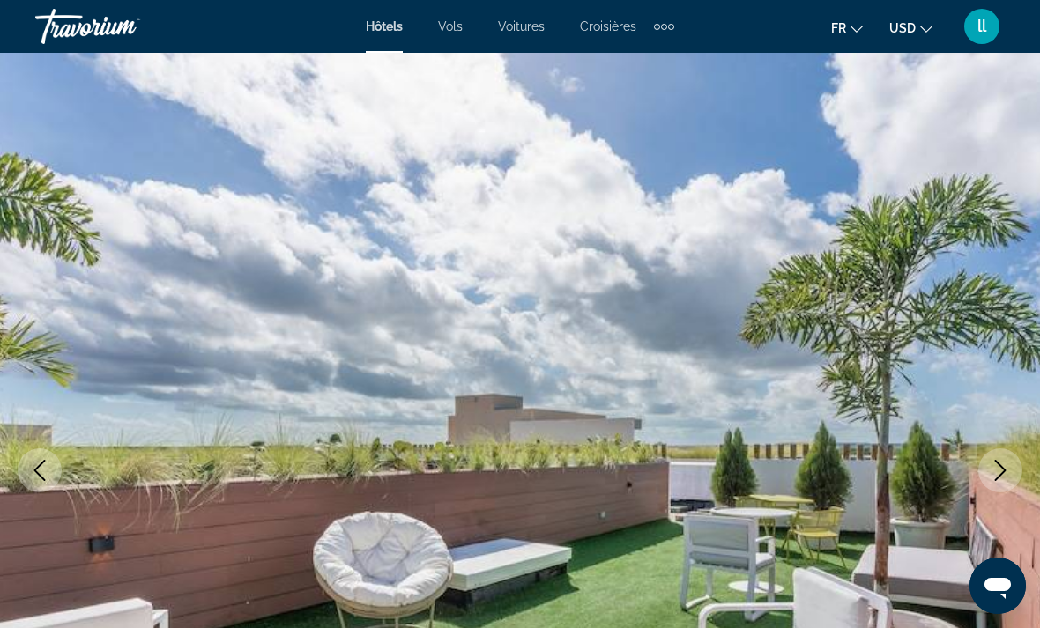
click at [992, 471] on icon "Next image" at bounding box center [999, 470] width 21 height 21
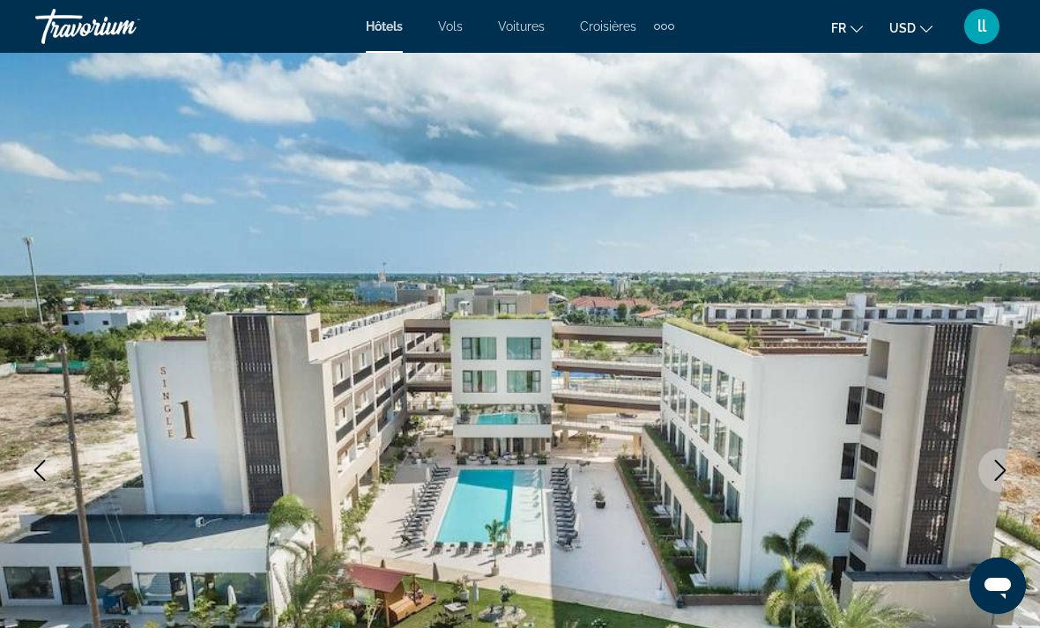
click at [993, 471] on icon "Next image" at bounding box center [999, 470] width 21 height 21
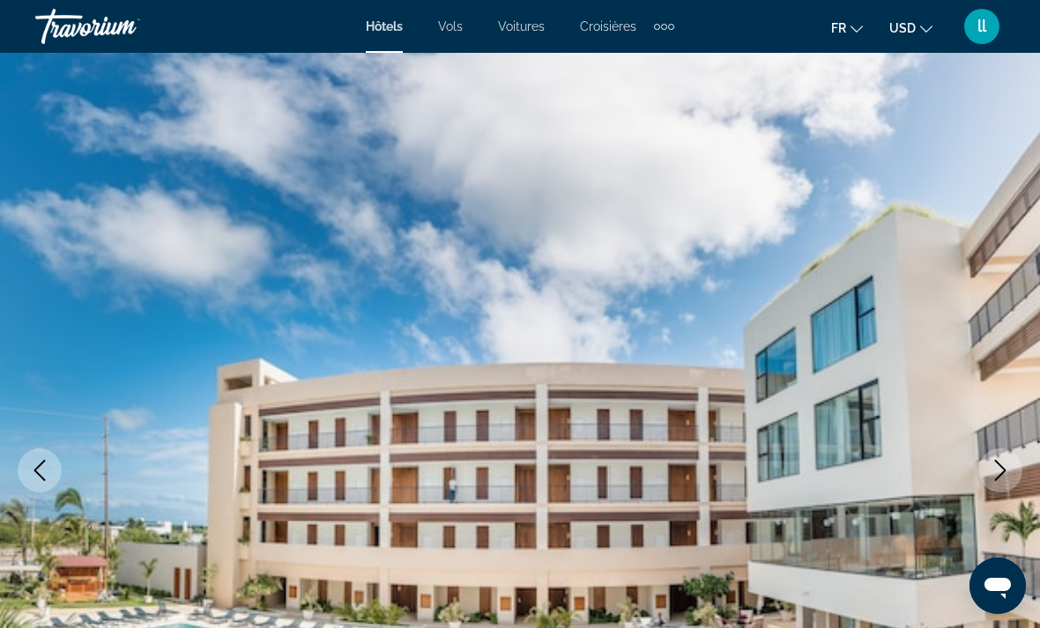
click at [999, 456] on button "Next image" at bounding box center [1000, 470] width 44 height 44
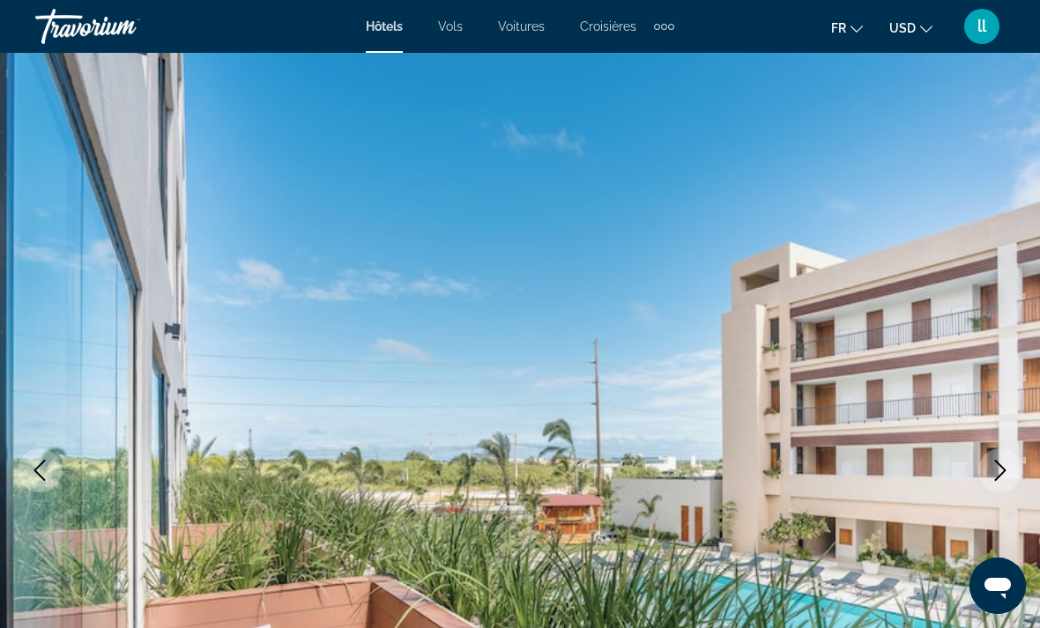
click at [996, 475] on icon "Next image" at bounding box center [999, 470] width 21 height 21
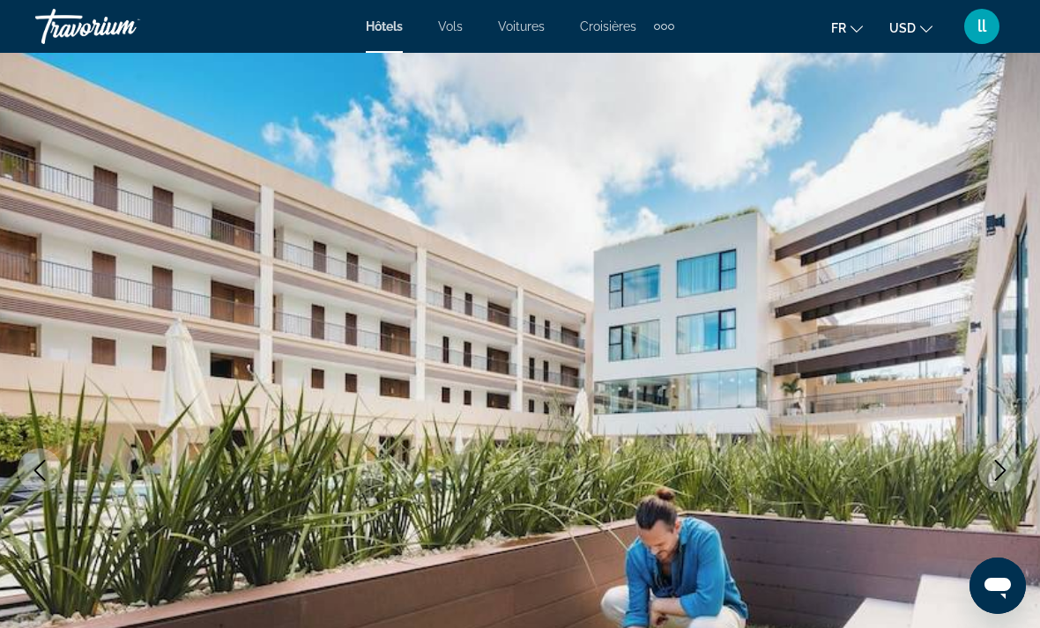
click at [994, 463] on icon "Next image" at bounding box center [999, 470] width 21 height 21
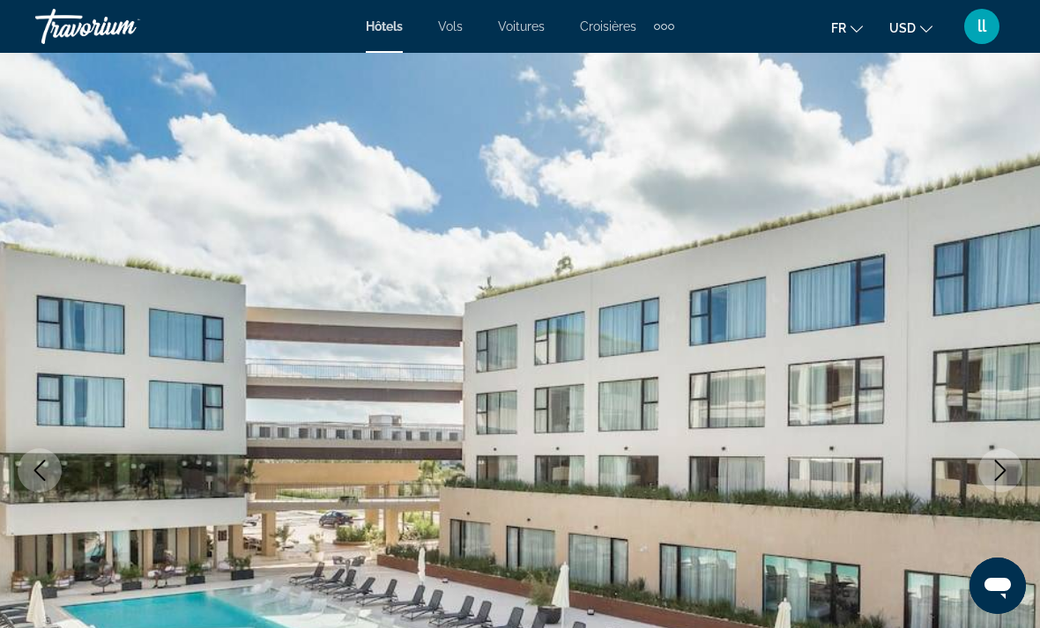
click at [999, 469] on icon "Next image" at bounding box center [999, 470] width 21 height 21
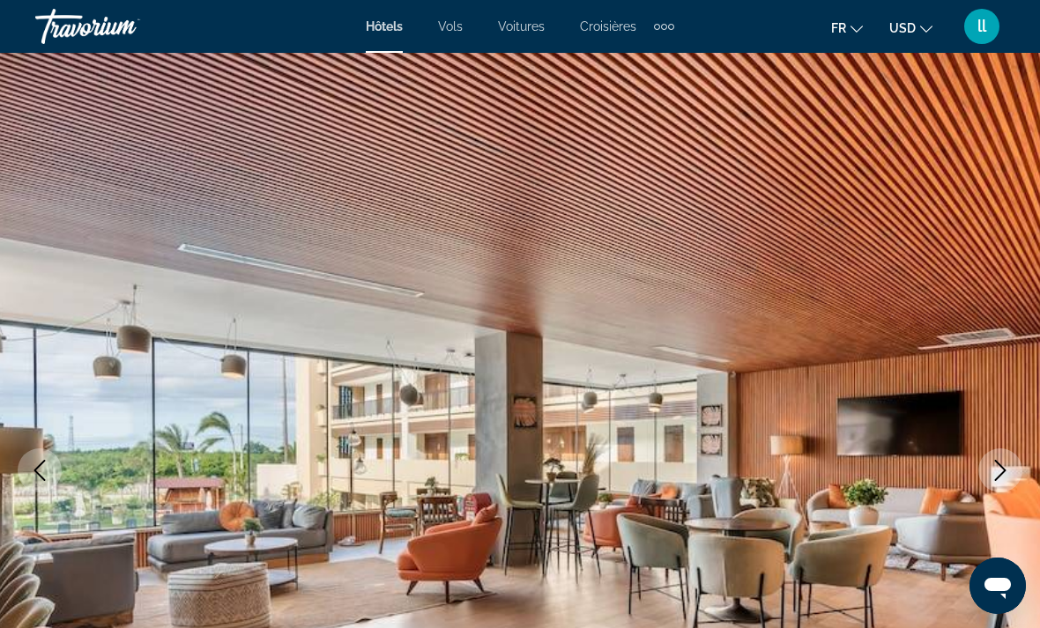
click at [987, 480] on button "Next image" at bounding box center [1000, 470] width 44 height 44
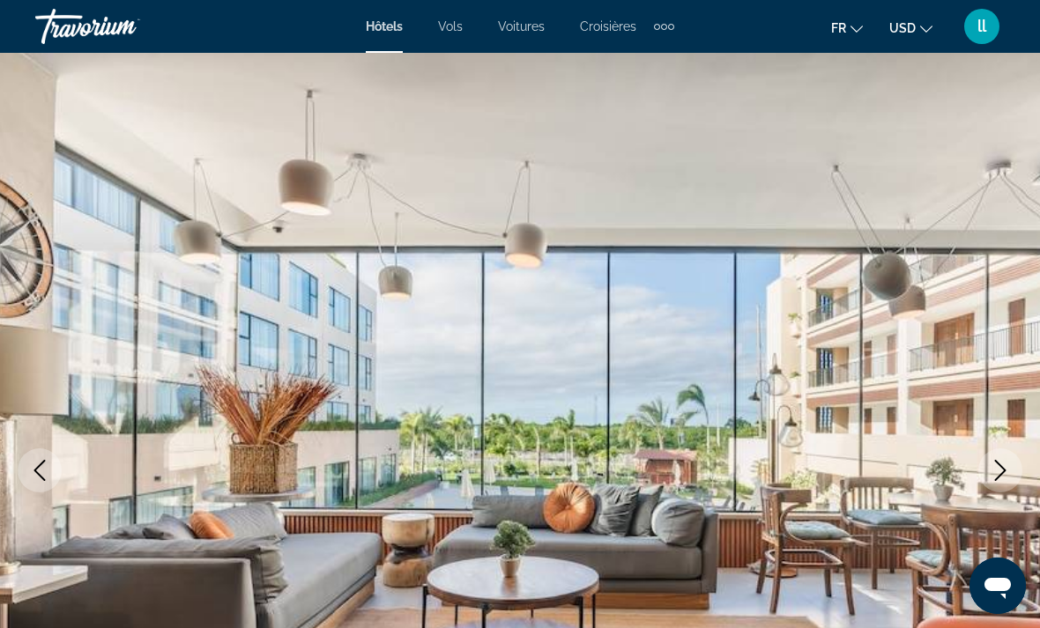
click at [992, 469] on icon "Next image" at bounding box center [999, 470] width 21 height 21
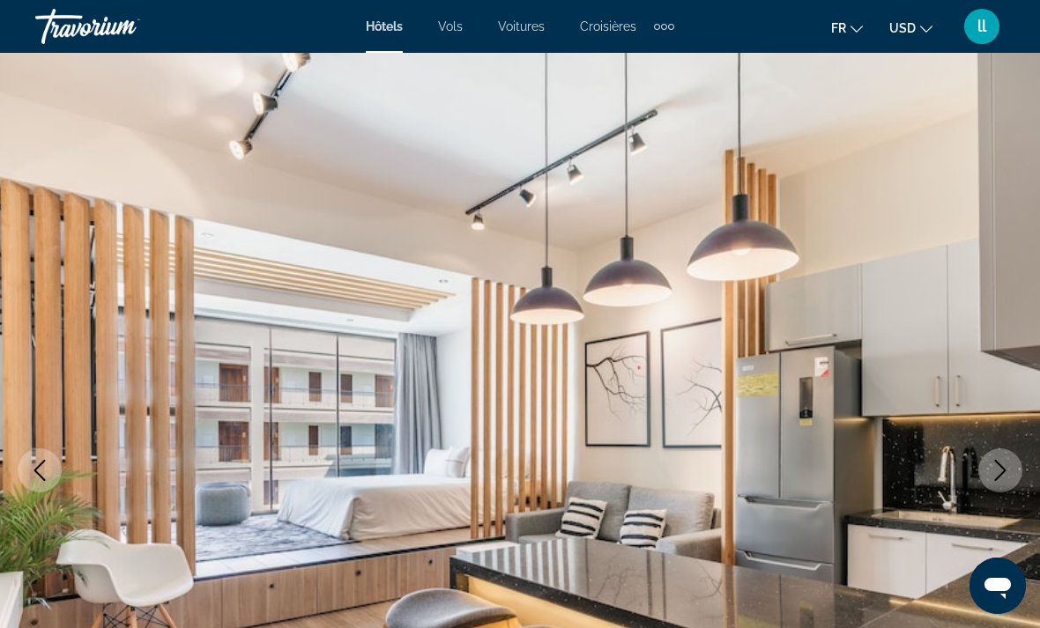
click at [987, 468] on button "Next image" at bounding box center [1000, 470] width 44 height 44
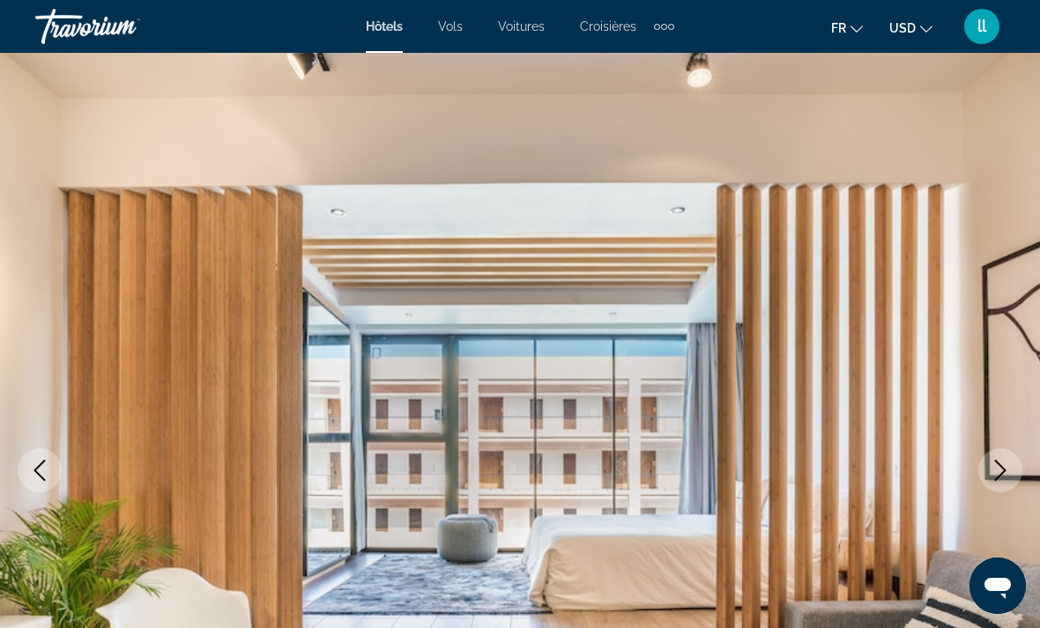
click at [996, 481] on button "Next image" at bounding box center [1000, 470] width 44 height 44
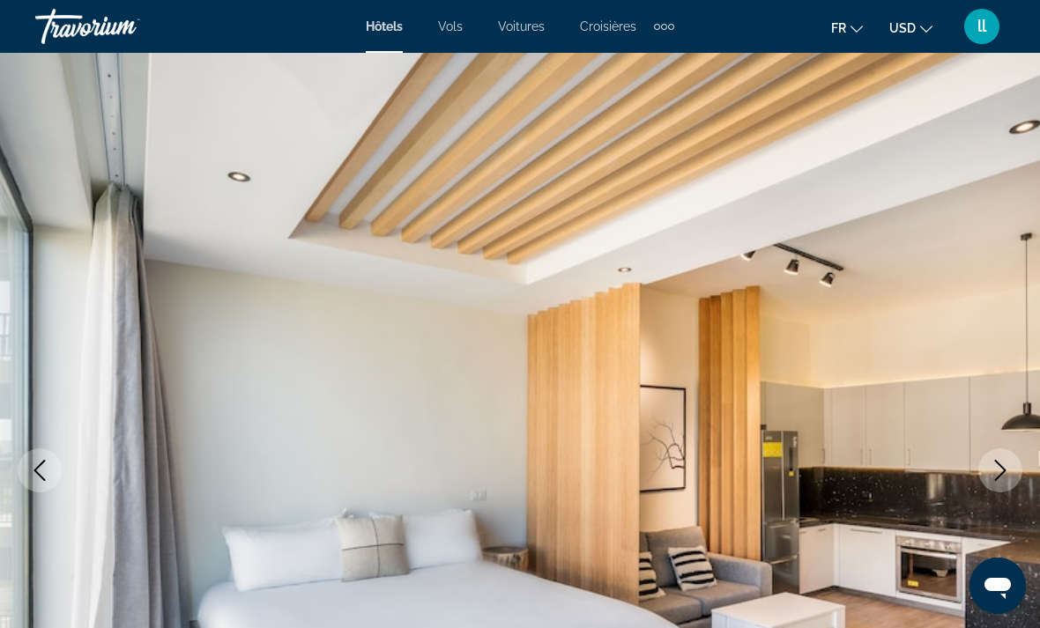
click at [979, 484] on img "Main content" at bounding box center [520, 470] width 1040 height 837
click at [992, 471] on icon "Next image" at bounding box center [999, 470] width 21 height 21
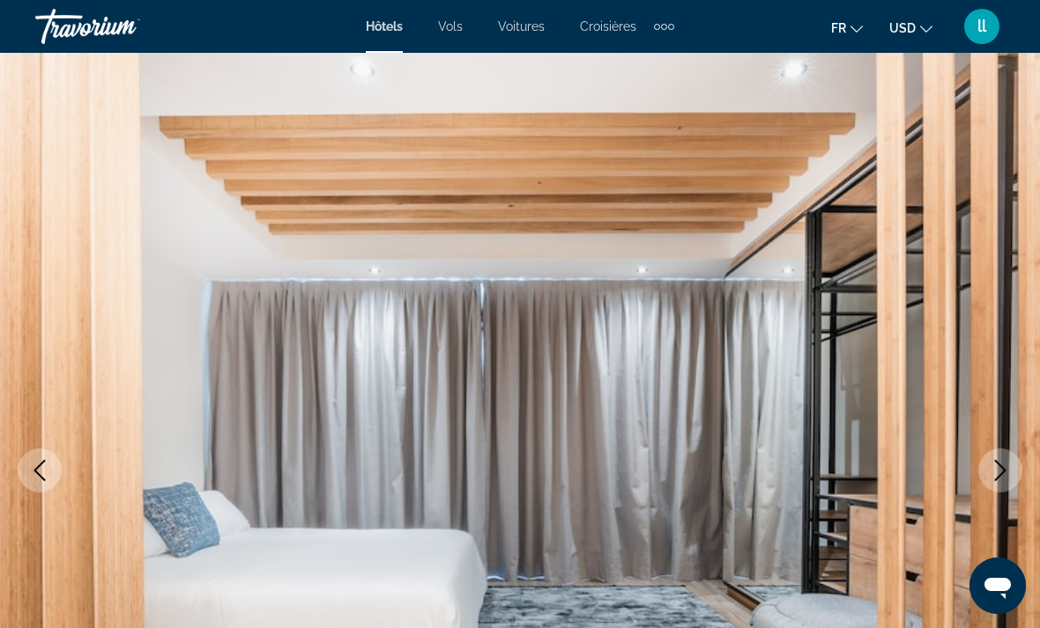
click at [991, 456] on button "Next image" at bounding box center [1000, 470] width 44 height 44
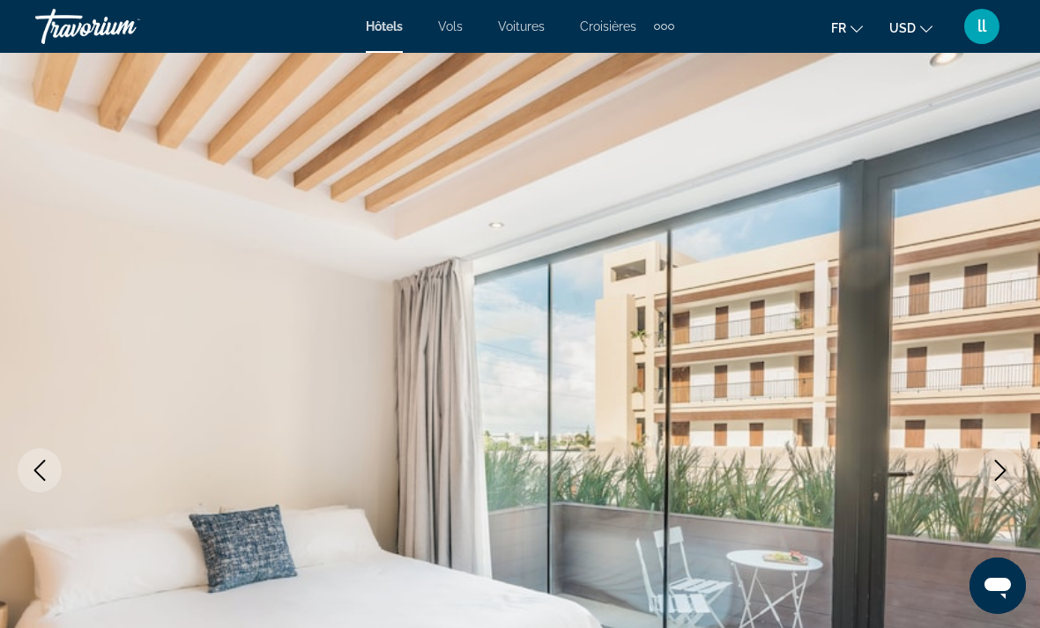
click at [989, 462] on icon "Next image" at bounding box center [999, 470] width 21 height 21
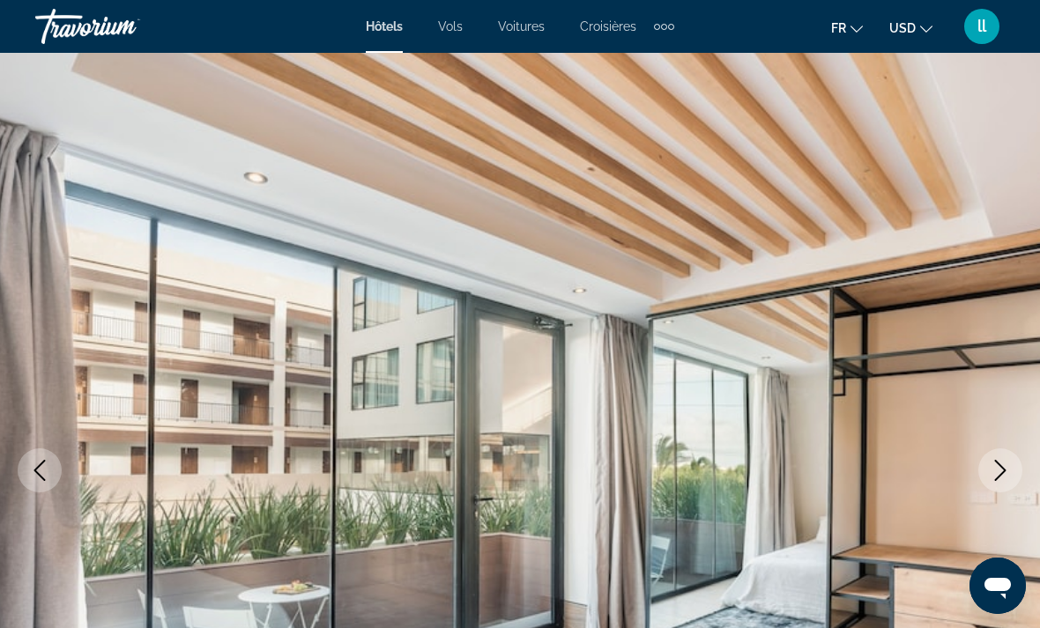
scroll to position [0, 0]
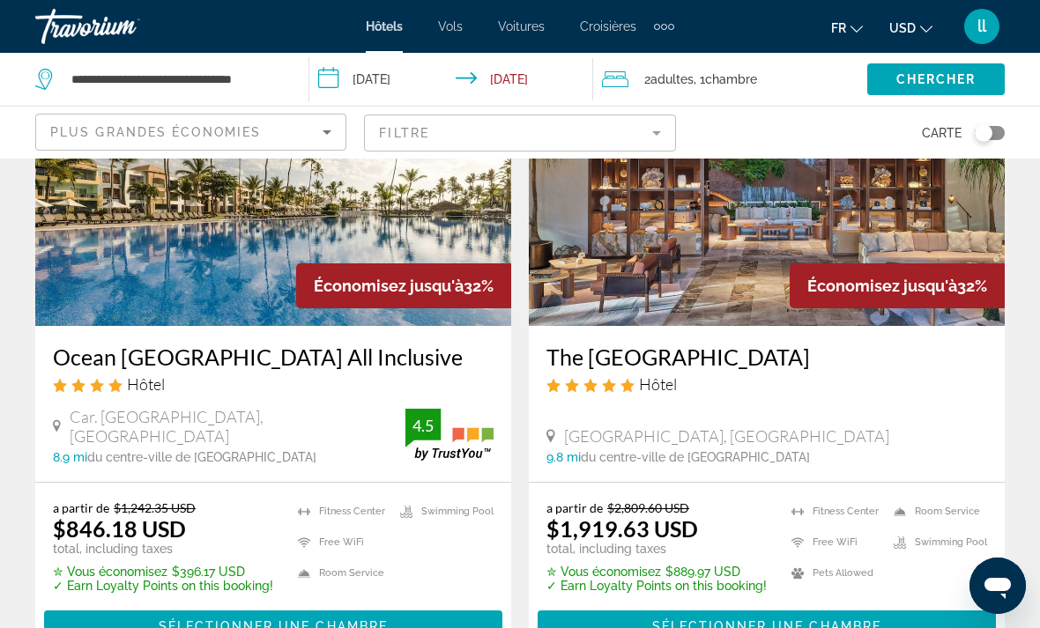
scroll to position [1502, 0]
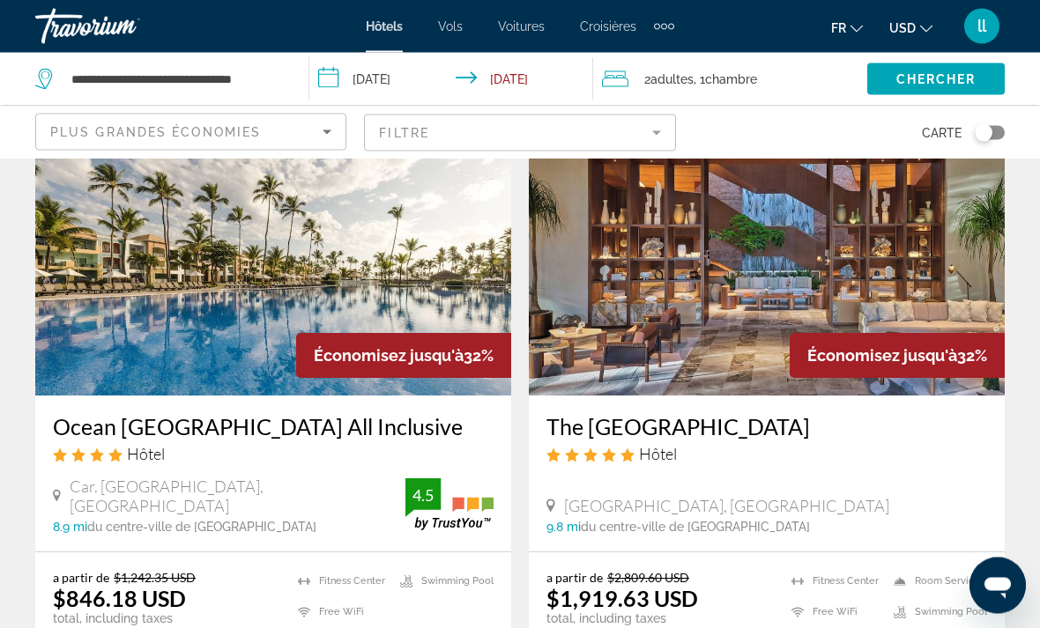
click at [340, 436] on h3 "Ocean [GEOGRAPHIC_DATA] All Inclusive" at bounding box center [273, 427] width 440 height 26
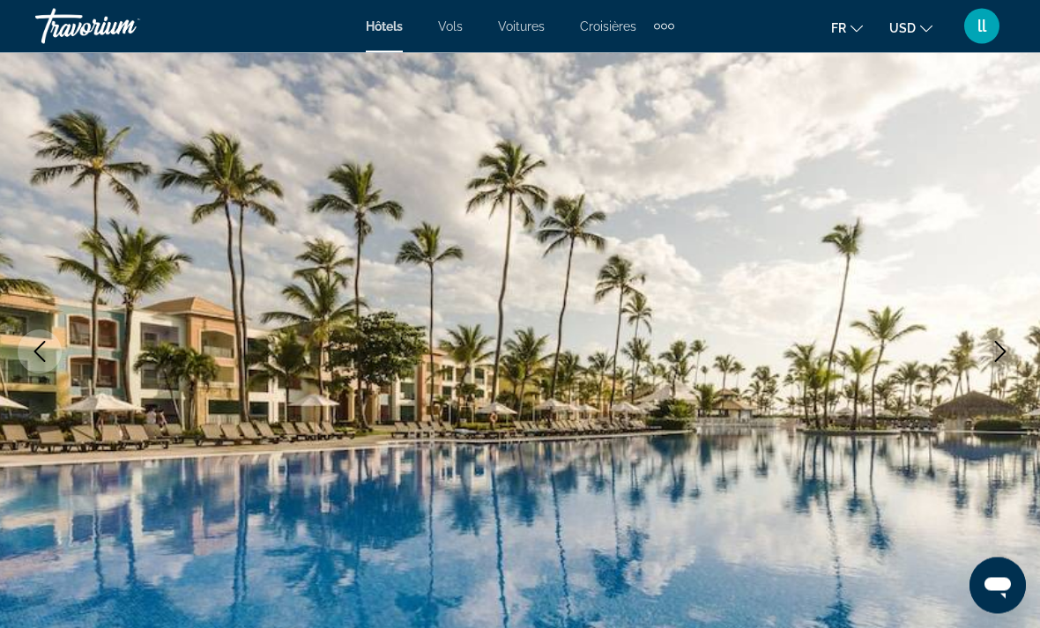
scroll to position [143, 0]
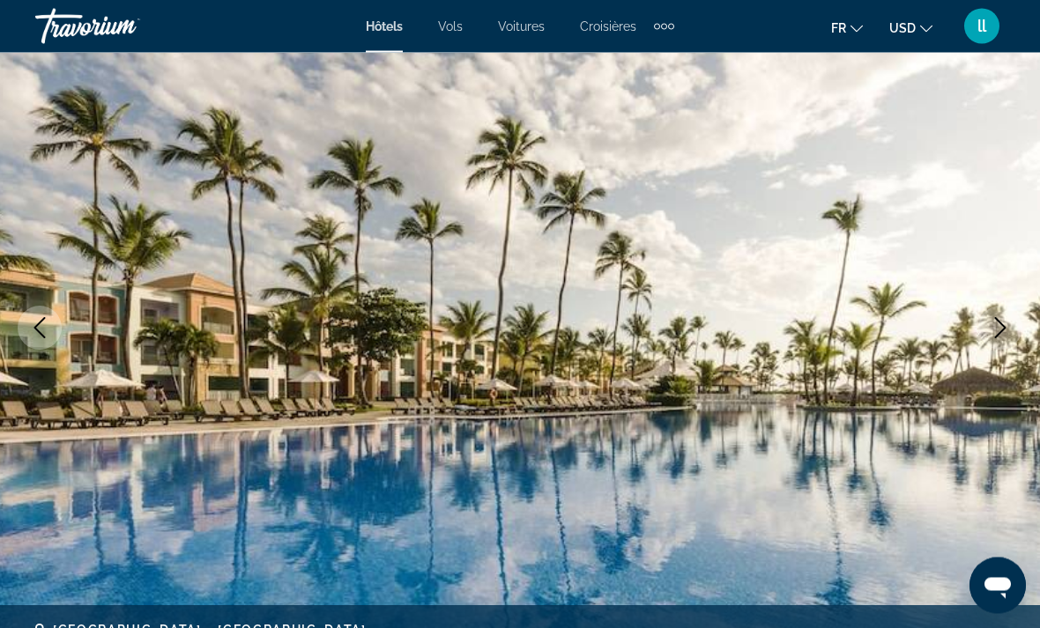
click at [995, 330] on icon "Next image" at bounding box center [999, 328] width 21 height 21
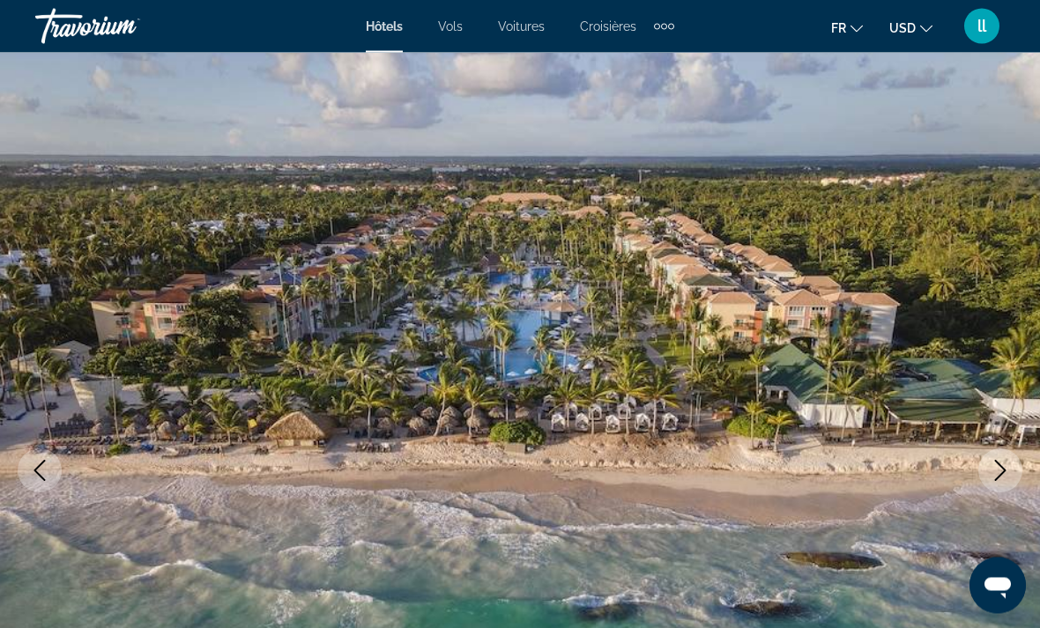
scroll to position [4, 0]
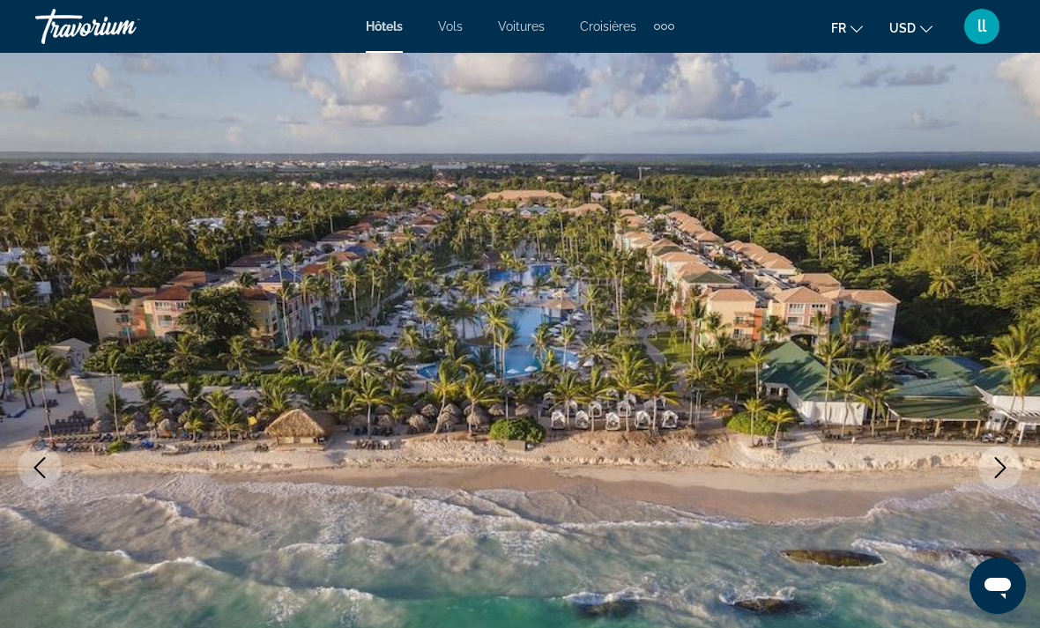
click at [994, 466] on icon "Next image" at bounding box center [999, 467] width 21 height 21
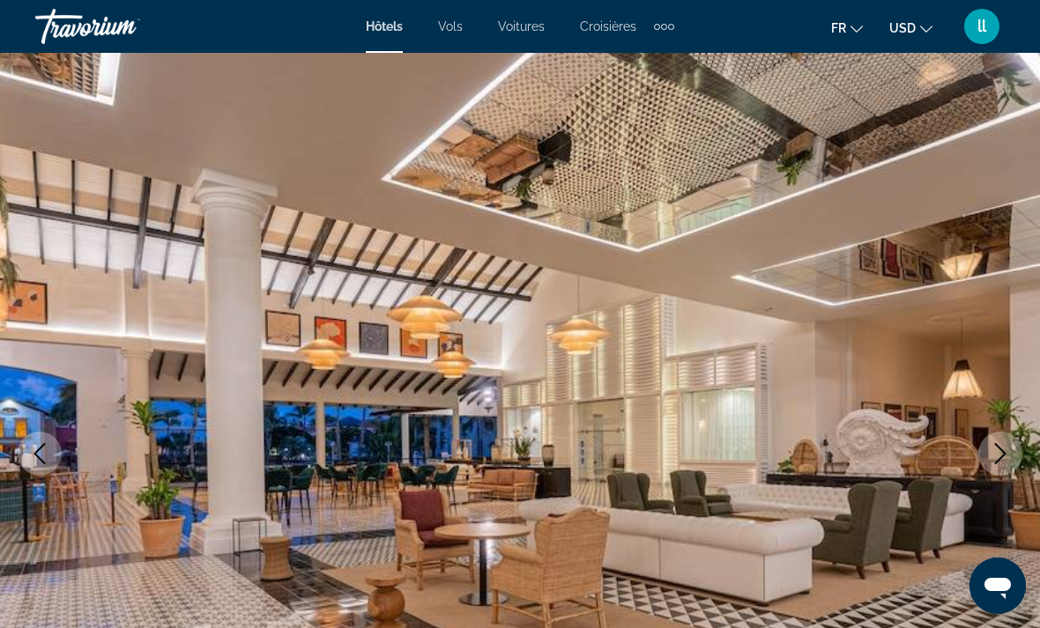
scroll to position [41, 0]
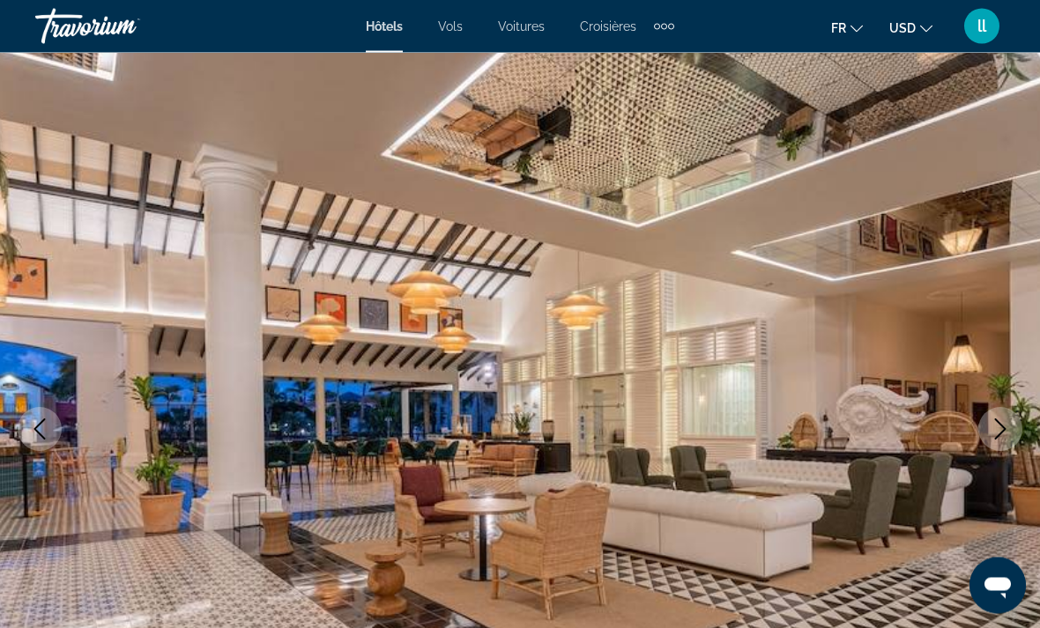
click at [975, 441] on img "Main content" at bounding box center [520, 429] width 1040 height 837
click at [988, 419] on button "Next image" at bounding box center [1000, 430] width 44 height 44
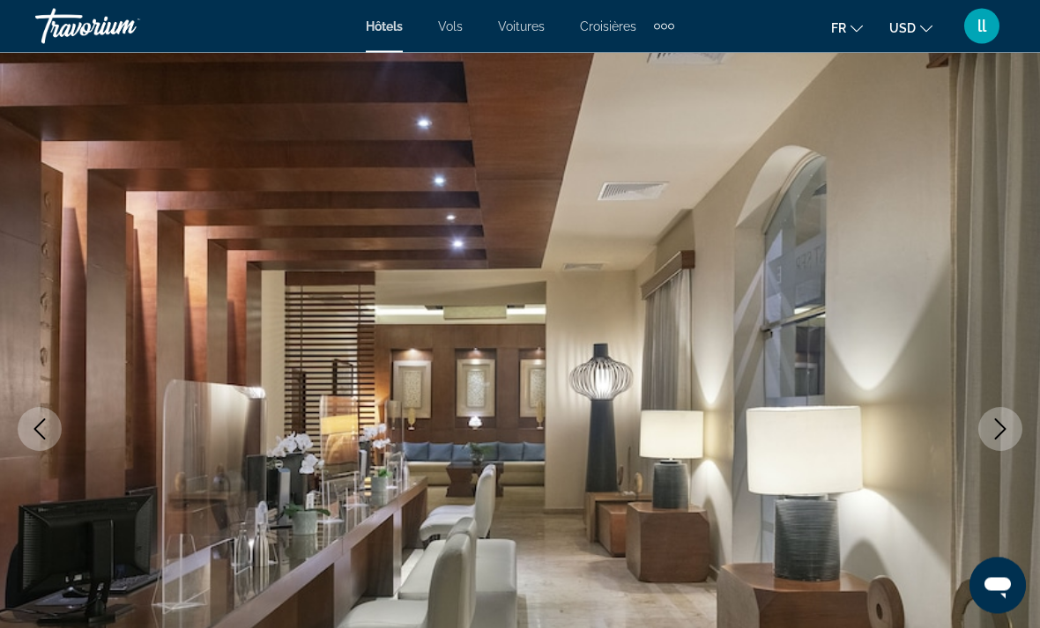
click at [1000, 415] on button "Next image" at bounding box center [1000, 430] width 44 height 44
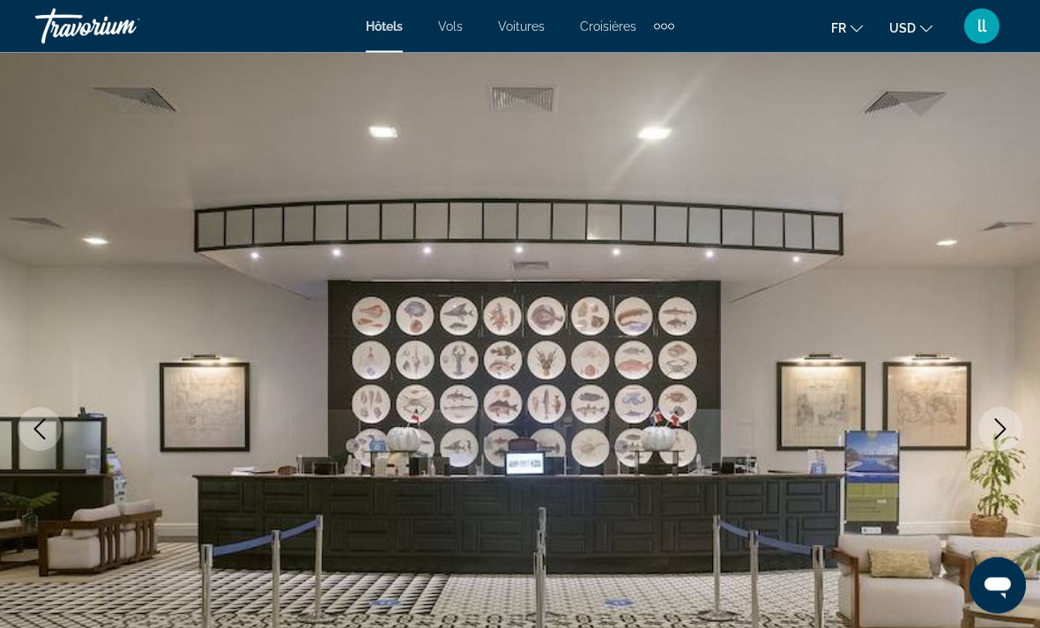
click at [983, 429] on button "Next image" at bounding box center [1000, 430] width 44 height 44
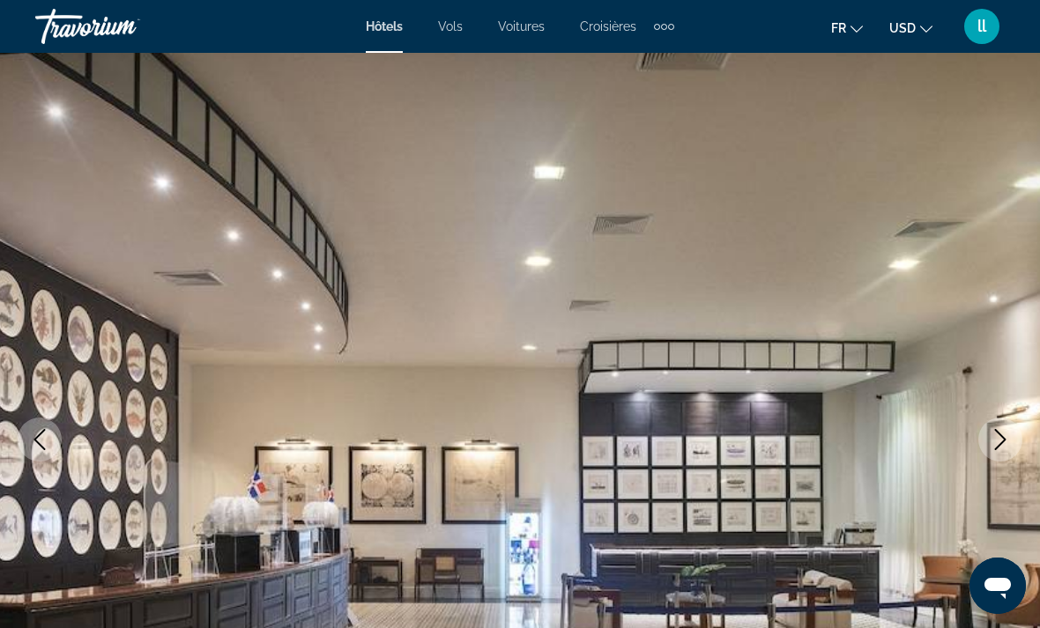
scroll to position [31, 0]
click at [27, 440] on button "Previous image" at bounding box center [40, 440] width 44 height 44
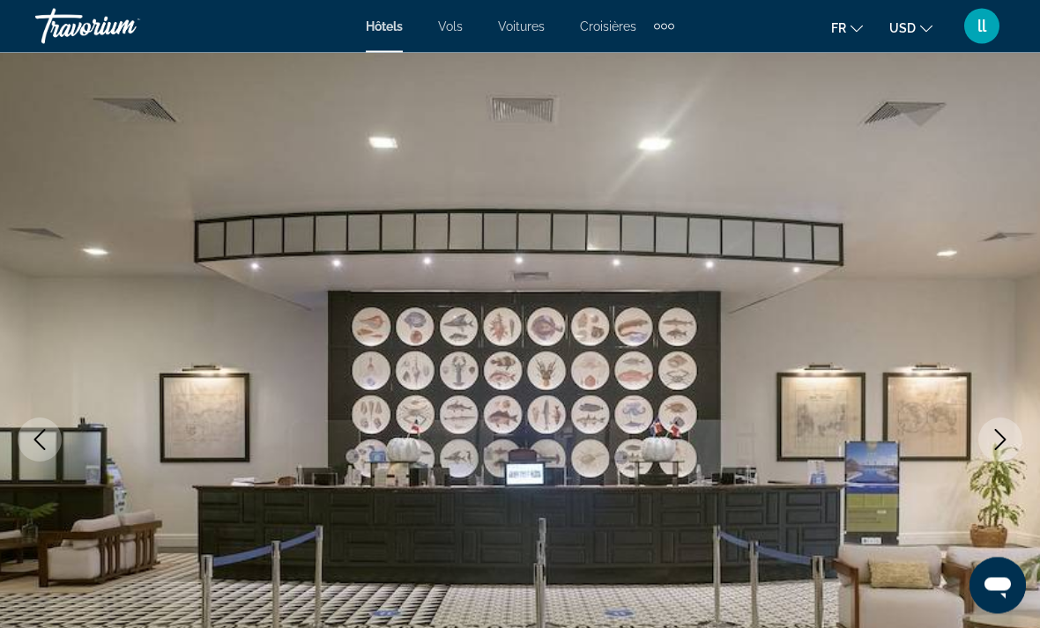
click at [41, 440] on icon "Previous image" at bounding box center [39, 440] width 21 height 21
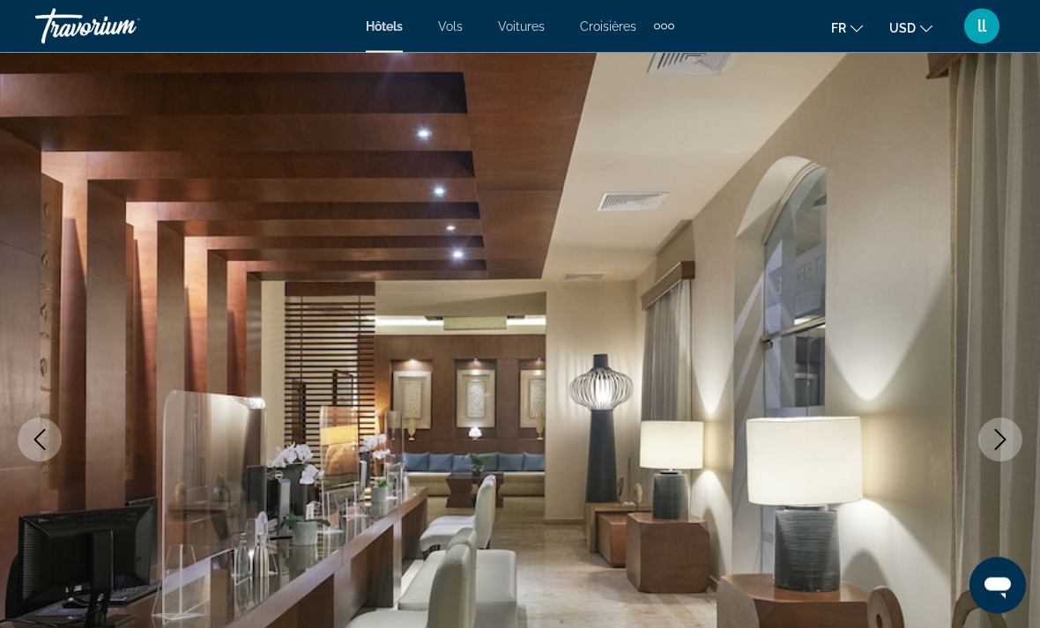
click at [990, 448] on icon "Next image" at bounding box center [999, 440] width 21 height 21
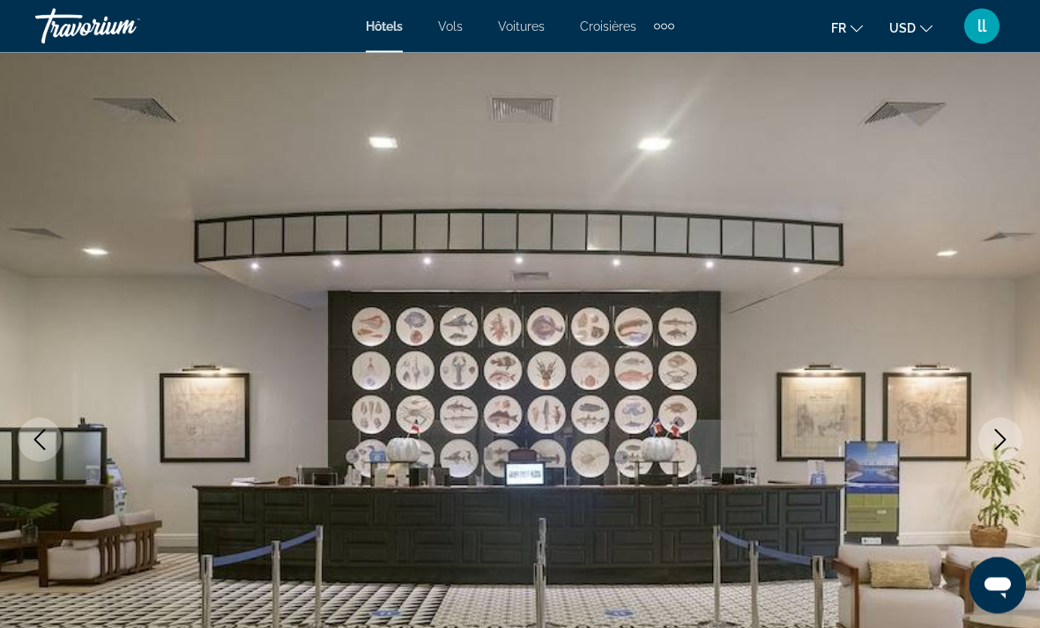
click at [1001, 439] on icon "Next image" at bounding box center [999, 440] width 21 height 21
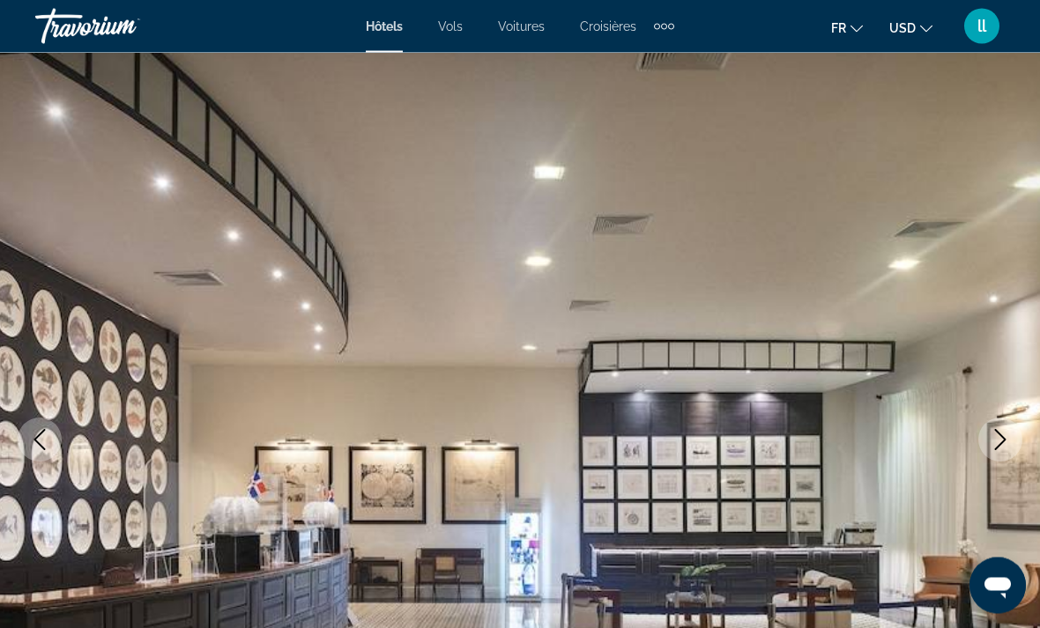
click at [999, 443] on icon "Next image" at bounding box center [999, 440] width 21 height 21
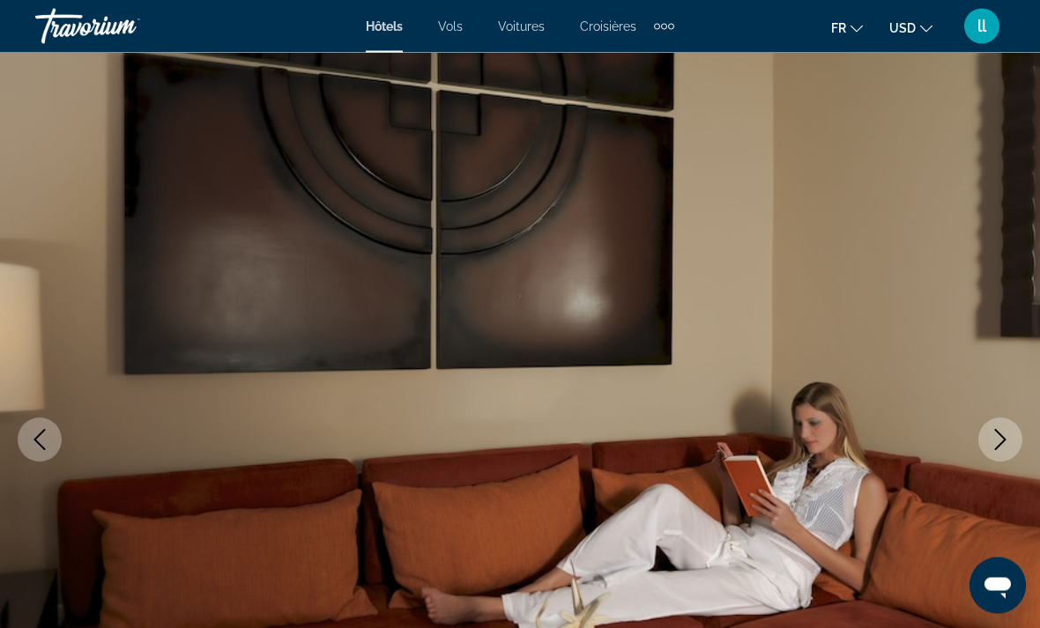
click at [1001, 454] on button "Next image" at bounding box center [1000, 440] width 44 height 44
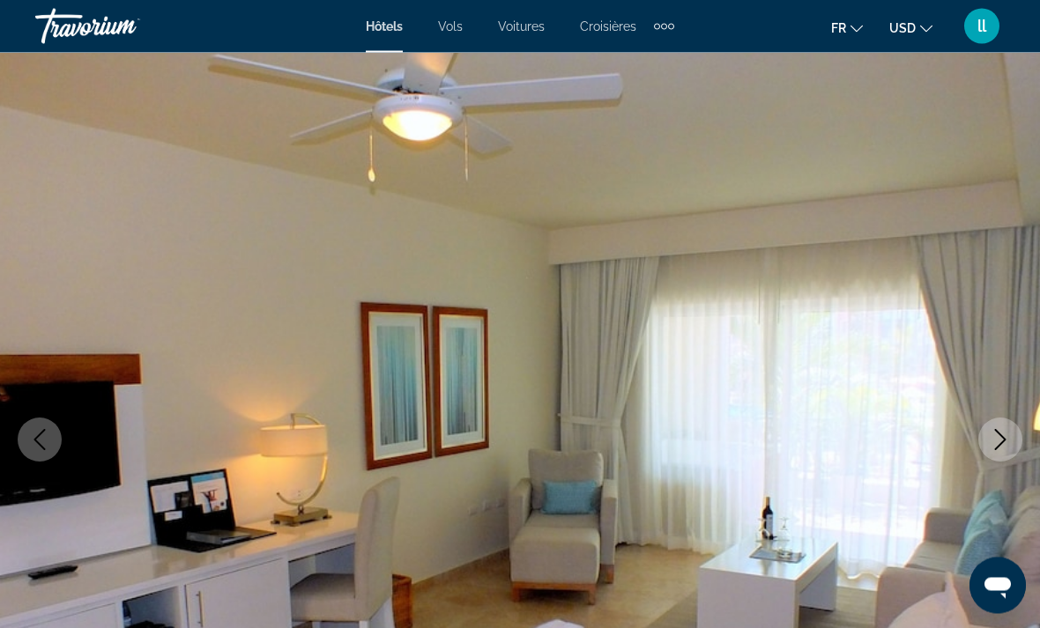
click at [1003, 441] on icon "Next image" at bounding box center [1000, 440] width 11 height 21
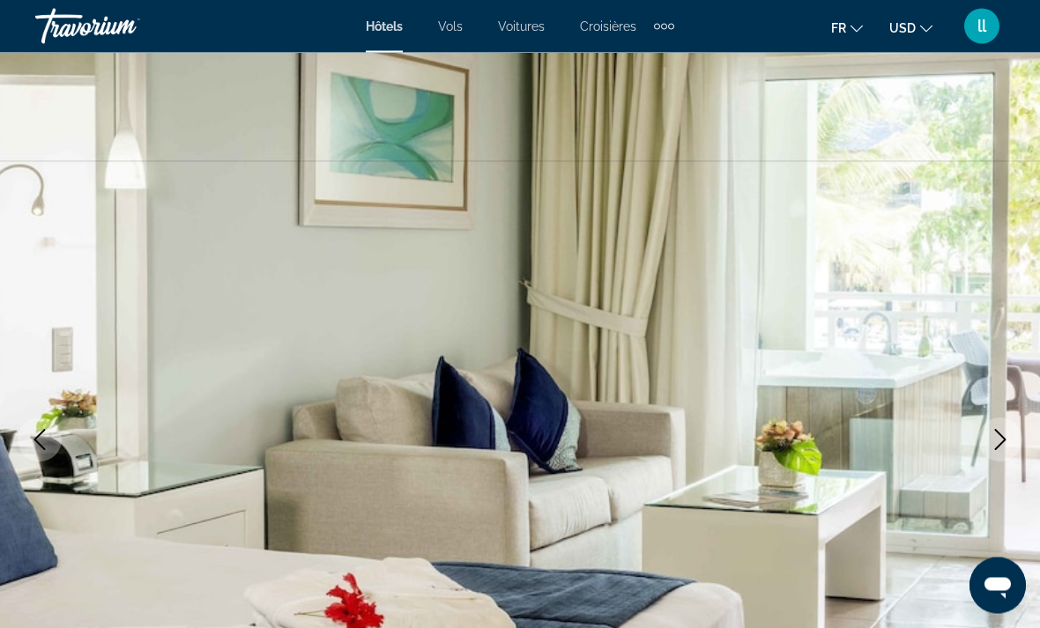
click at [996, 440] on icon "Next image" at bounding box center [999, 440] width 21 height 21
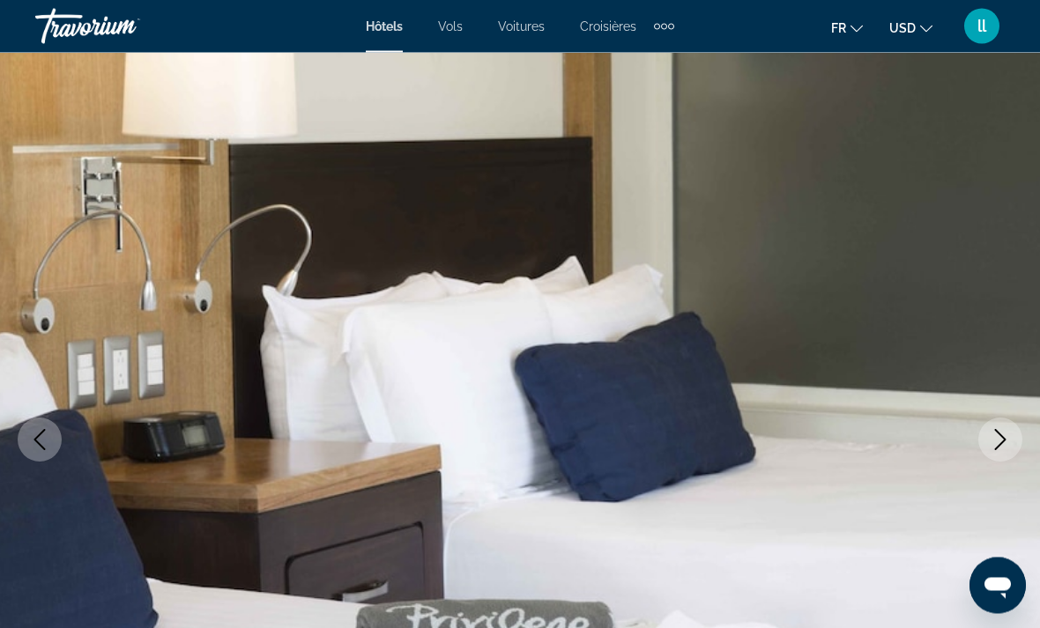
click at [1005, 442] on icon "Next image" at bounding box center [999, 440] width 21 height 21
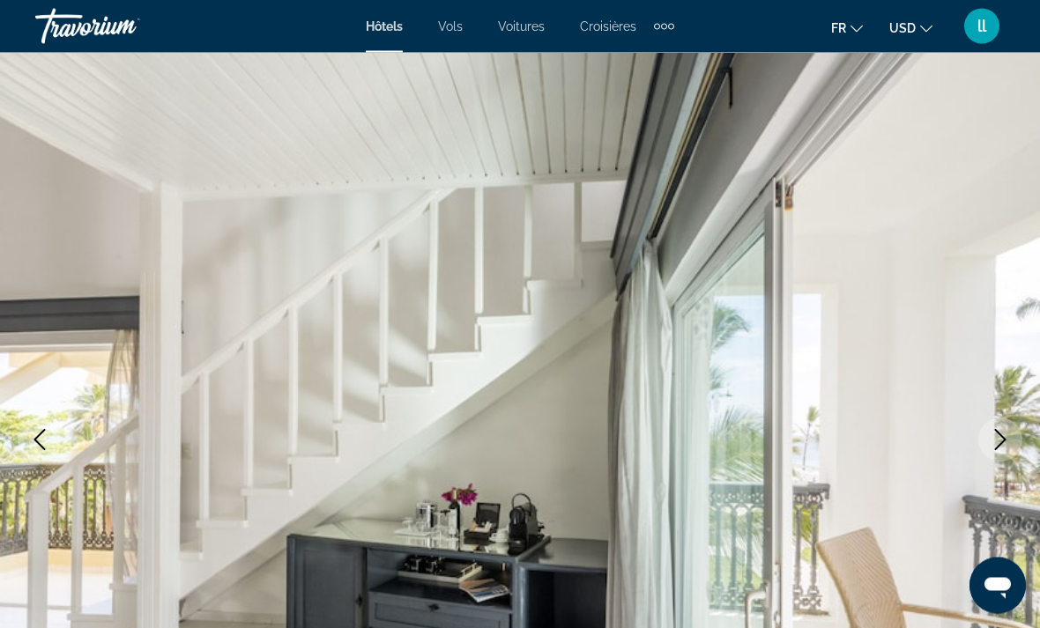
click at [1013, 445] on button "Next image" at bounding box center [1000, 440] width 44 height 44
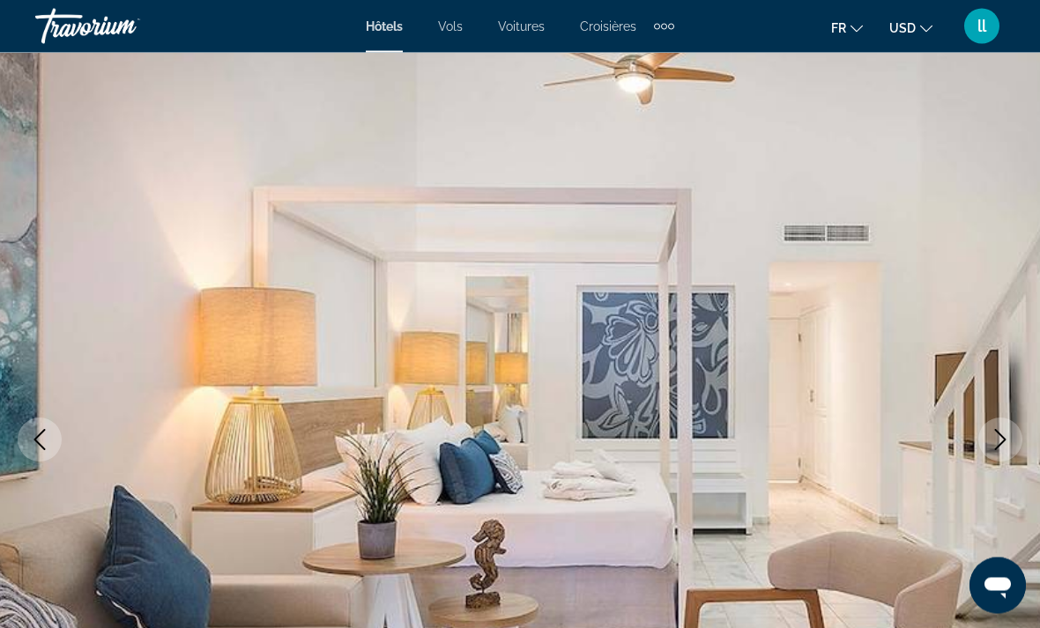
click at [1001, 440] on icon "Next image" at bounding box center [999, 440] width 21 height 21
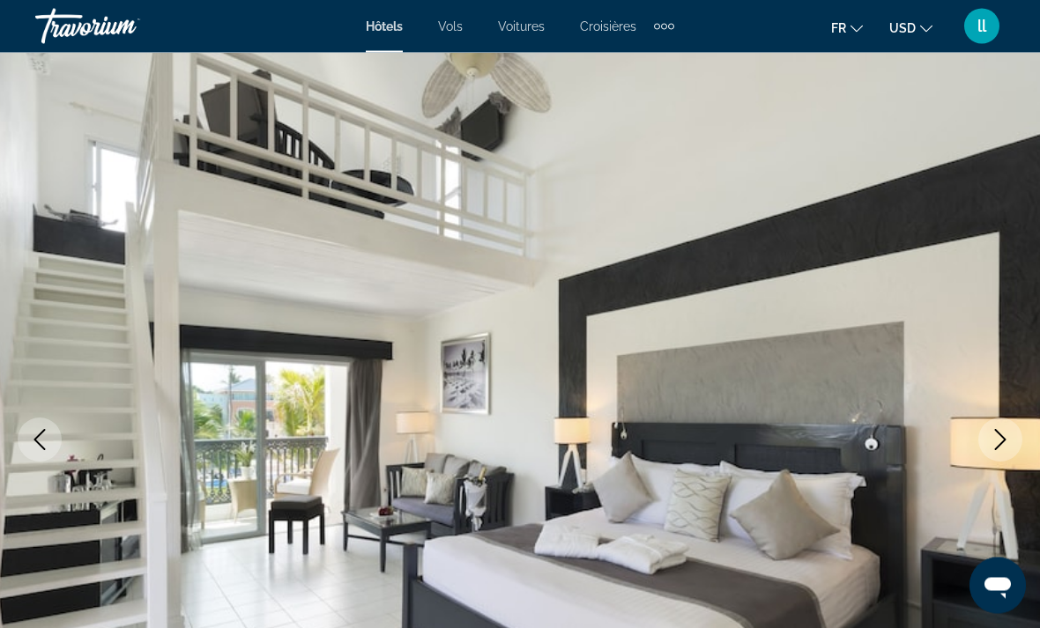
click at [1008, 448] on icon "Next image" at bounding box center [999, 440] width 21 height 21
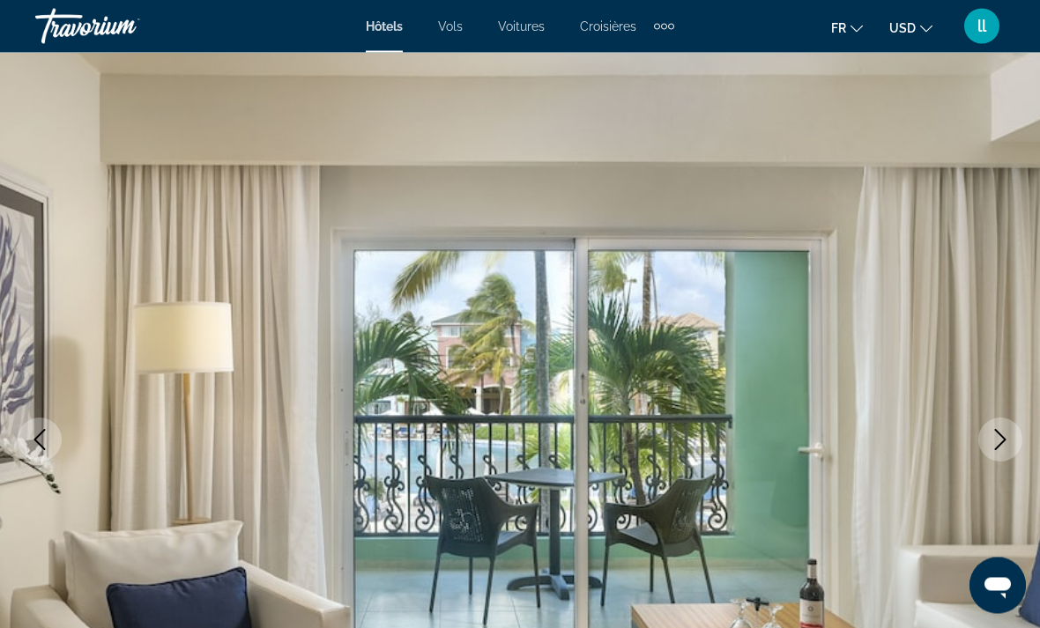
click at [1014, 448] on button "Next image" at bounding box center [1000, 440] width 44 height 44
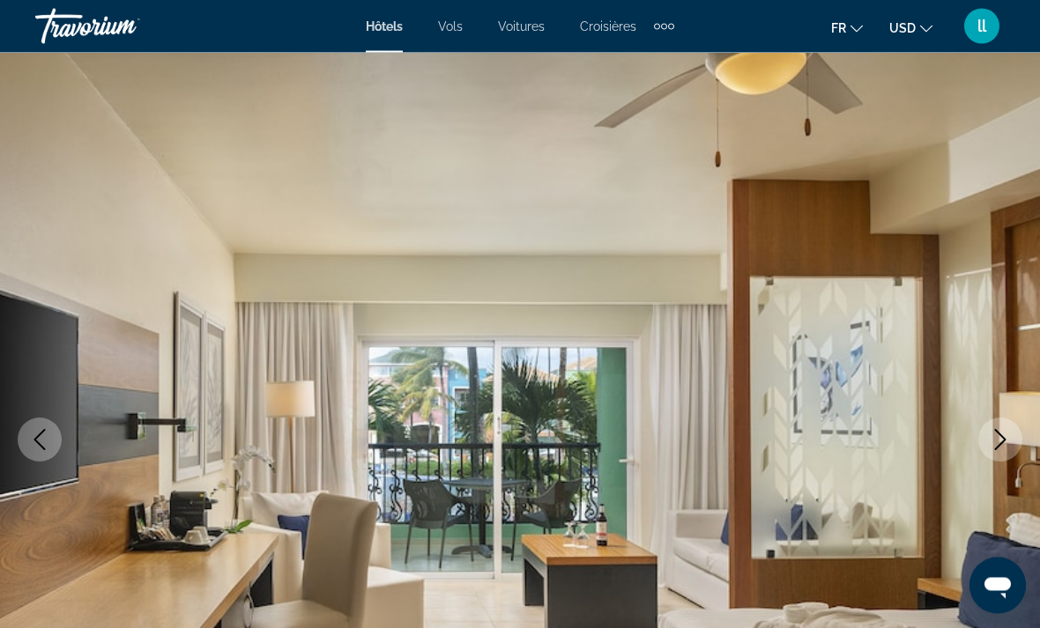
click at [994, 457] on button "Next image" at bounding box center [1000, 440] width 44 height 44
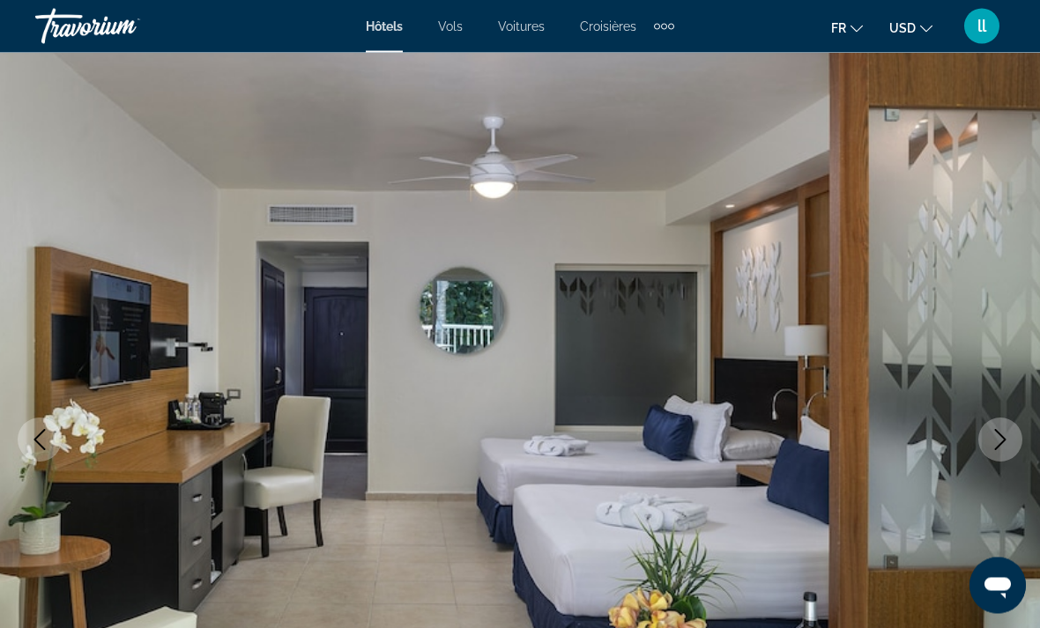
click at [998, 436] on icon "Next image" at bounding box center [999, 440] width 21 height 21
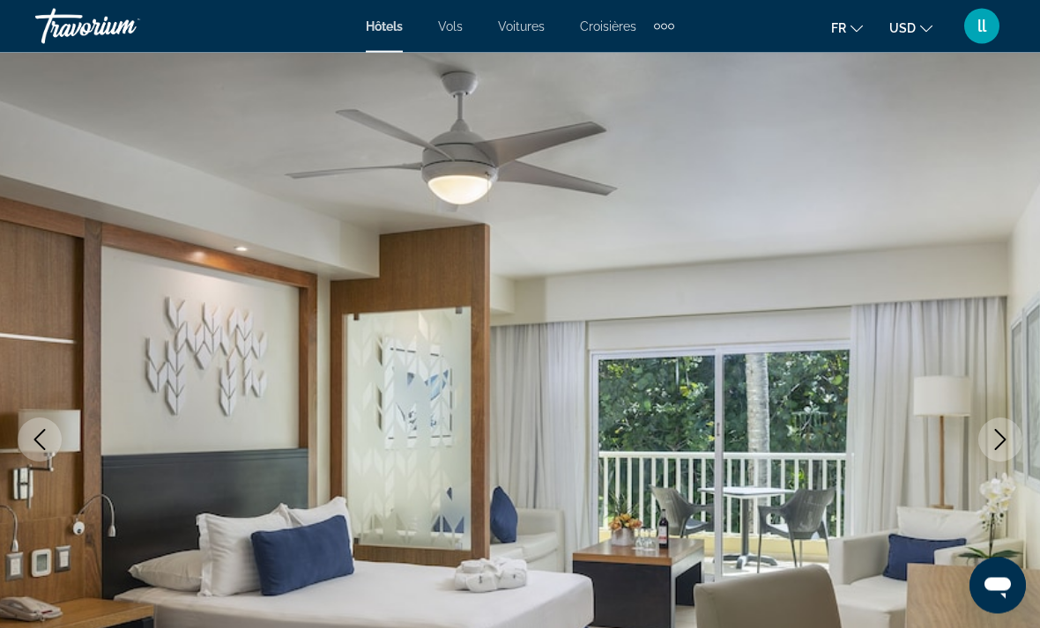
click at [1003, 443] on icon "Next image" at bounding box center [999, 440] width 21 height 21
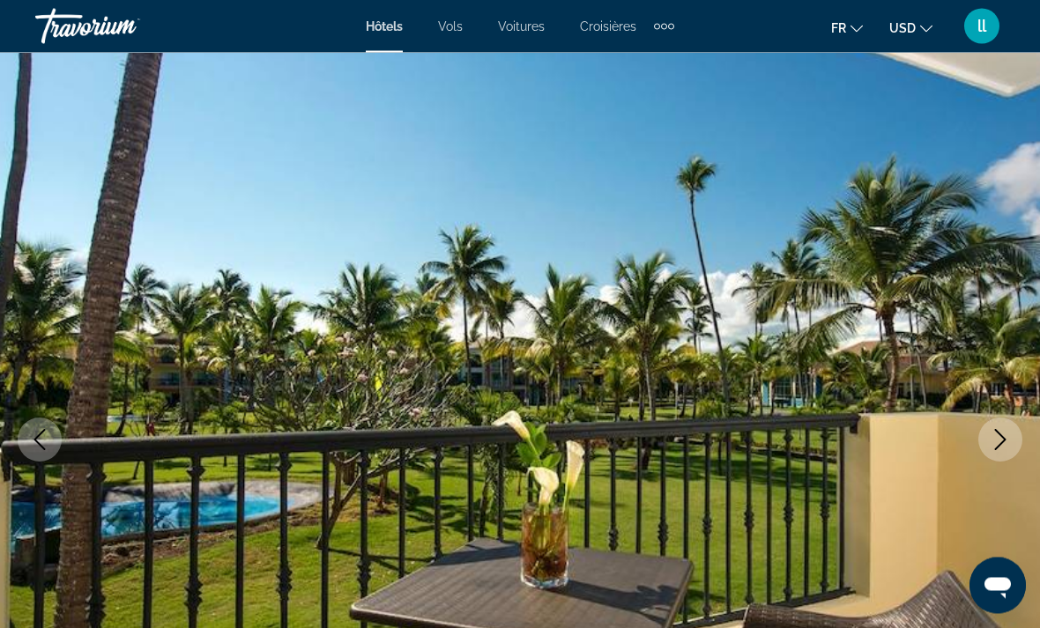
click at [1008, 442] on icon "Next image" at bounding box center [999, 440] width 21 height 21
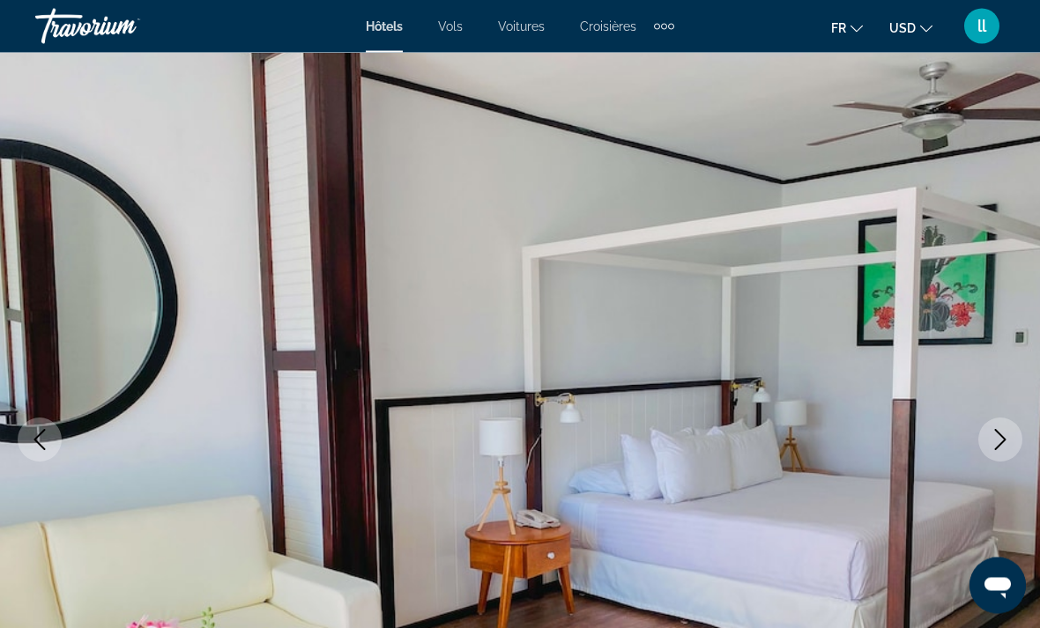
click at [997, 443] on icon "Next image" at bounding box center [999, 440] width 21 height 21
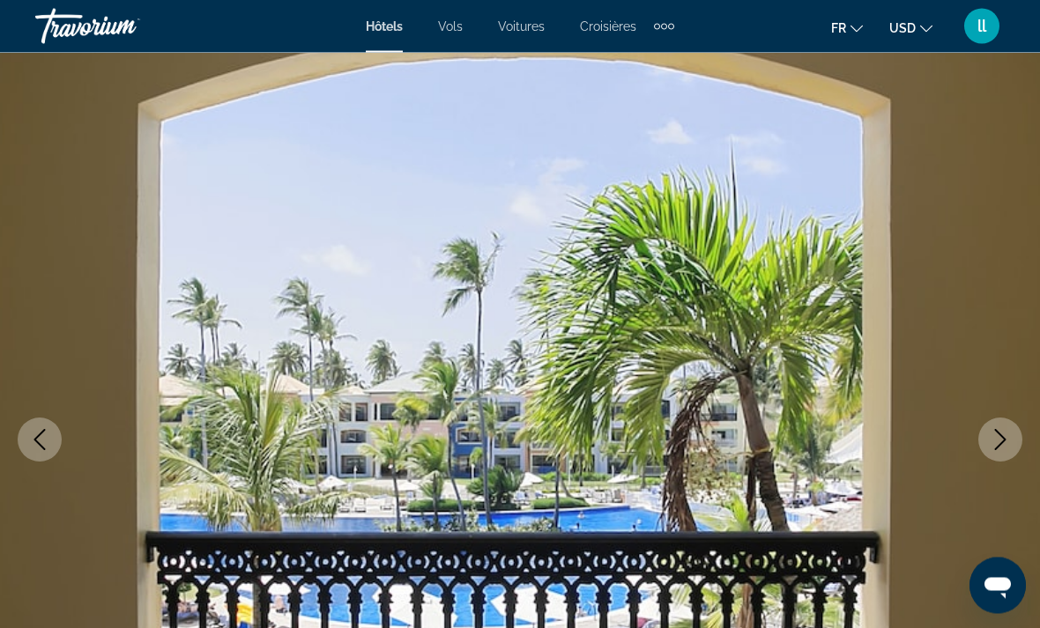
click at [1004, 442] on icon "Next image" at bounding box center [999, 440] width 21 height 21
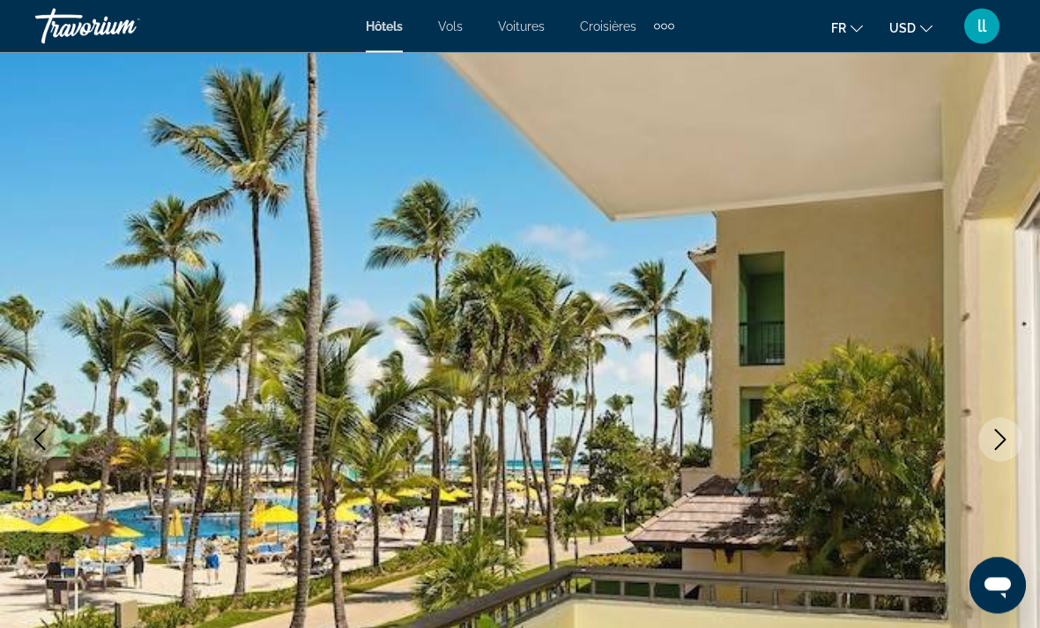
click at [1007, 438] on icon "Next image" at bounding box center [999, 440] width 21 height 21
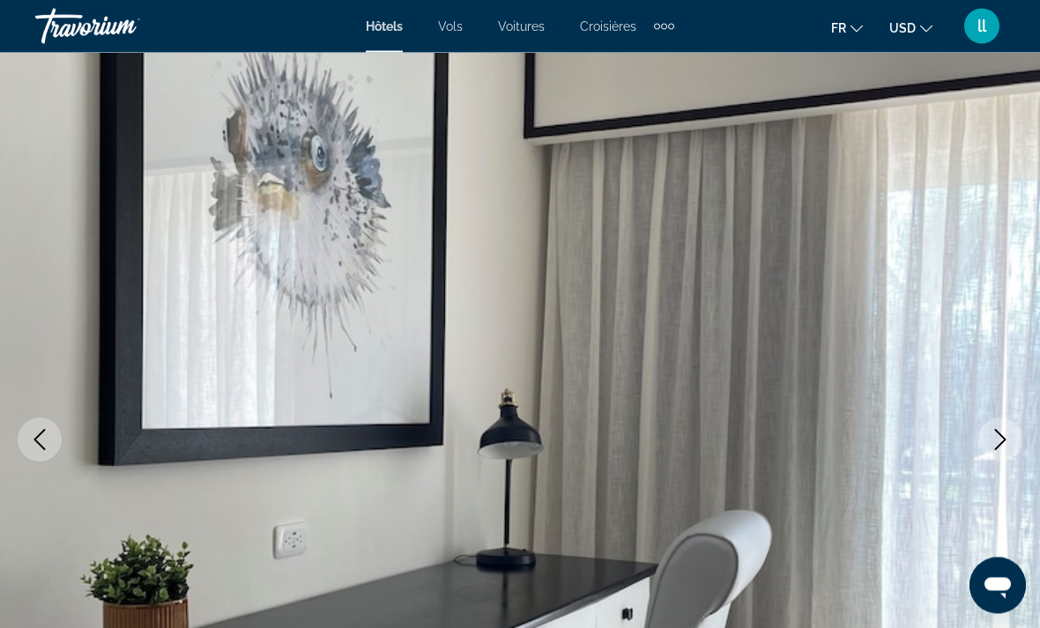
click at [1007, 441] on icon "Next image" at bounding box center [999, 440] width 21 height 21
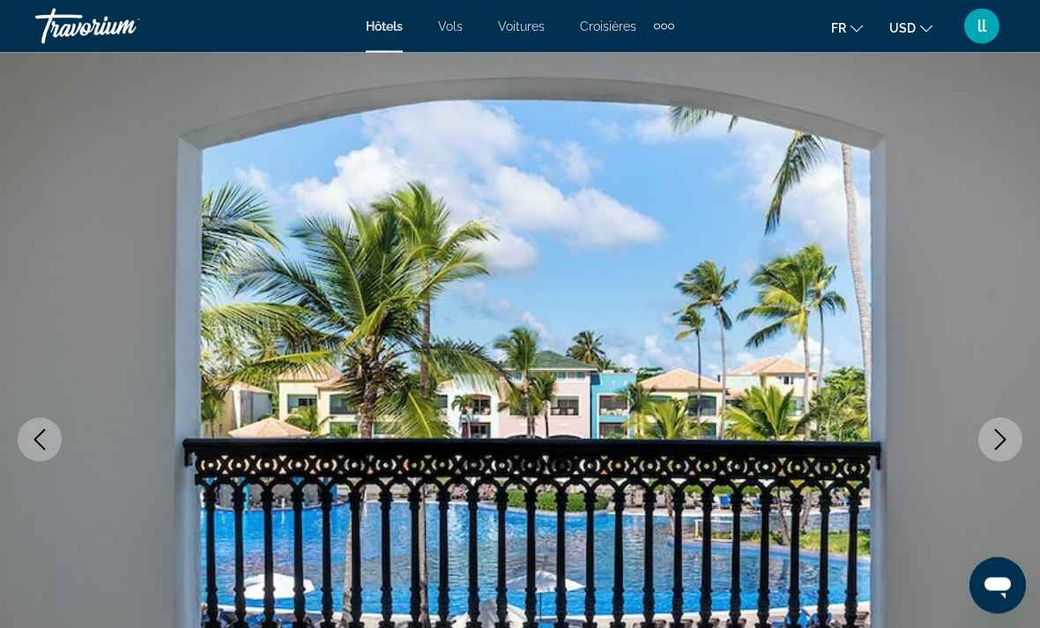
click at [1003, 438] on icon "Next image" at bounding box center [1000, 440] width 11 height 21
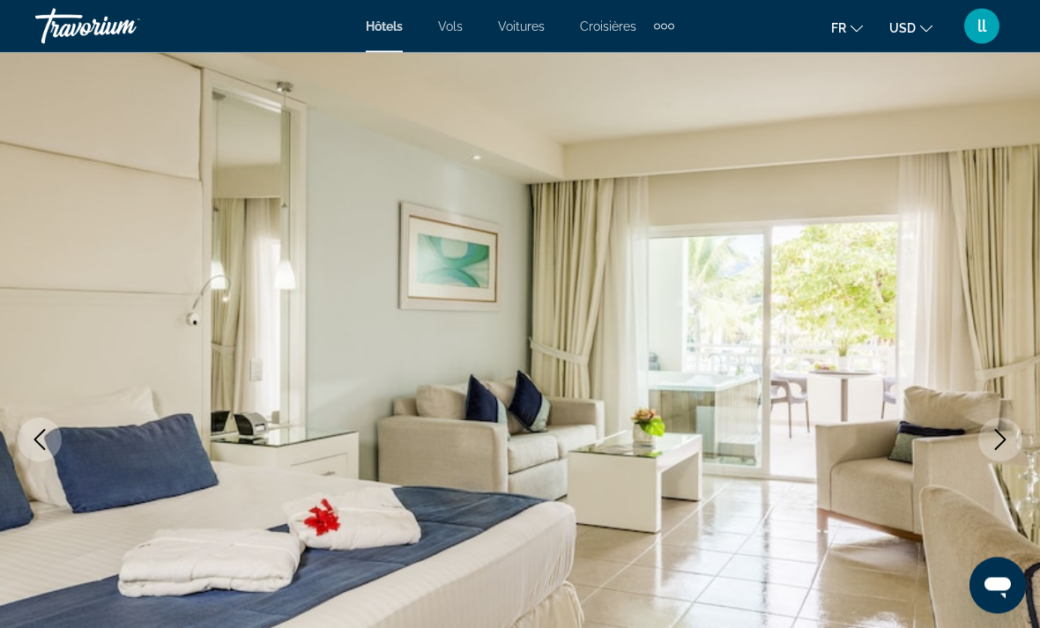
click at [1001, 440] on icon "Next image" at bounding box center [999, 440] width 21 height 21
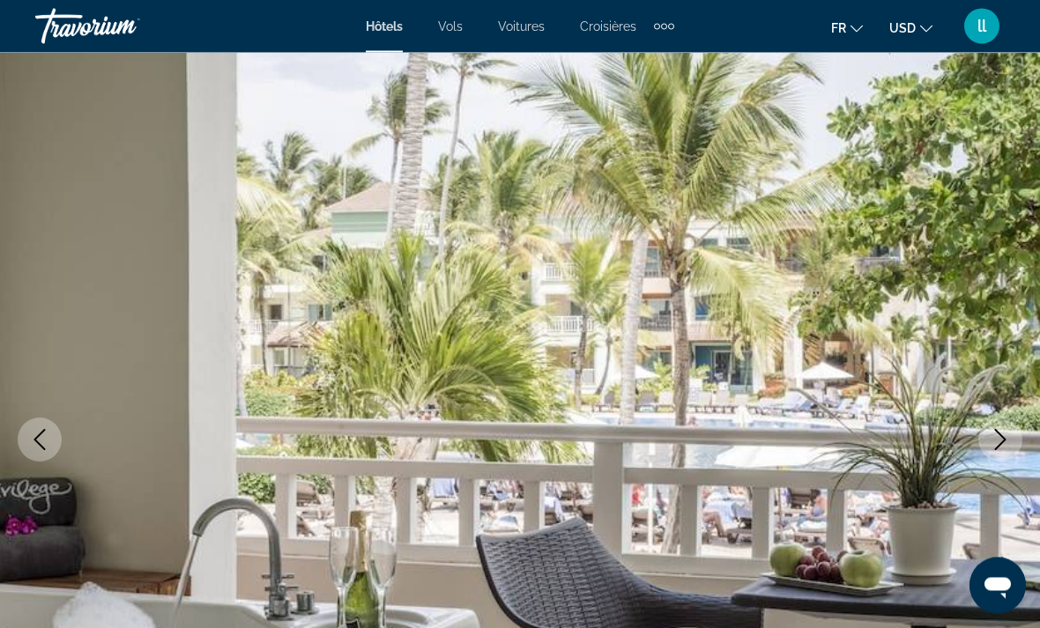
click at [1000, 445] on icon "Next image" at bounding box center [1000, 440] width 11 height 21
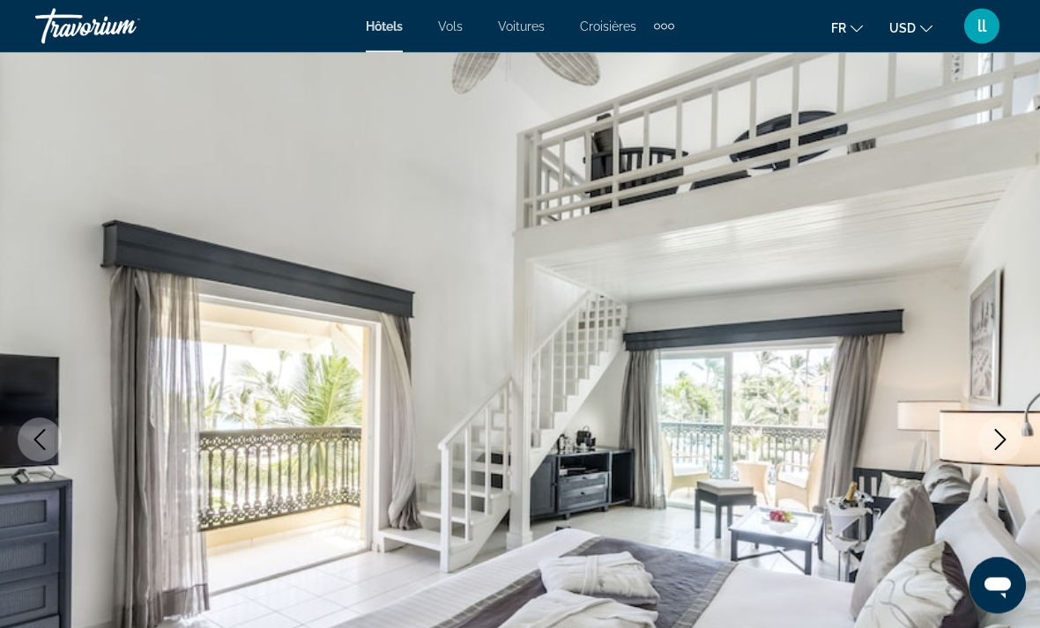
click at [1008, 440] on icon "Next image" at bounding box center [999, 440] width 21 height 21
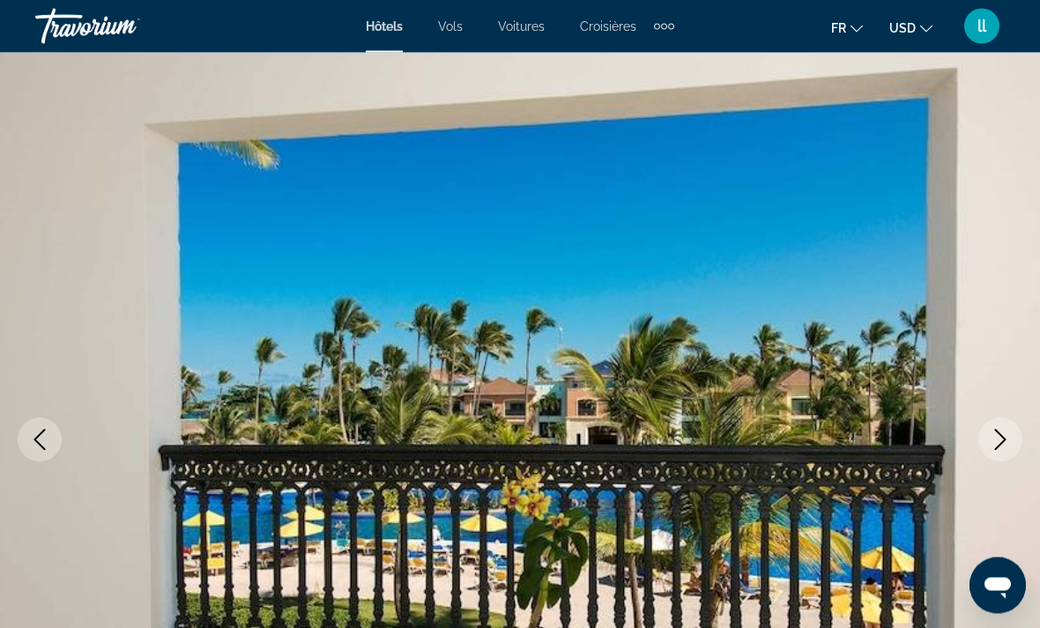
click at [1004, 444] on icon "Next image" at bounding box center [999, 440] width 21 height 21
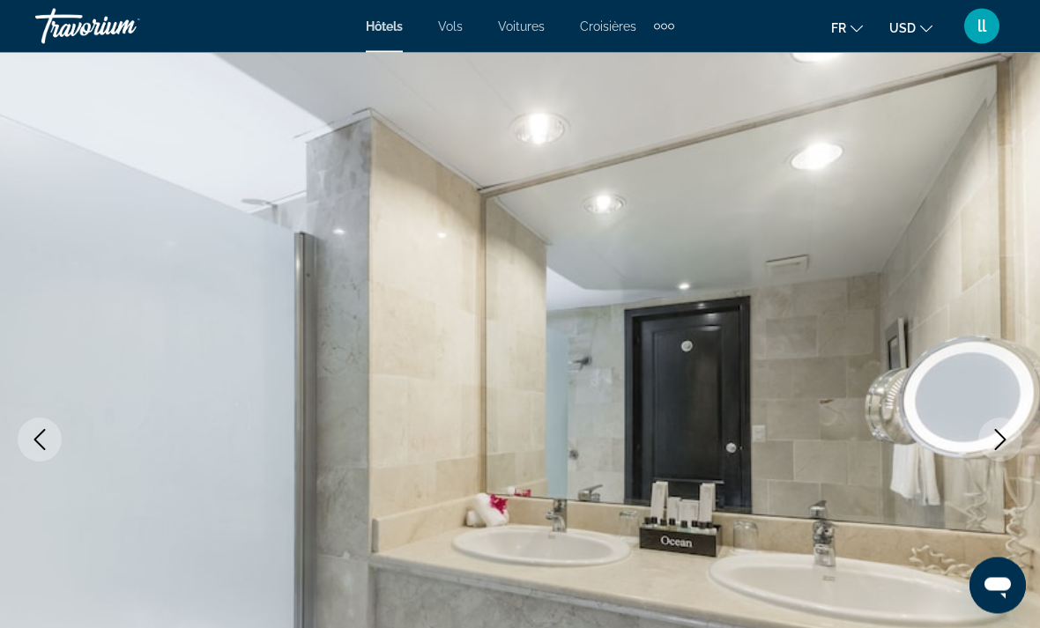
click at [1007, 437] on icon "Next image" at bounding box center [999, 440] width 21 height 21
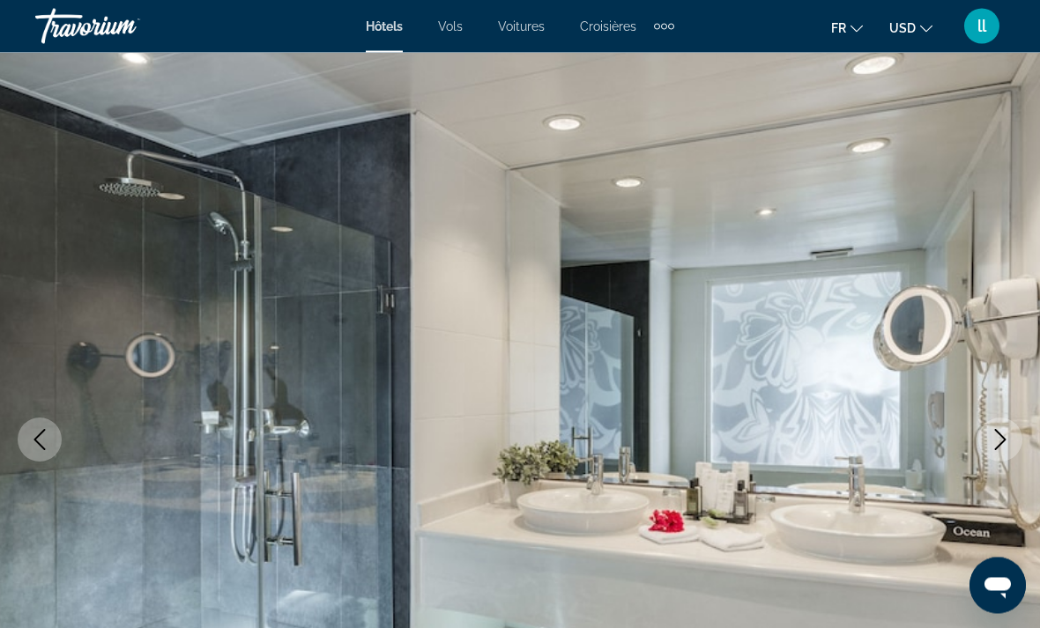
click at [1001, 443] on icon "Next image" at bounding box center [1000, 440] width 11 height 21
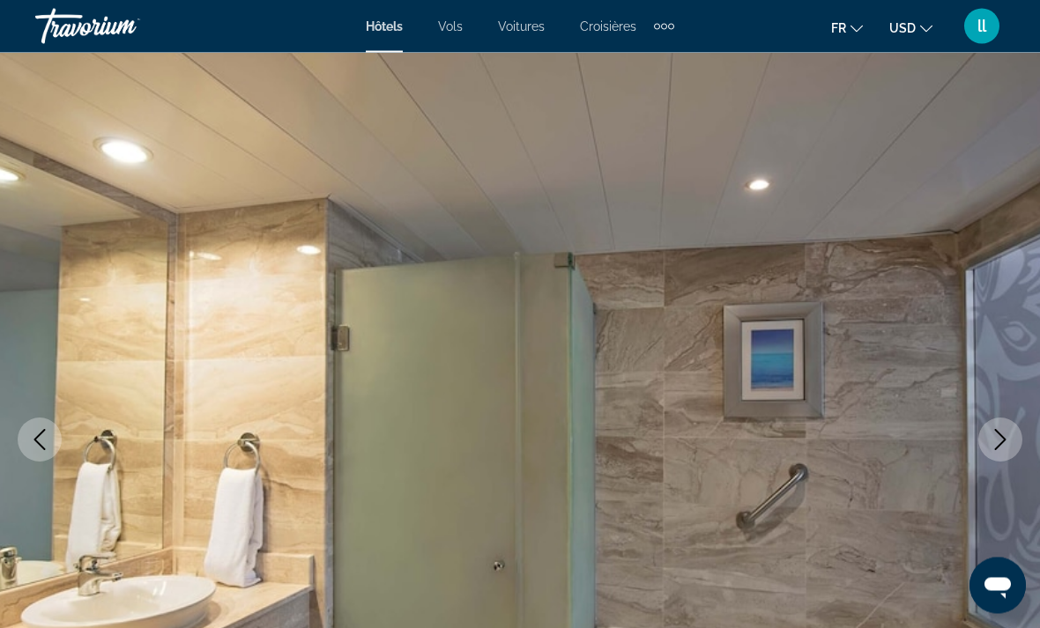
click at [1003, 442] on icon "Next image" at bounding box center [1000, 440] width 11 height 21
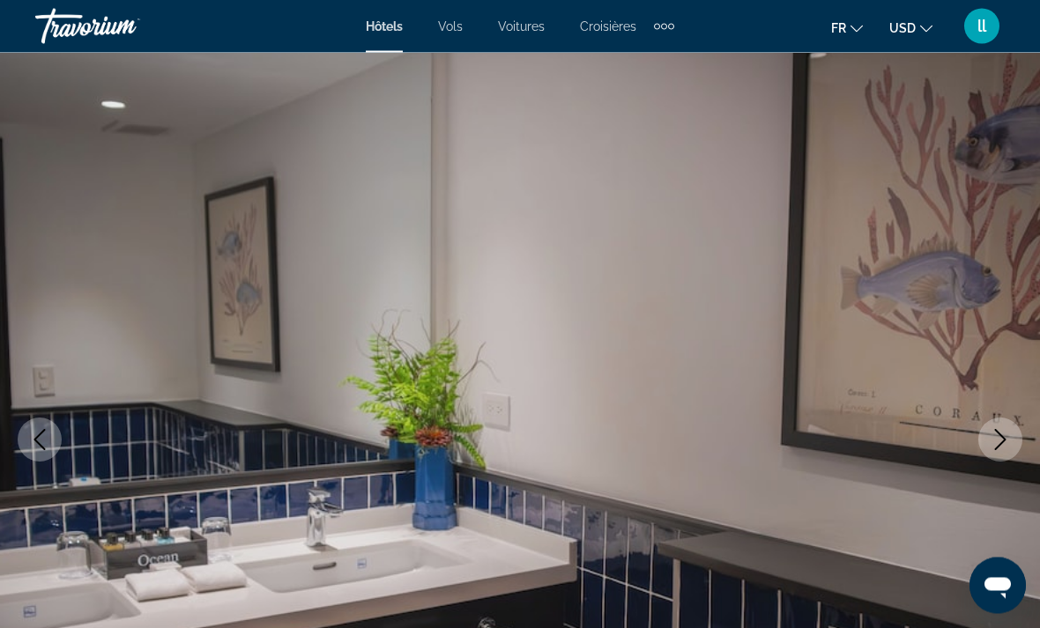
click at [1004, 441] on icon "Next image" at bounding box center [999, 440] width 21 height 21
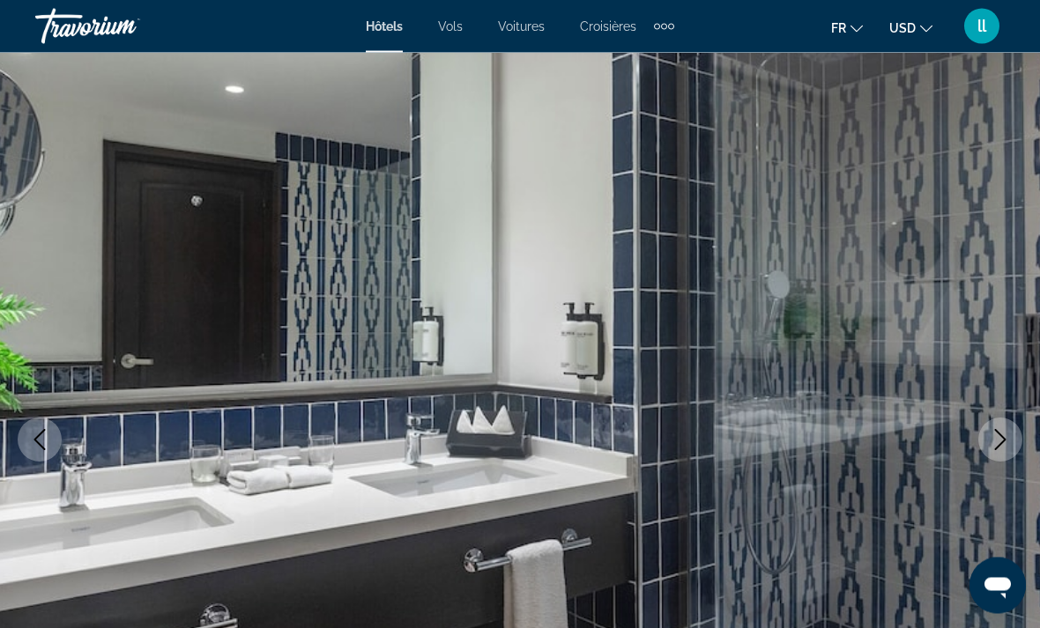
click at [1001, 440] on icon "Next image" at bounding box center [999, 440] width 21 height 21
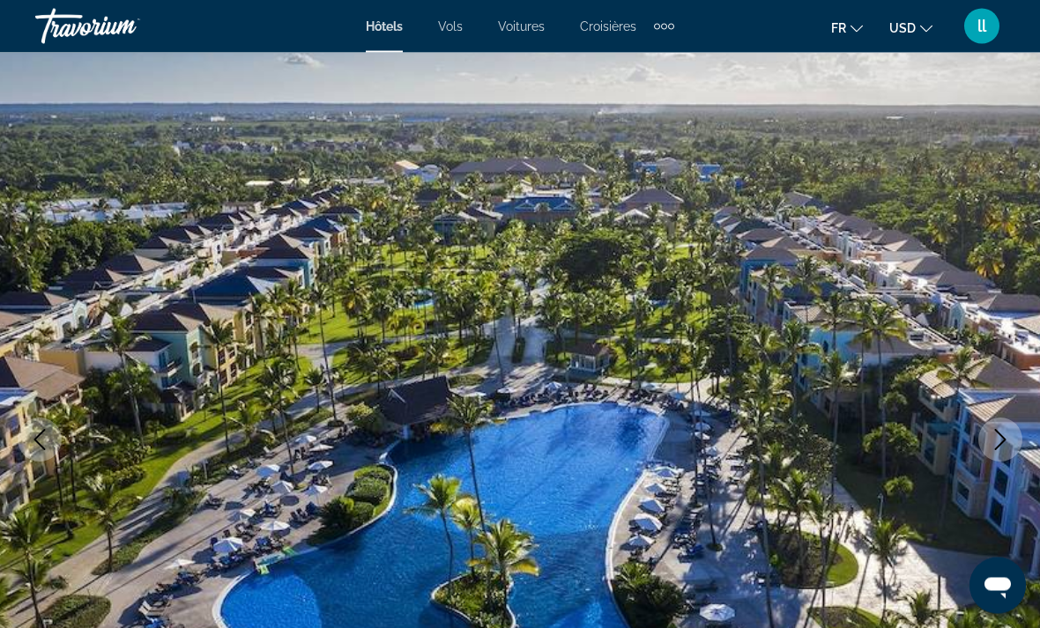
click at [997, 445] on icon "Next image" at bounding box center [999, 440] width 21 height 21
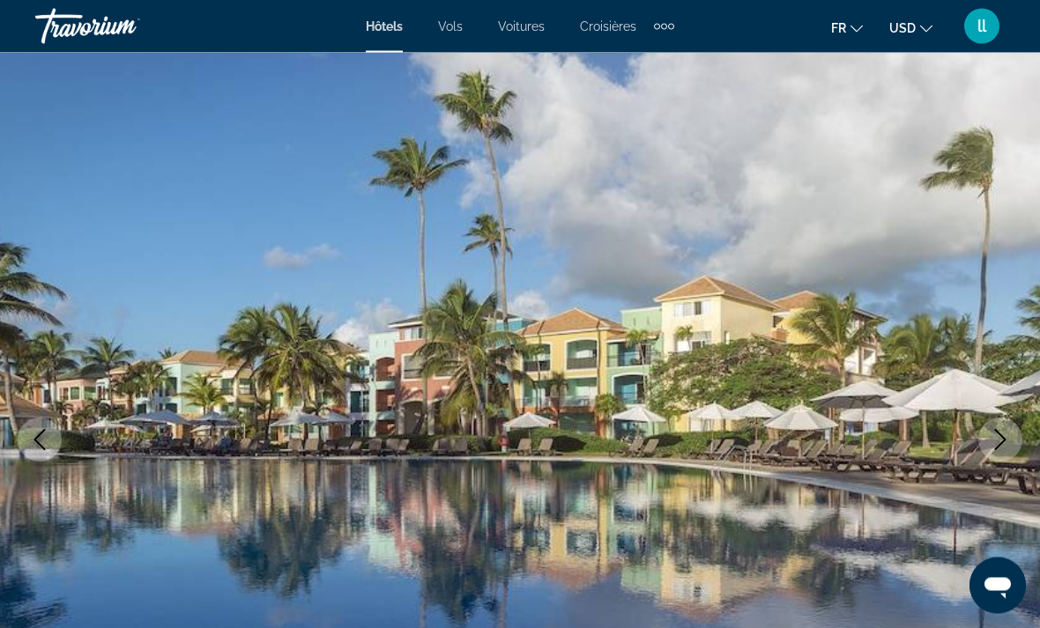
click at [1001, 447] on icon "Next image" at bounding box center [999, 440] width 21 height 21
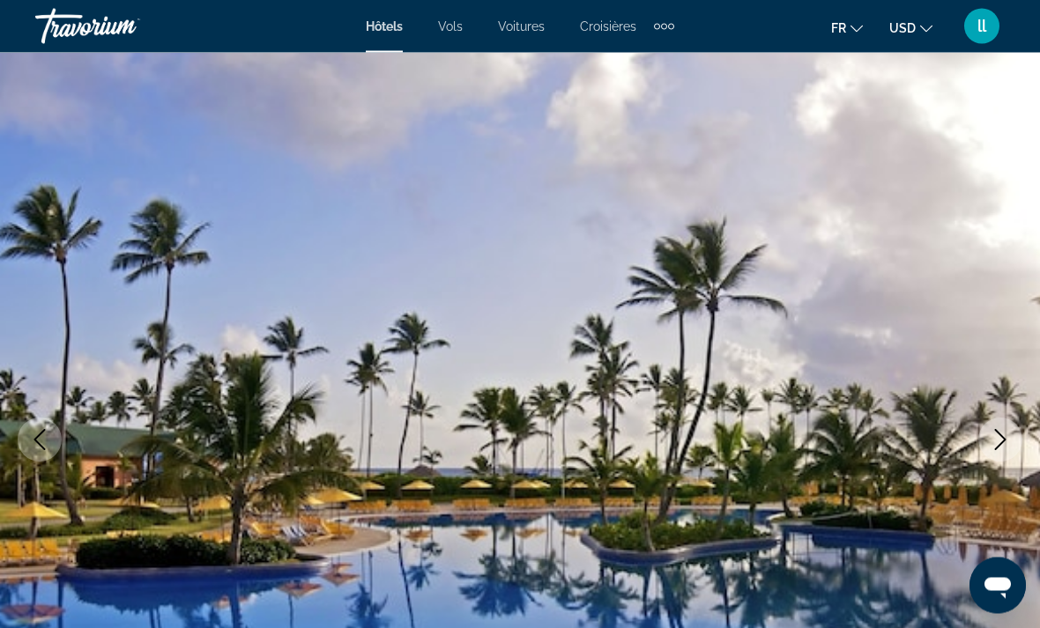
click at [1012, 443] on button "Next image" at bounding box center [1000, 440] width 44 height 44
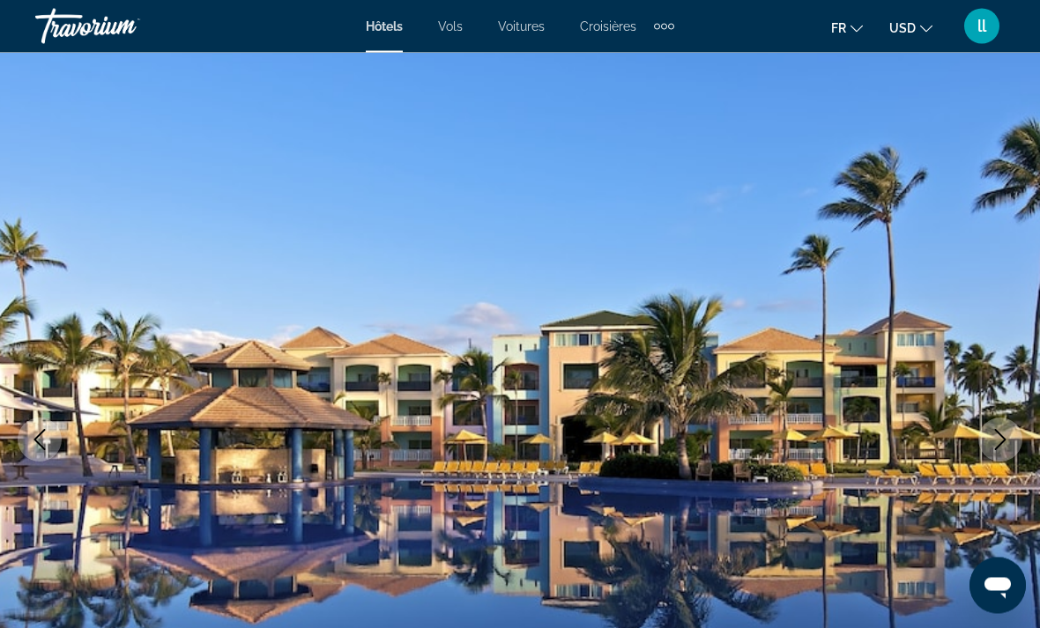
click at [1005, 443] on icon "Next image" at bounding box center [999, 440] width 21 height 21
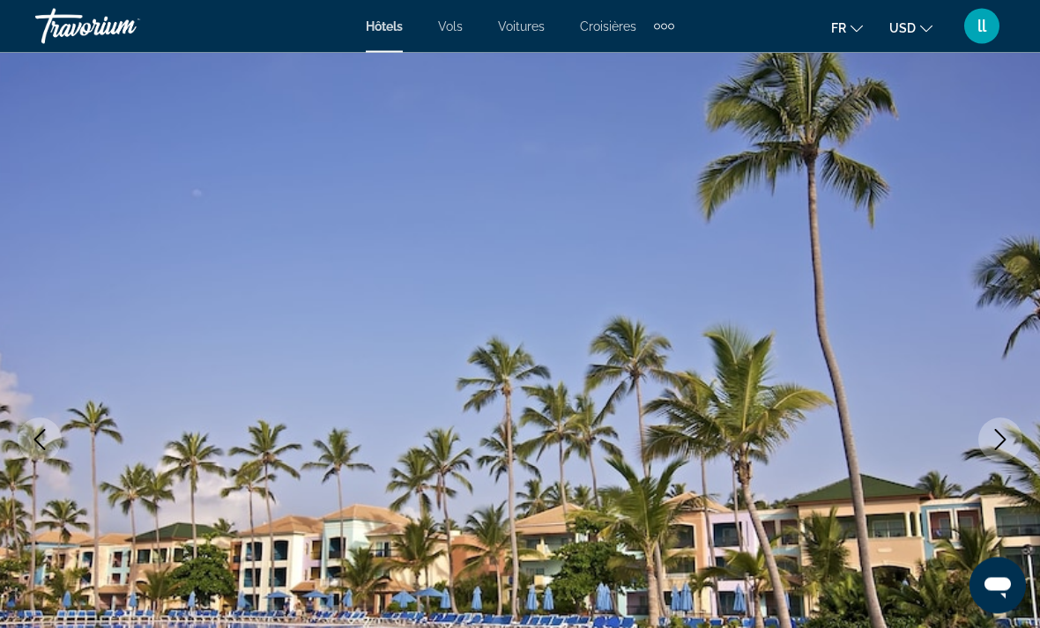
click at [1005, 445] on icon "Next image" at bounding box center [999, 440] width 21 height 21
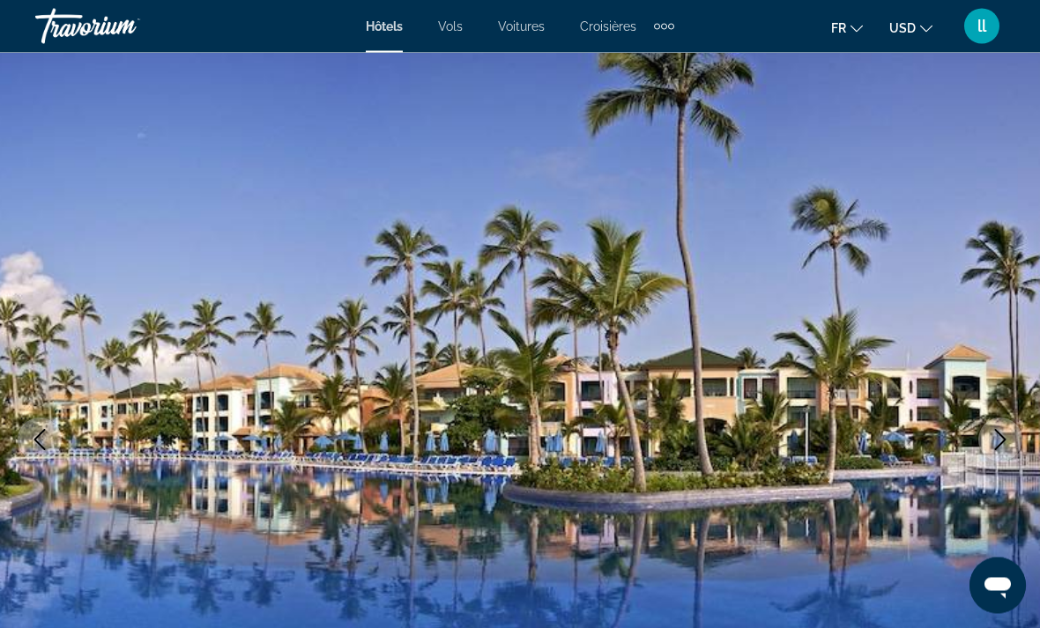
click at [1005, 439] on icon "Next image" at bounding box center [999, 440] width 21 height 21
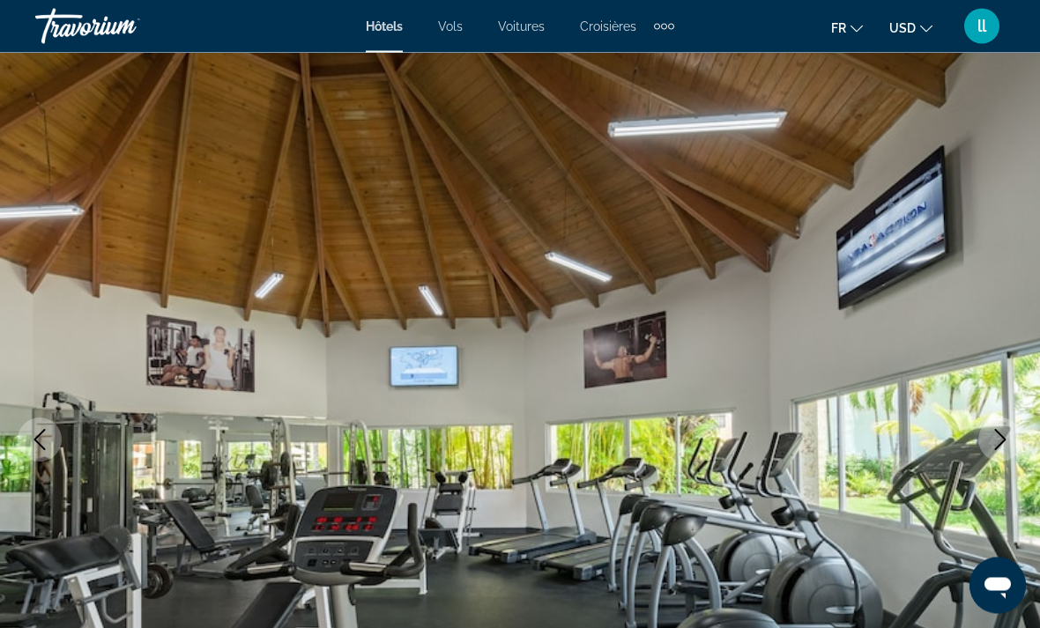
click at [1000, 440] on icon "Next image" at bounding box center [999, 440] width 21 height 21
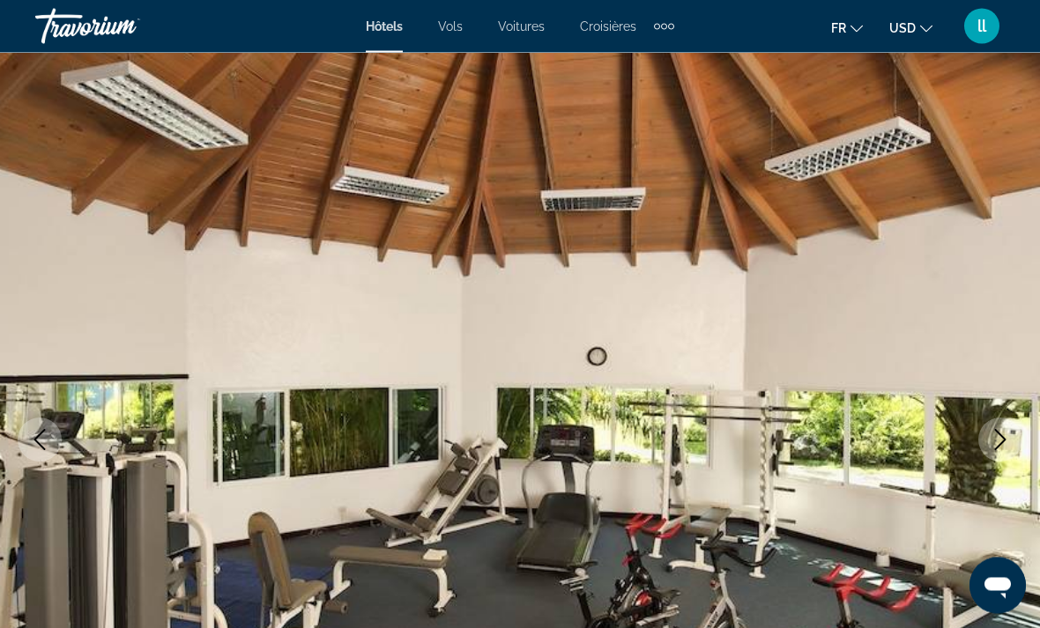
click at [1001, 443] on icon "Next image" at bounding box center [1000, 440] width 11 height 21
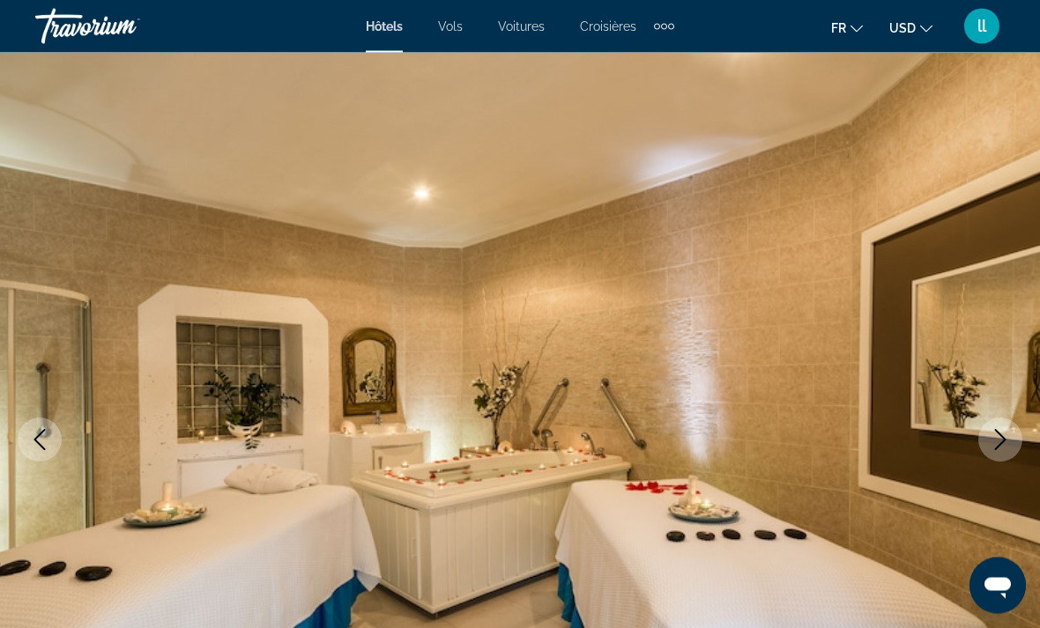
click at [997, 443] on icon "Next image" at bounding box center [999, 440] width 21 height 21
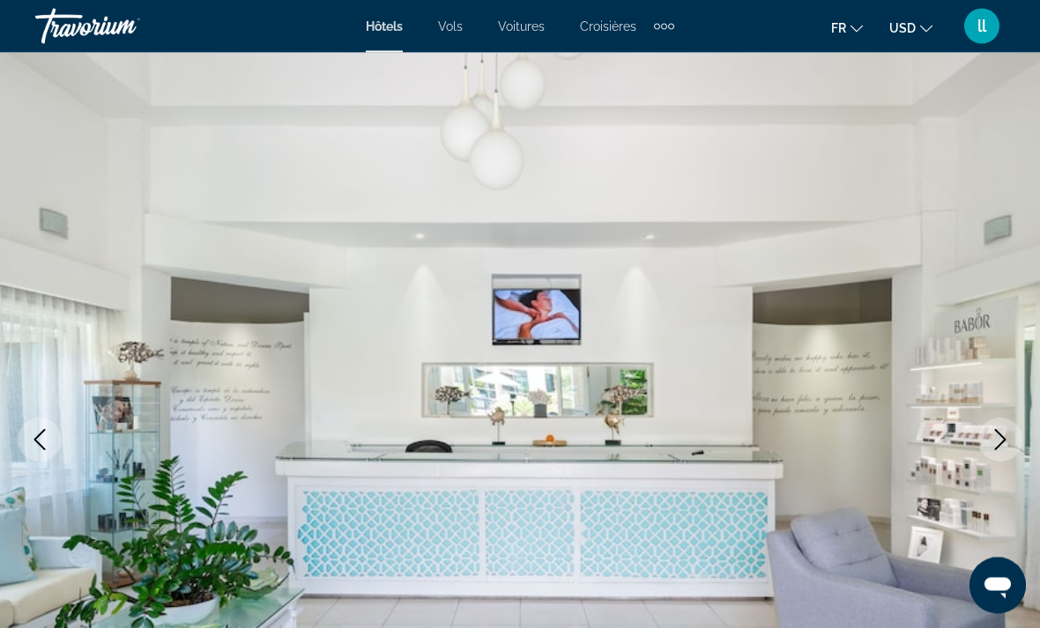
click at [1003, 440] on icon "Next image" at bounding box center [999, 440] width 21 height 21
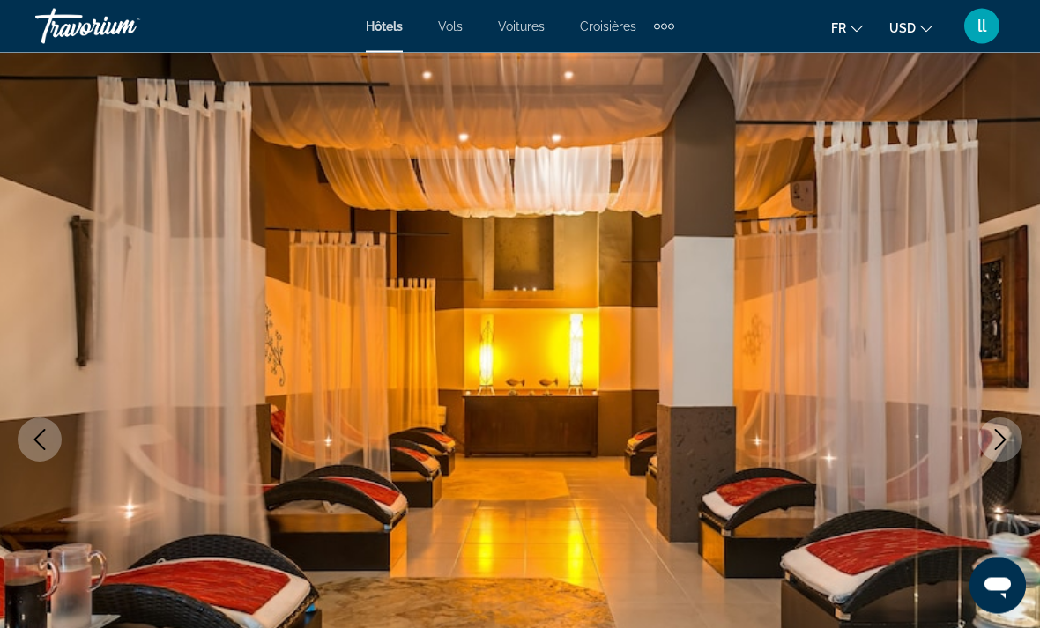
click at [1006, 439] on icon "Next image" at bounding box center [999, 440] width 21 height 21
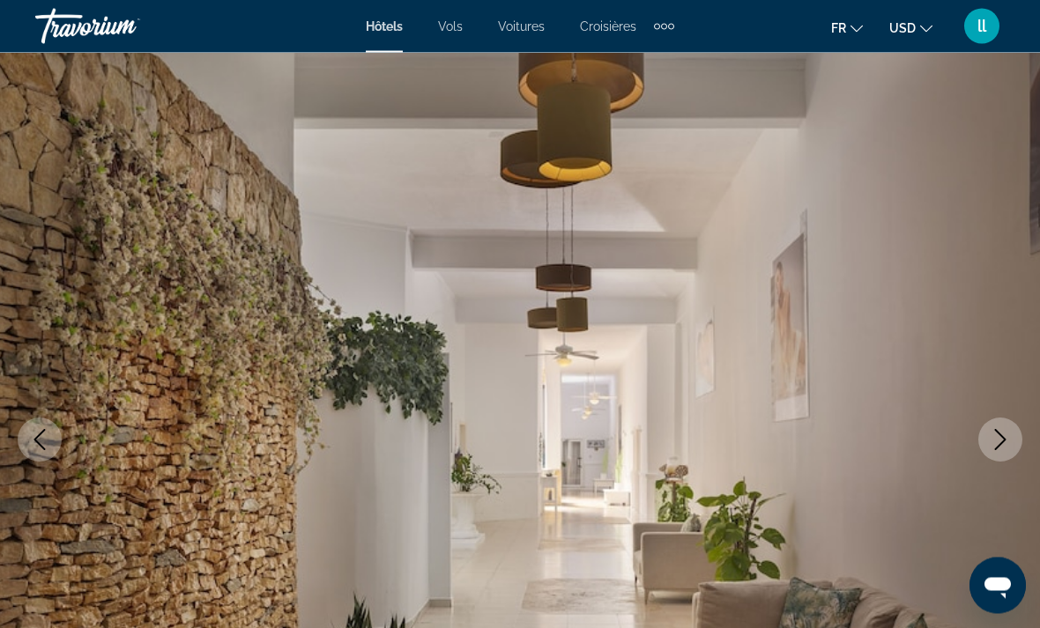
click at [994, 448] on icon "Next image" at bounding box center [999, 440] width 21 height 21
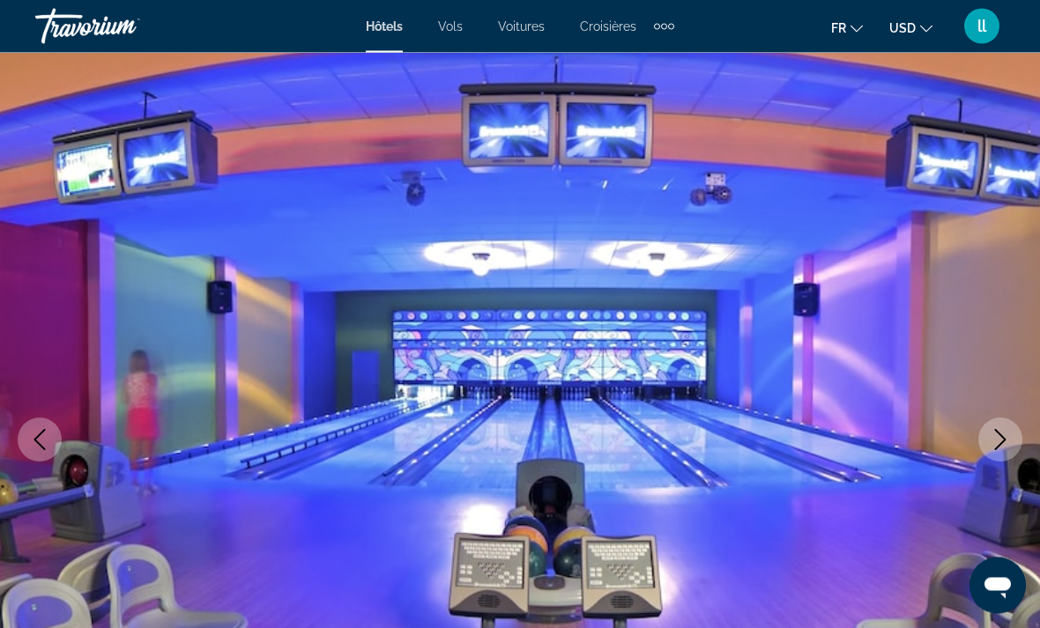
click at [1007, 437] on icon "Next image" at bounding box center [999, 440] width 21 height 21
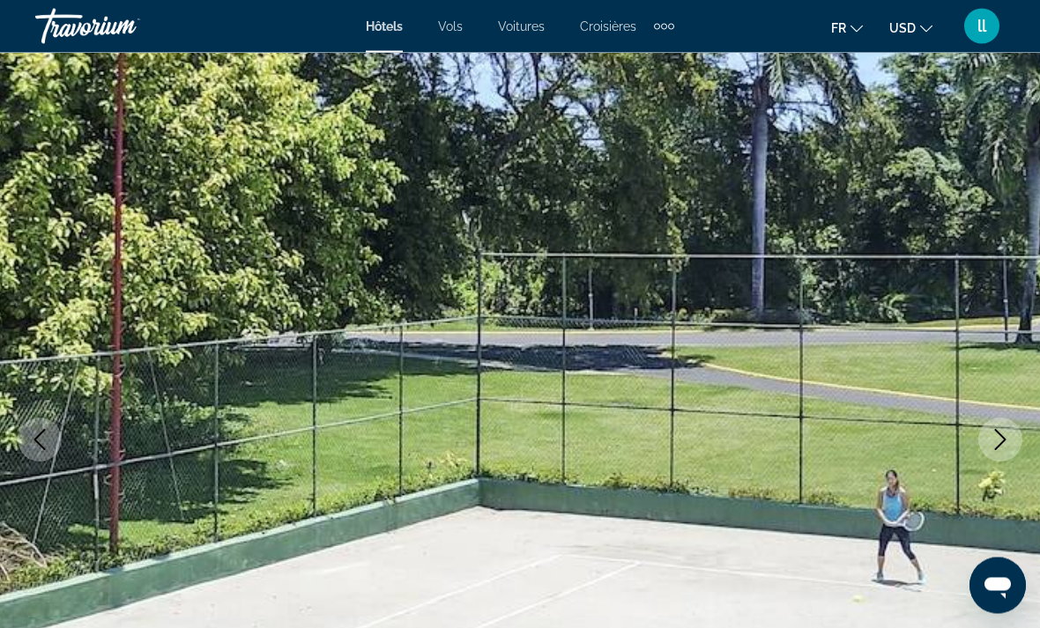
click at [1003, 440] on icon "Next image" at bounding box center [999, 440] width 21 height 21
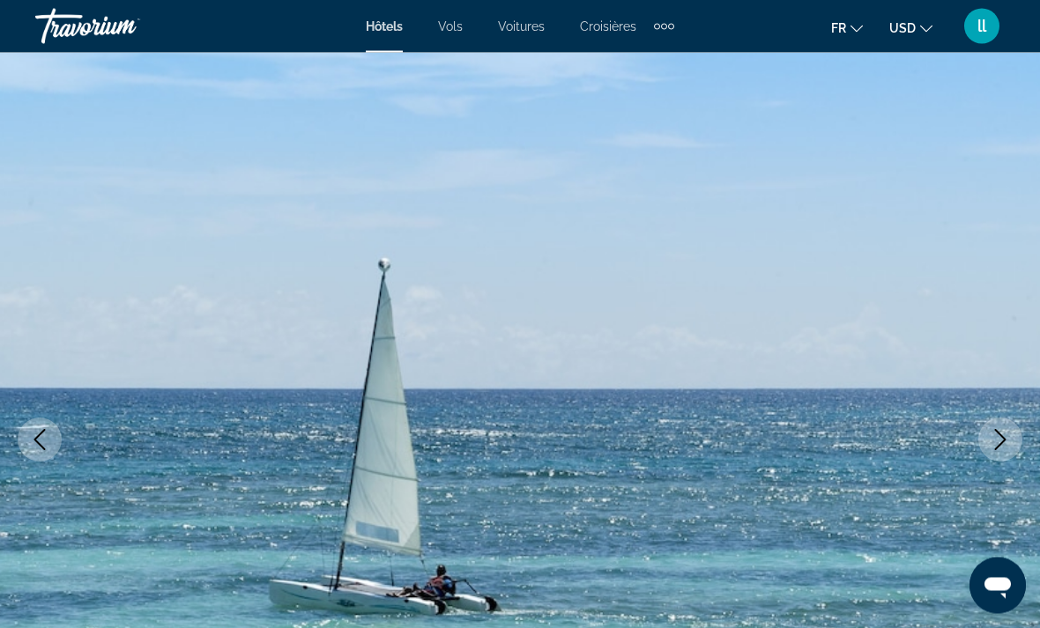
click at [1005, 435] on icon "Next image" at bounding box center [999, 440] width 21 height 21
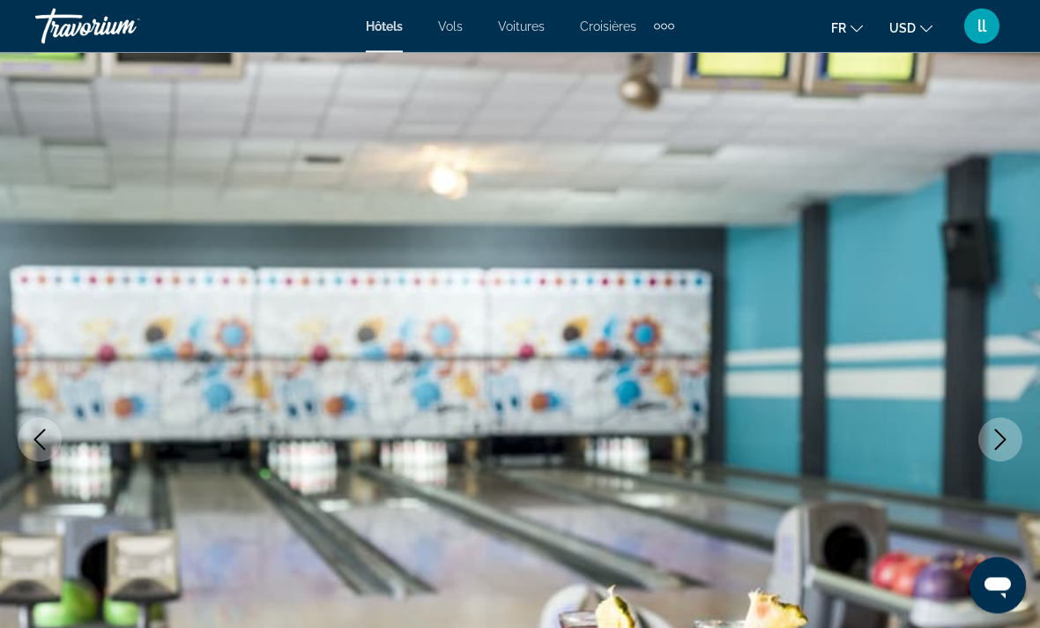
click at [1007, 439] on icon "Next image" at bounding box center [999, 440] width 21 height 21
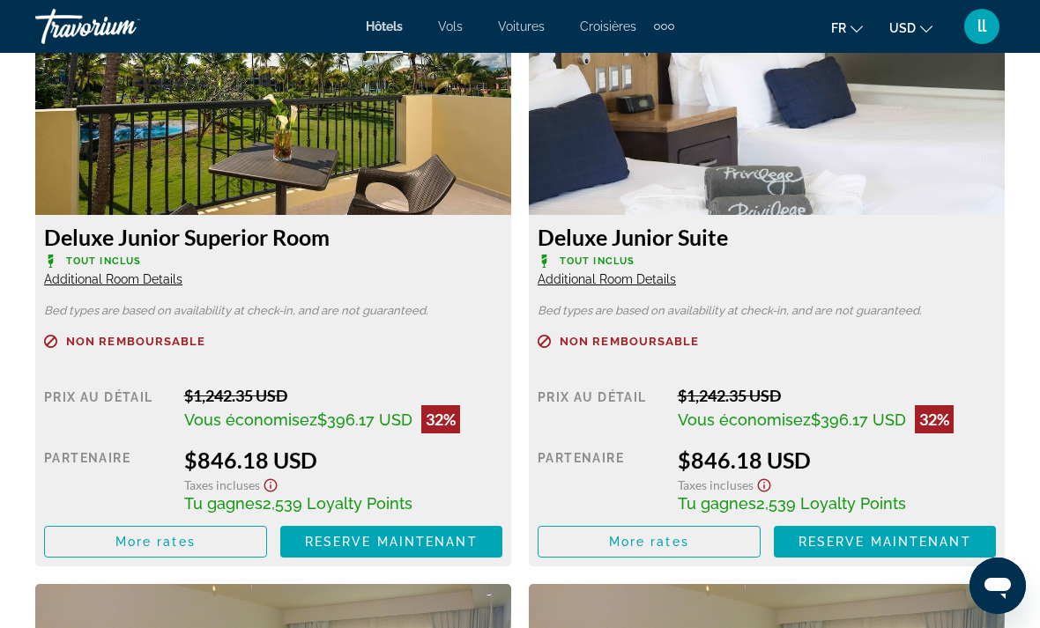
scroll to position [2770, 0]
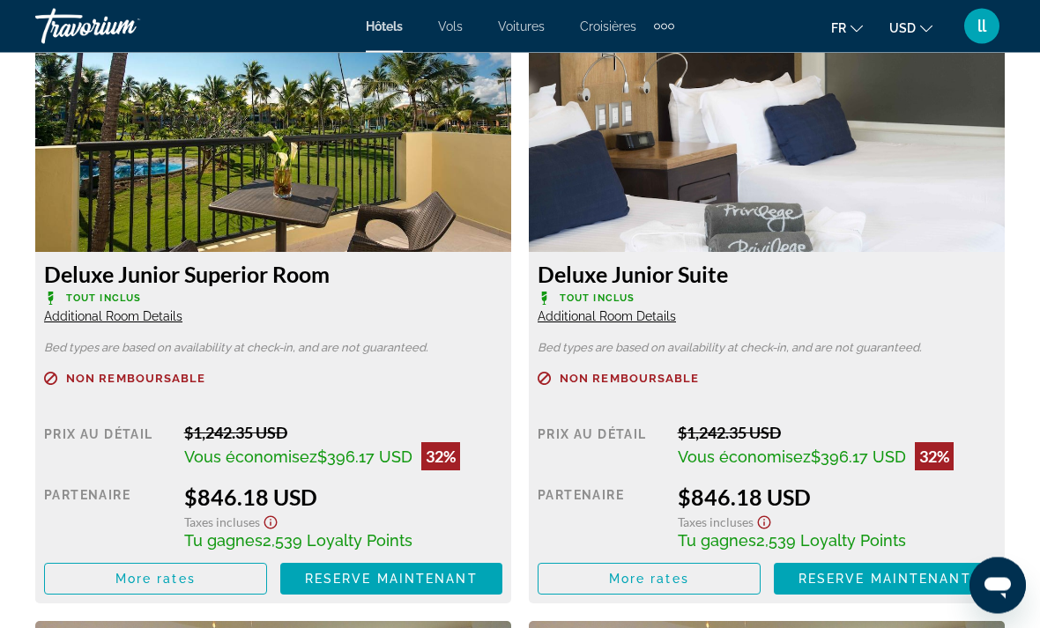
click at [412, 403] on div "Main content" at bounding box center [273, 400] width 458 height 11
click at [329, 304] on p "Tout inclus" at bounding box center [273, 298] width 458 height 13
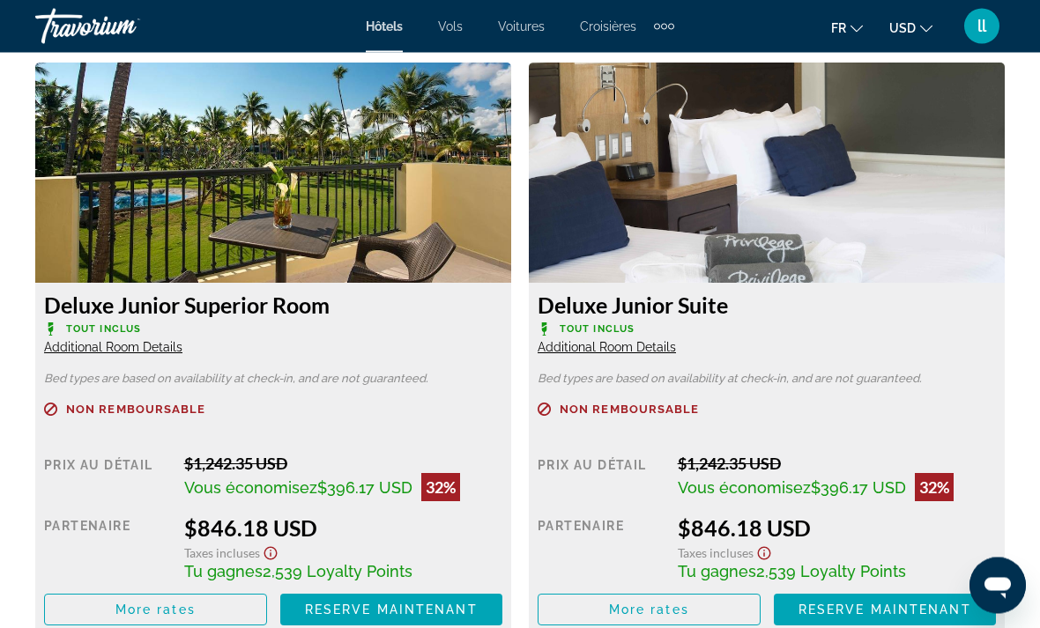
scroll to position [2738, 0]
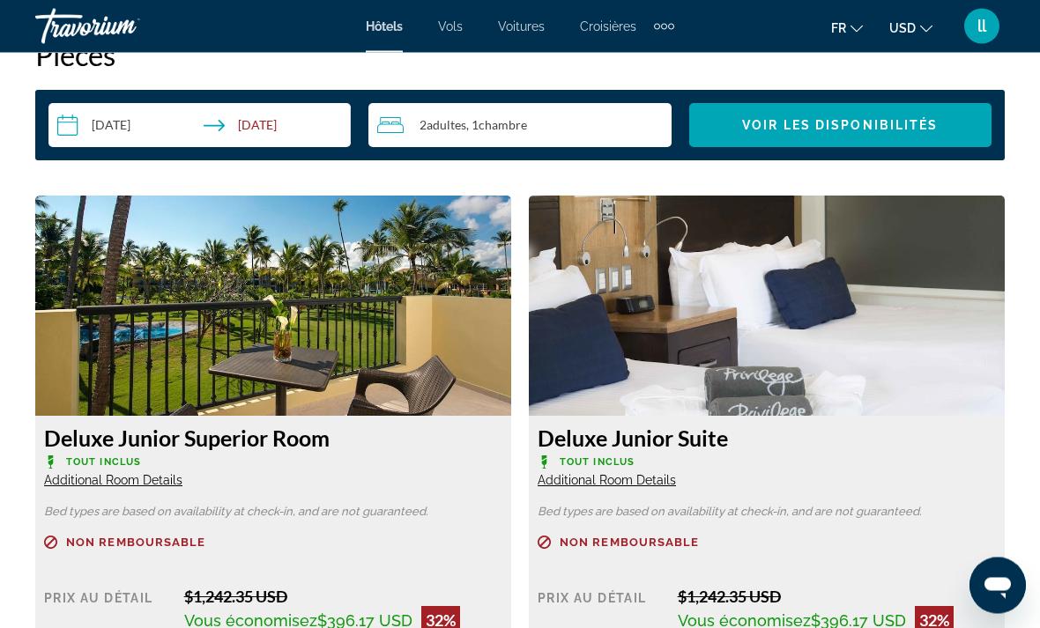
click at [305, 459] on p "Tout inclus" at bounding box center [273, 462] width 458 height 13
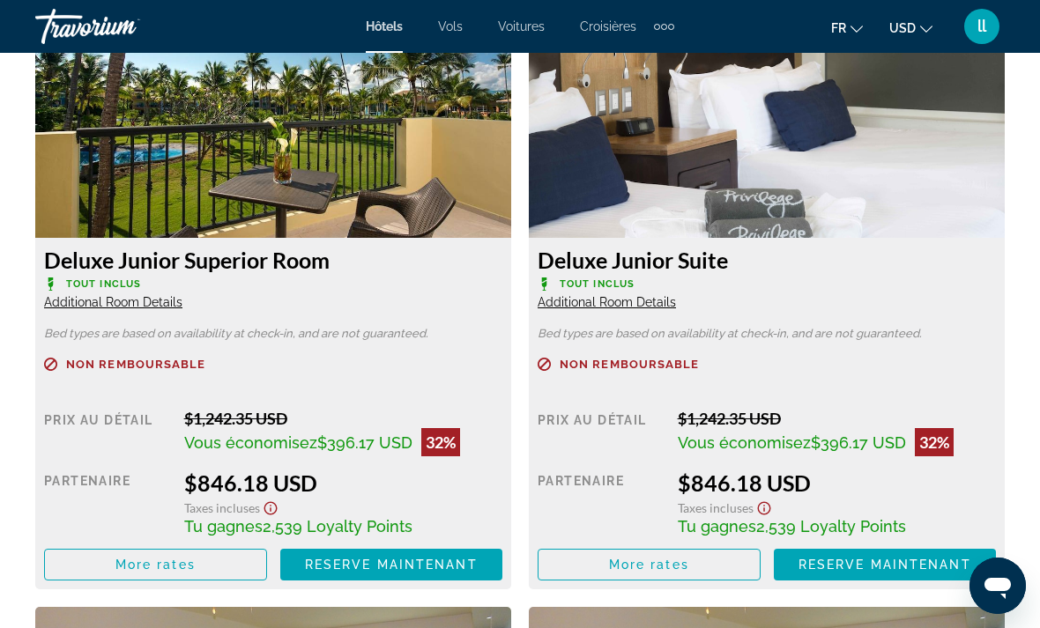
scroll to position [2784, 0]
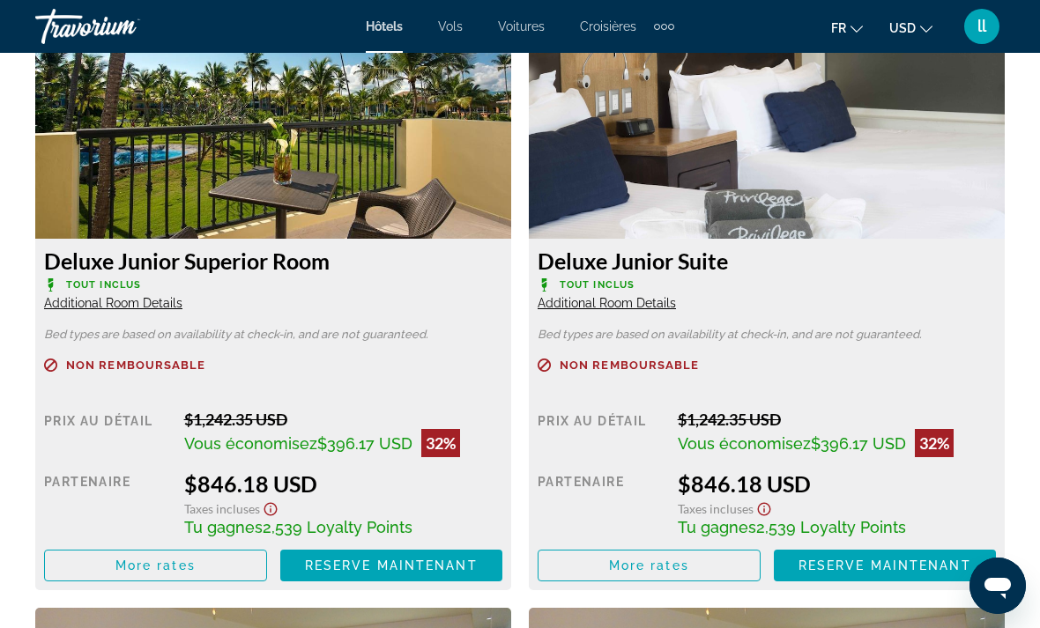
click at [443, 561] on span "Reserve maintenant" at bounding box center [391, 566] width 173 height 14
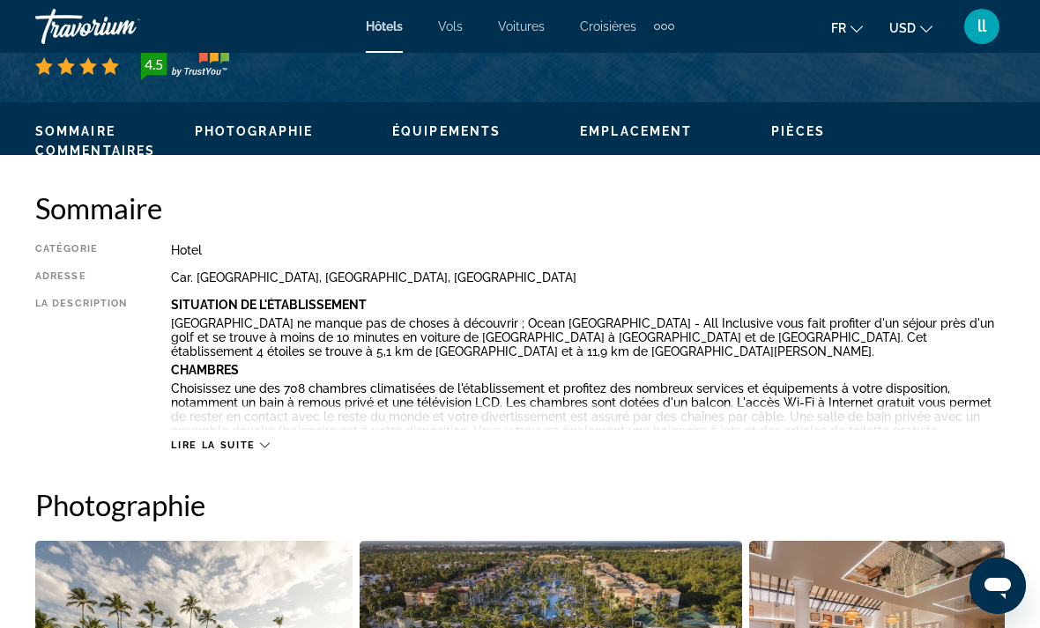
scroll to position [789, 0]
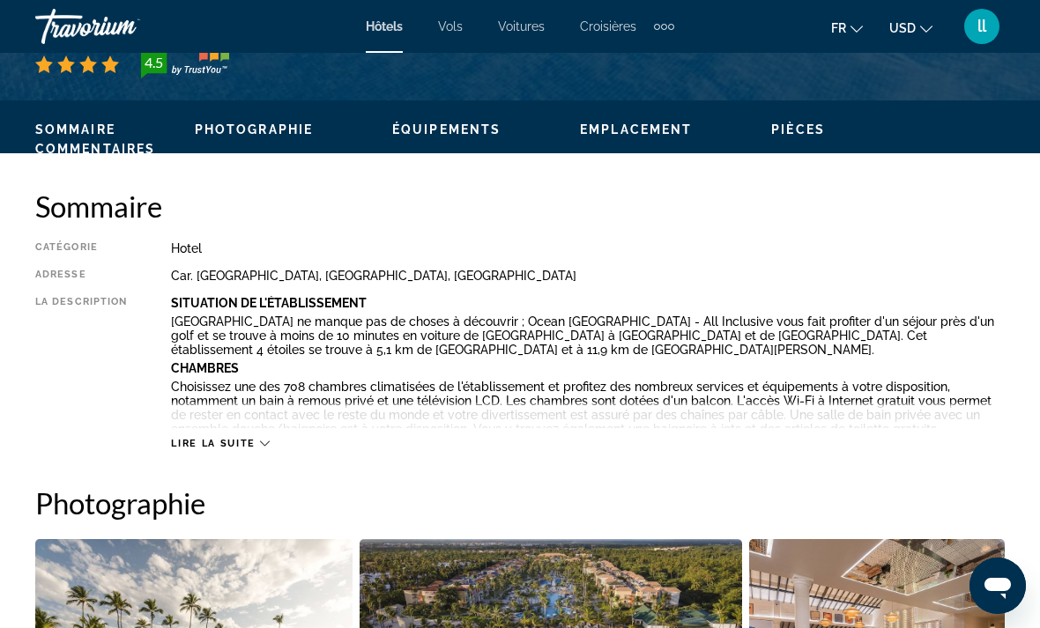
click at [261, 448] on icon "Main content" at bounding box center [265, 444] width 10 height 10
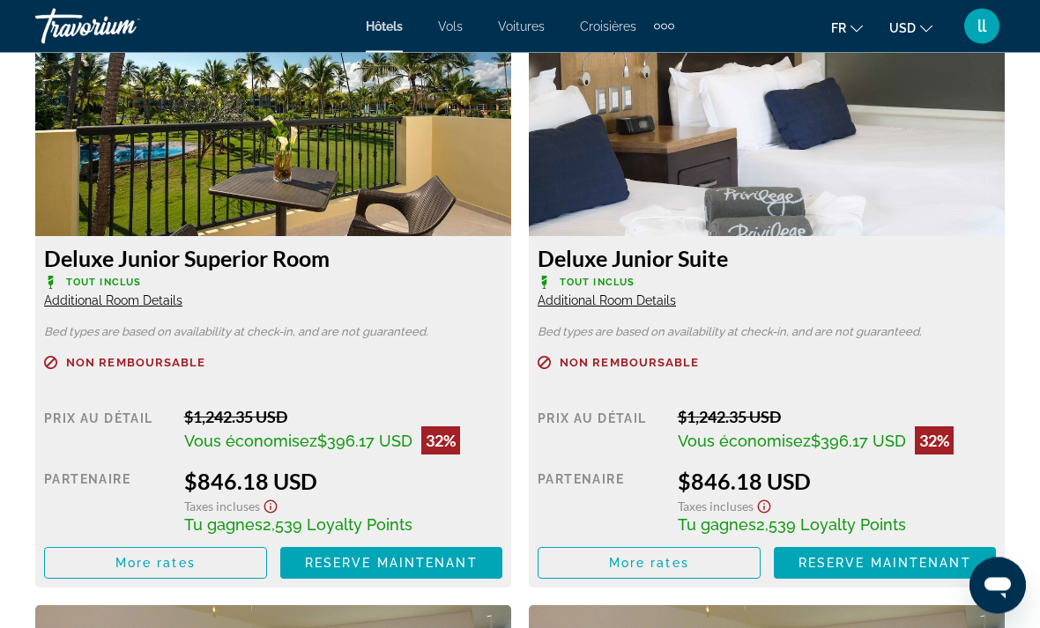
scroll to position [3069, 0]
click at [167, 300] on span "Additional Room Details" at bounding box center [113, 300] width 138 height 14
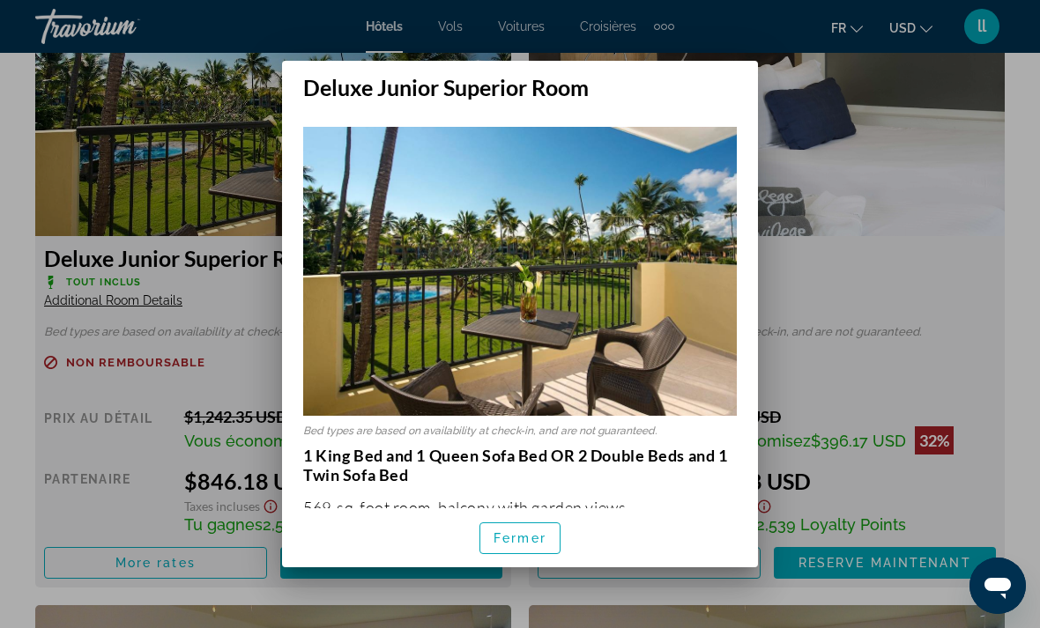
scroll to position [0, 0]
click at [533, 545] on span "Fermer" at bounding box center [519, 538] width 53 height 14
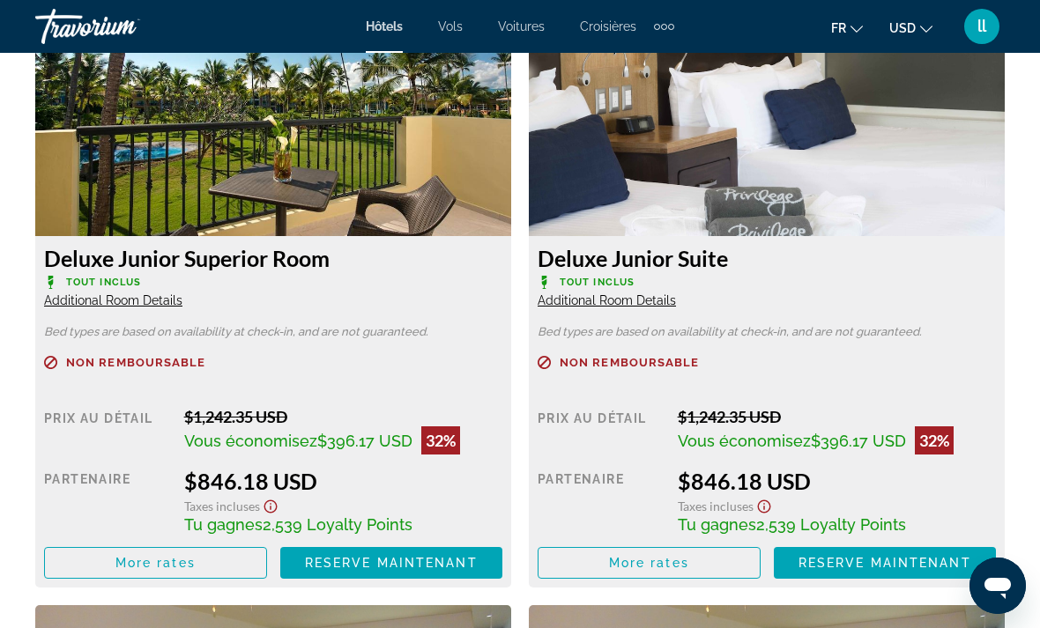
scroll to position [3069, 0]
click at [658, 299] on span "Additional Room Details" at bounding box center [606, 300] width 138 height 14
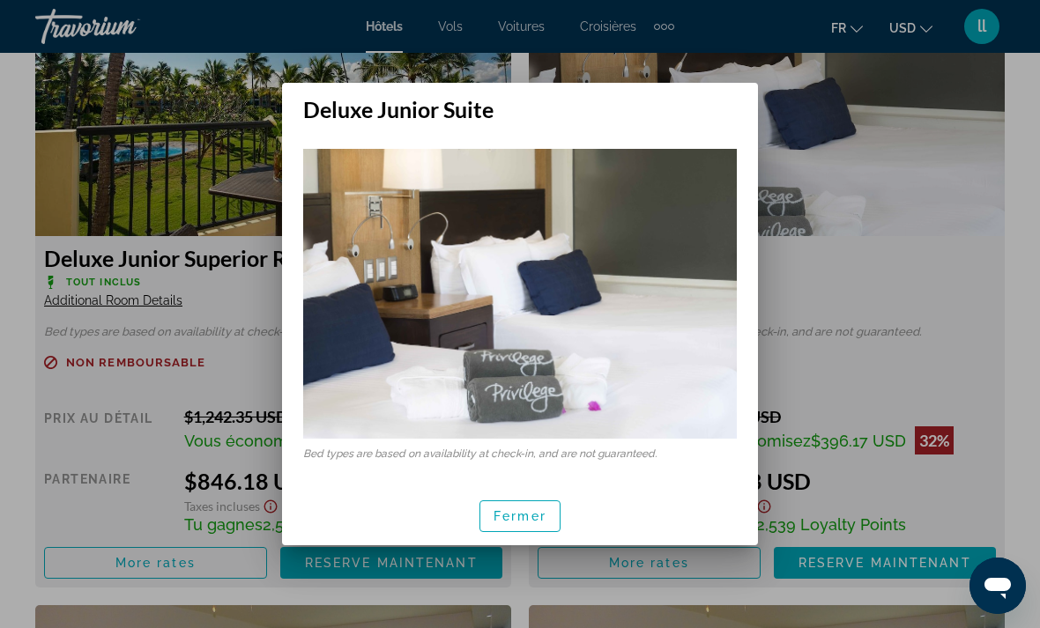
click at [537, 510] on span "Fermer" at bounding box center [519, 516] width 53 height 14
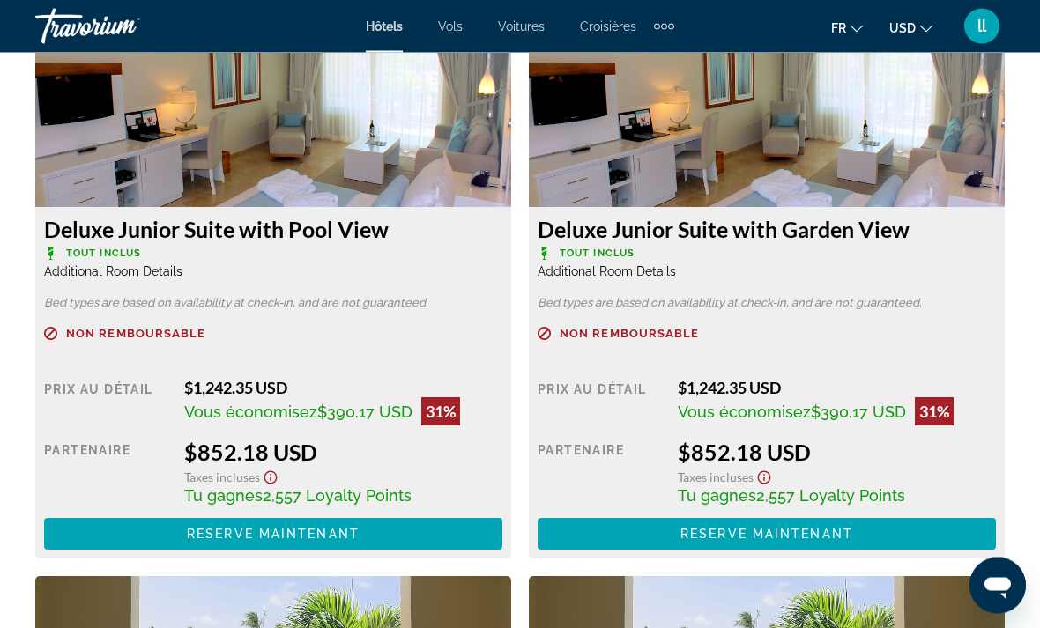
scroll to position [3688, 0]
click at [172, 265] on span "Additional Room Details" at bounding box center [113, 271] width 138 height 14
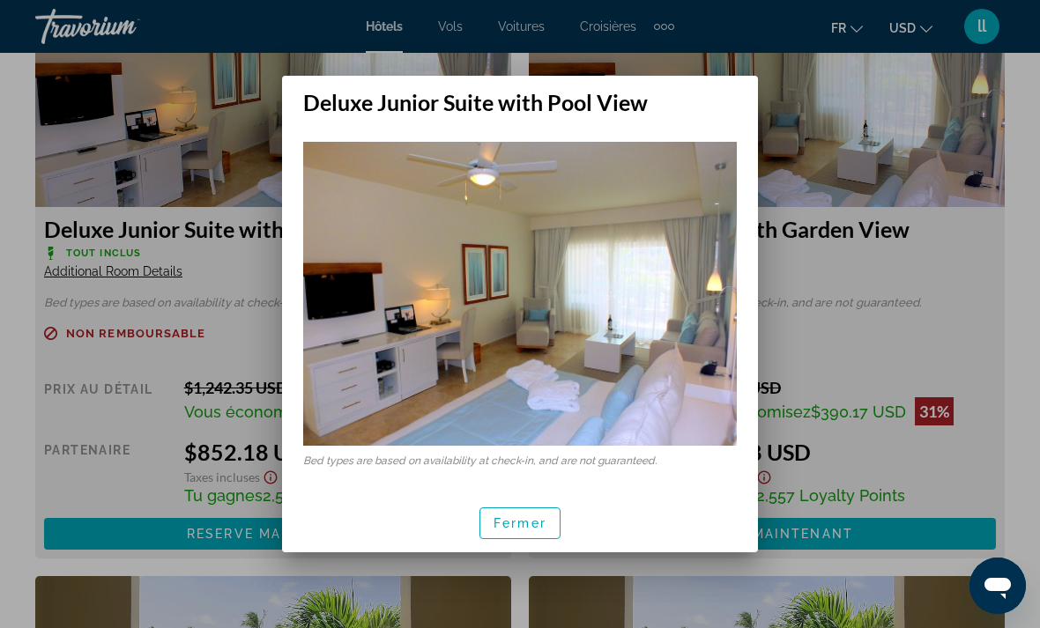
scroll to position [0, 0]
click at [536, 521] on span "Fermer" at bounding box center [519, 523] width 53 height 14
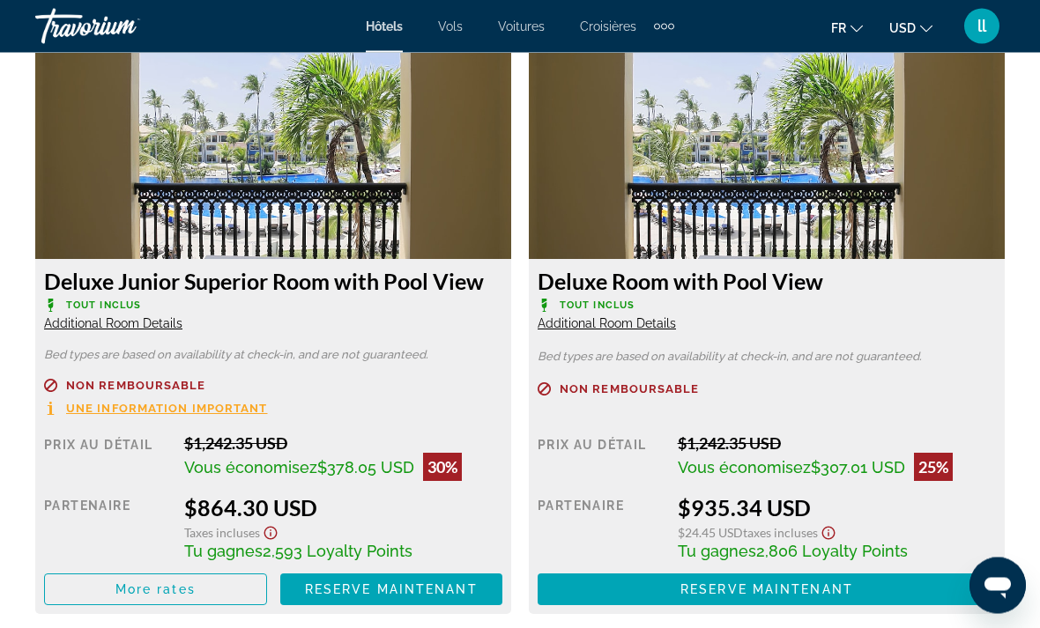
scroll to position [4226, 0]
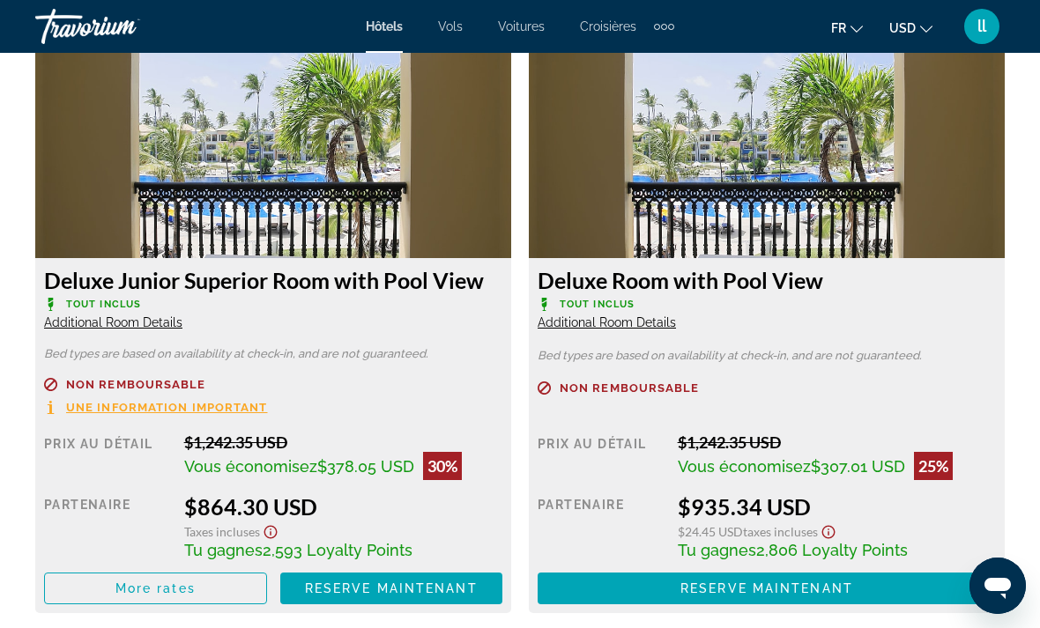
click at [153, 315] on span "Additional Room Details" at bounding box center [113, 322] width 138 height 14
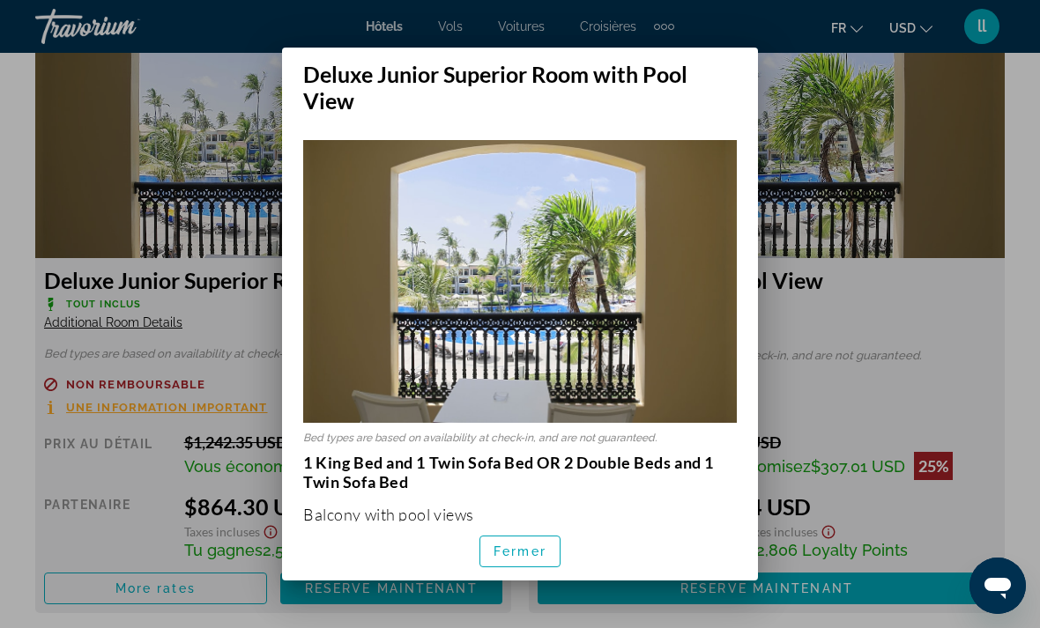
scroll to position [0, 0]
click at [529, 559] on span "Fermer" at bounding box center [519, 551] width 53 height 14
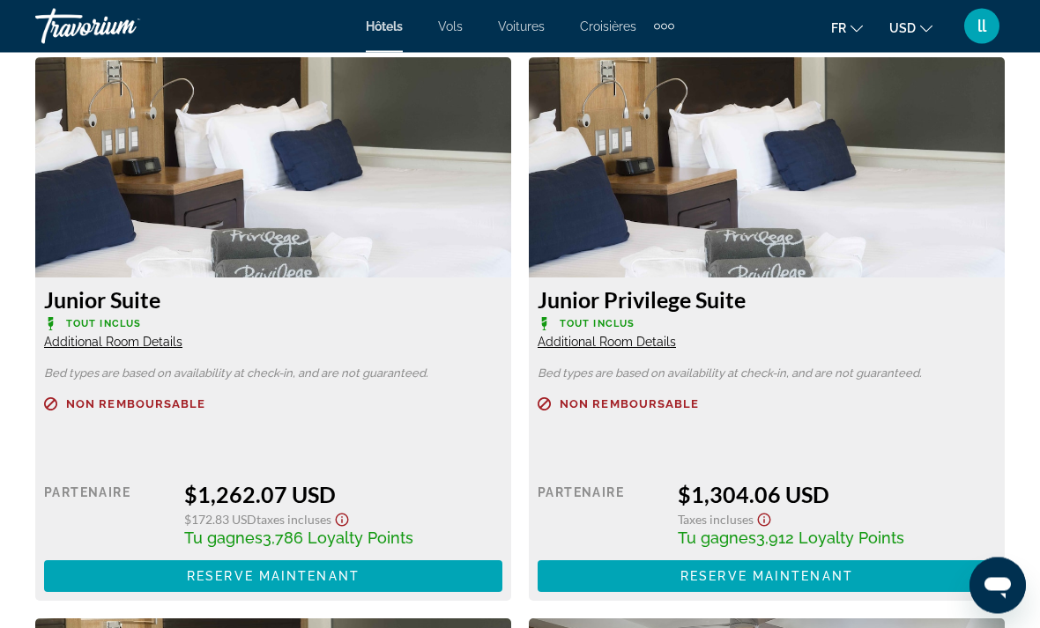
scroll to position [5390, 0]
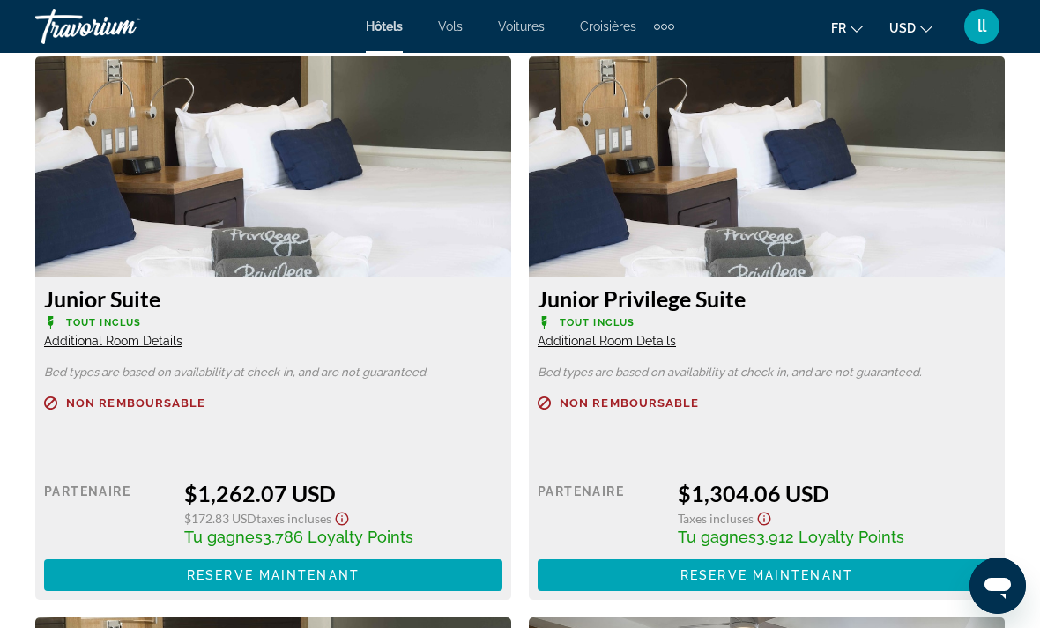
click at [669, 324] on div "Junior Privilege Suite Tout inclus Additional Room Details" at bounding box center [766, 316] width 458 height 63
click at [648, 338] on span "Additional Room Details" at bounding box center [606, 341] width 138 height 14
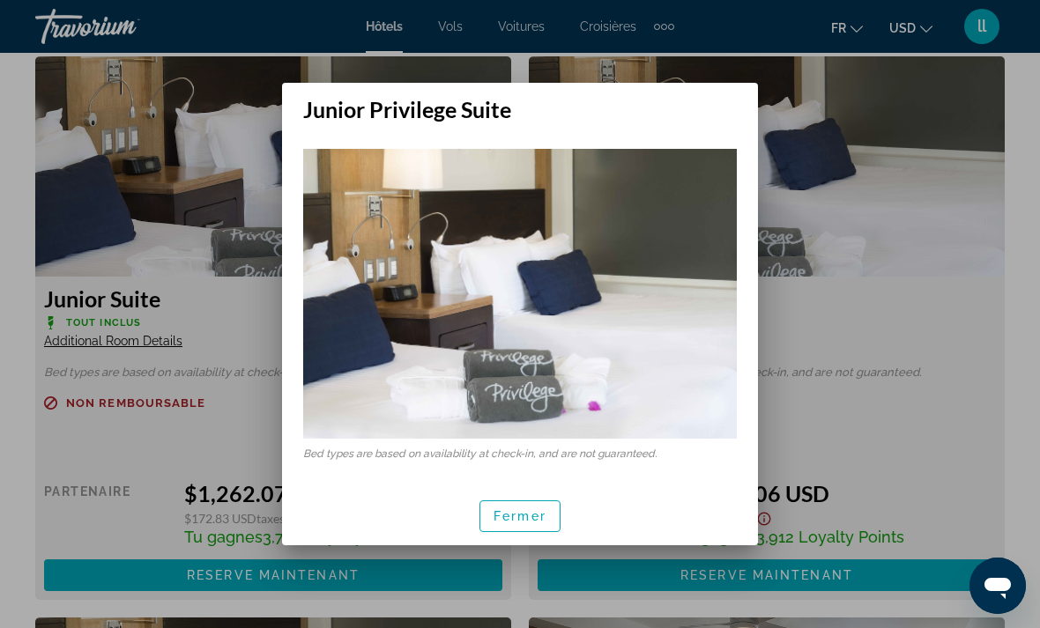
scroll to position [0, 0]
click at [532, 511] on span "Fermer" at bounding box center [519, 516] width 53 height 14
